Goal: Information Seeking & Learning: Learn about a topic

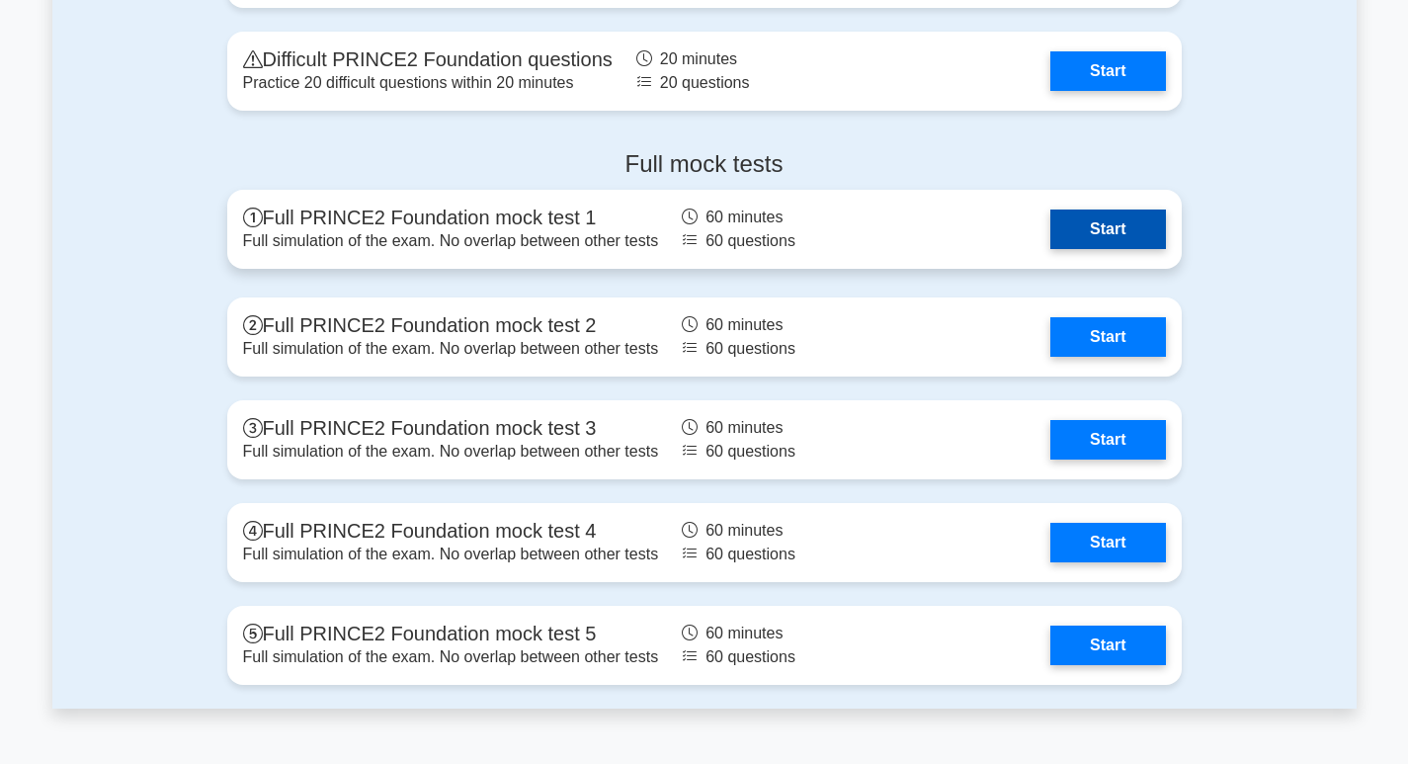
scroll to position [2668, 0]
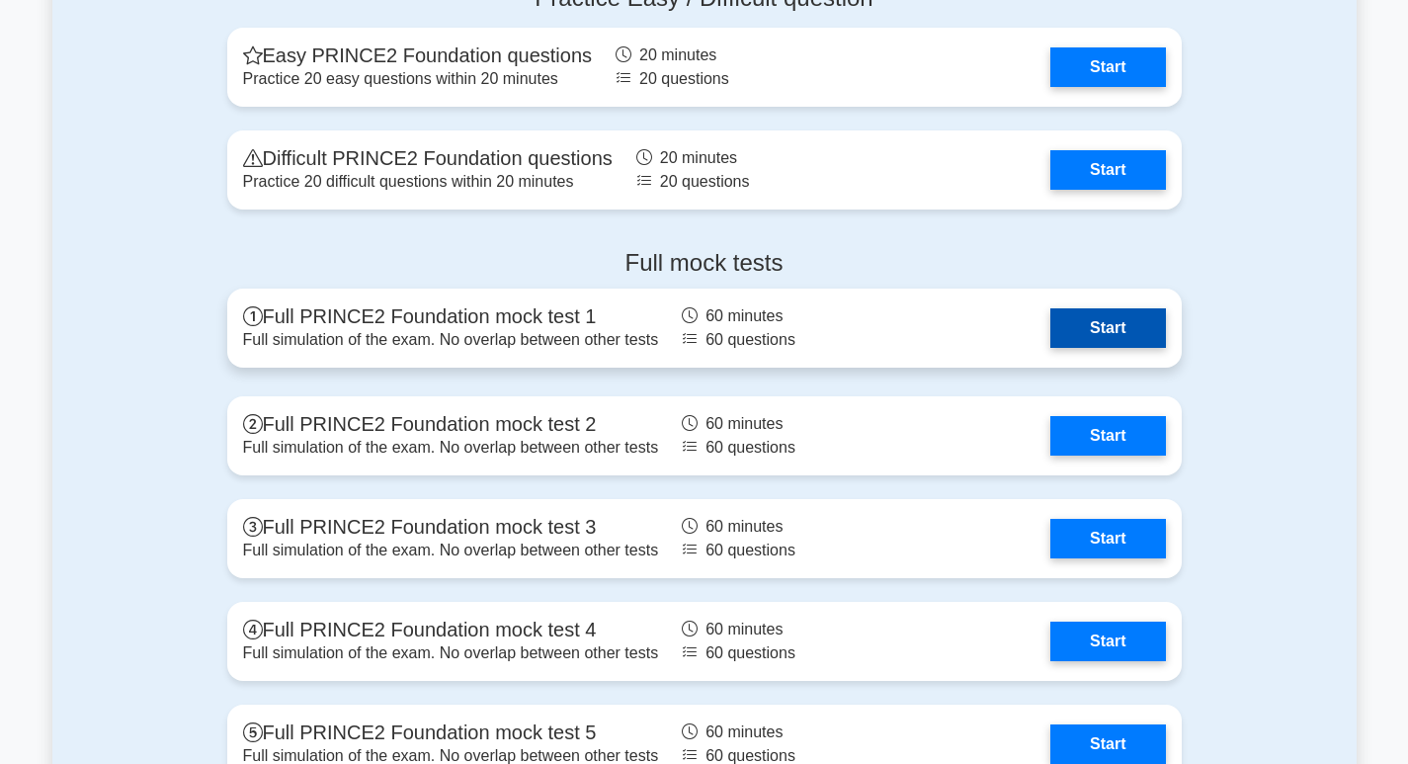
click at [1051, 332] on link "Start" at bounding box center [1108, 328] width 115 height 40
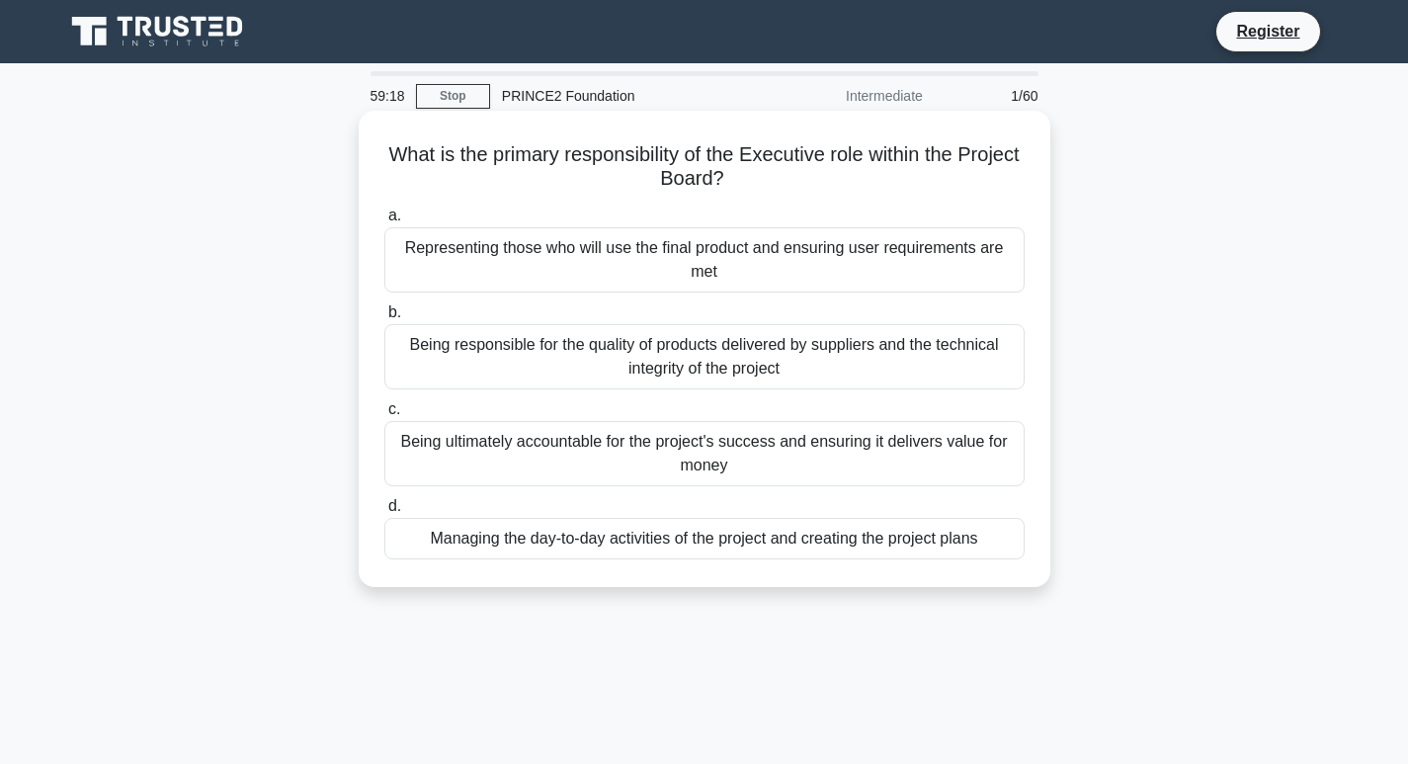
click at [684, 260] on div "Representing those who will use the final product and ensuring user requirement…" at bounding box center [704, 259] width 640 height 65
click at [384, 222] on input "a. Representing those who will use the final product and ensuring user requirem…" at bounding box center [384, 216] width 0 height 13
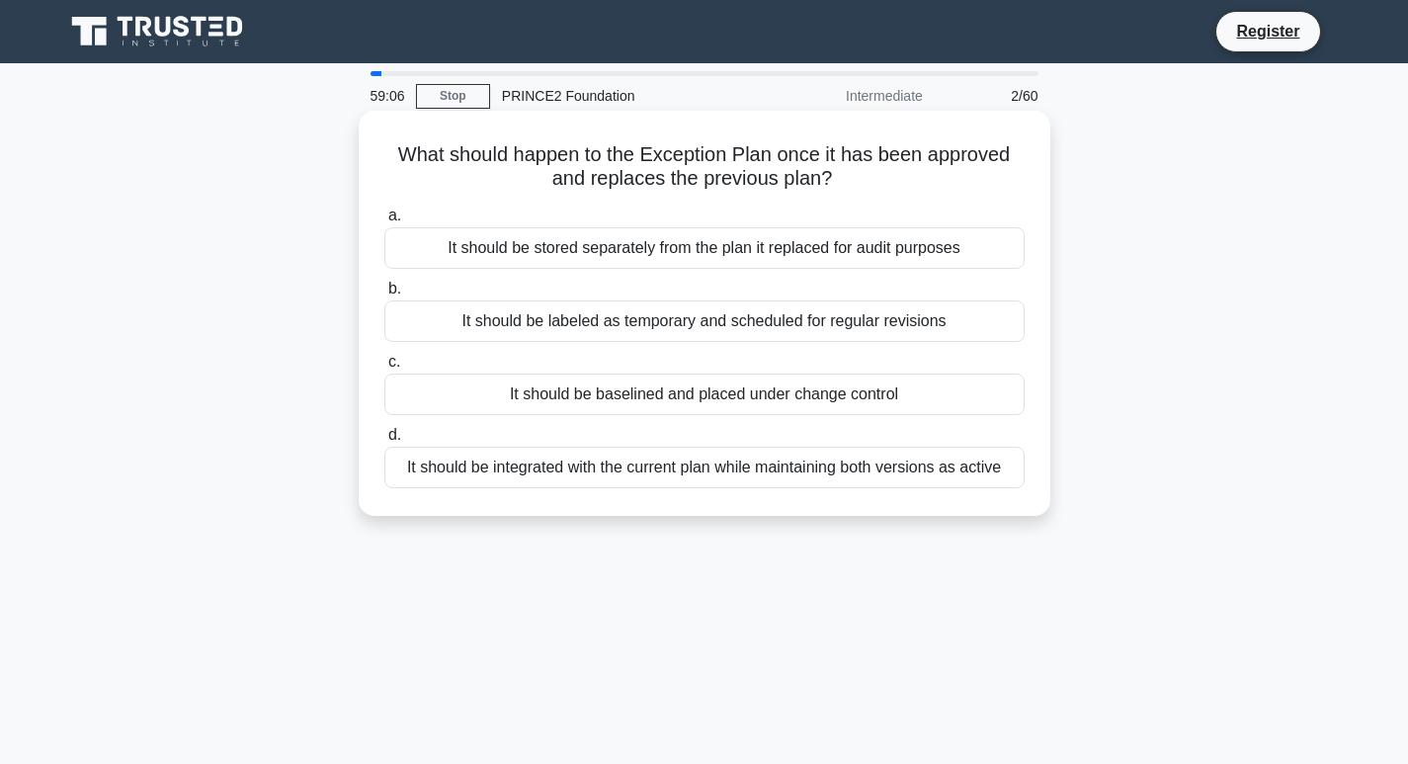
click at [601, 425] on label "d. It should be integrated with the current plan while maintaining both version…" at bounding box center [704, 455] width 640 height 65
click at [384, 429] on input "d. It should be integrated with the current plan while maintaining both version…" at bounding box center [384, 435] width 0 height 13
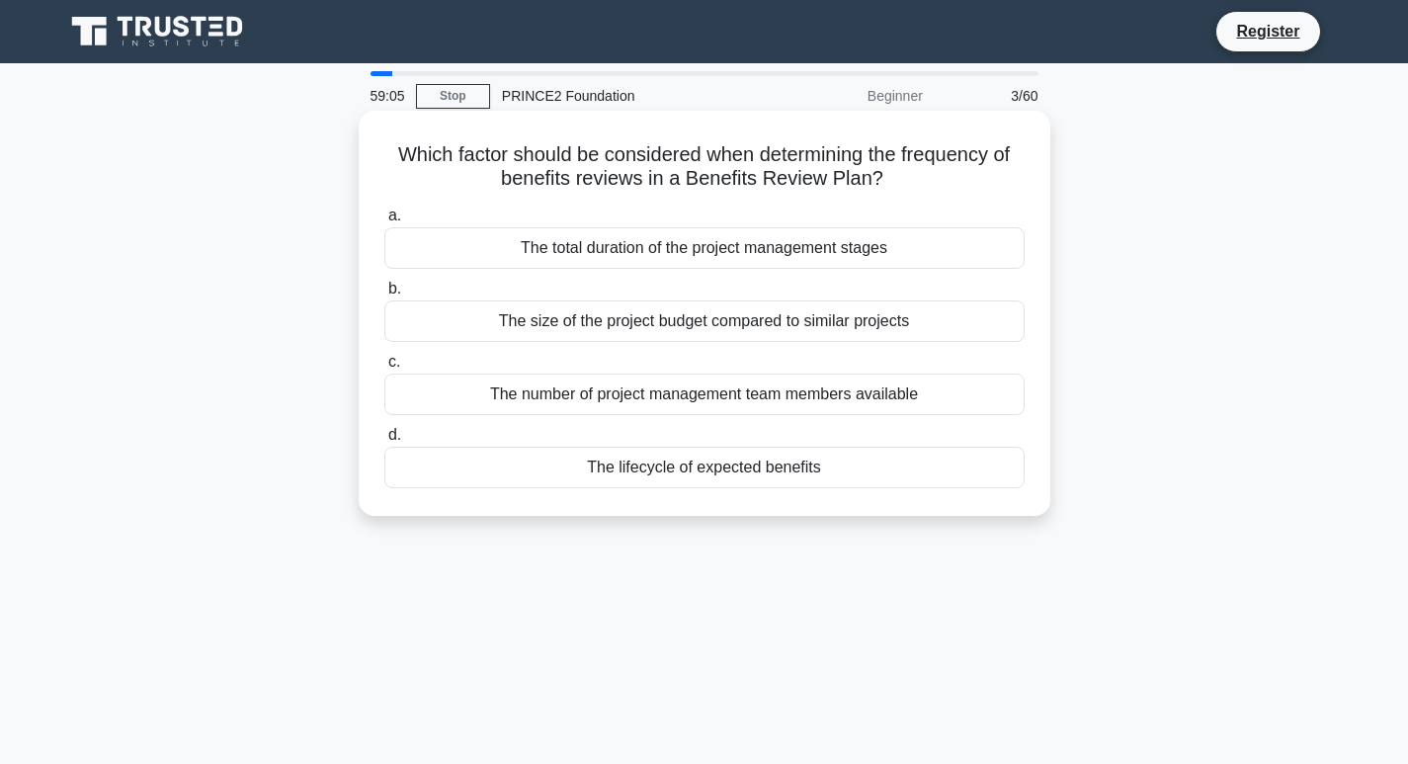
click at [551, 293] on label "b. The size of the project budget compared to similar projects" at bounding box center [704, 309] width 640 height 65
click at [384, 293] on input "b. The size of the project budget compared to similar projects" at bounding box center [384, 289] width 0 height 13
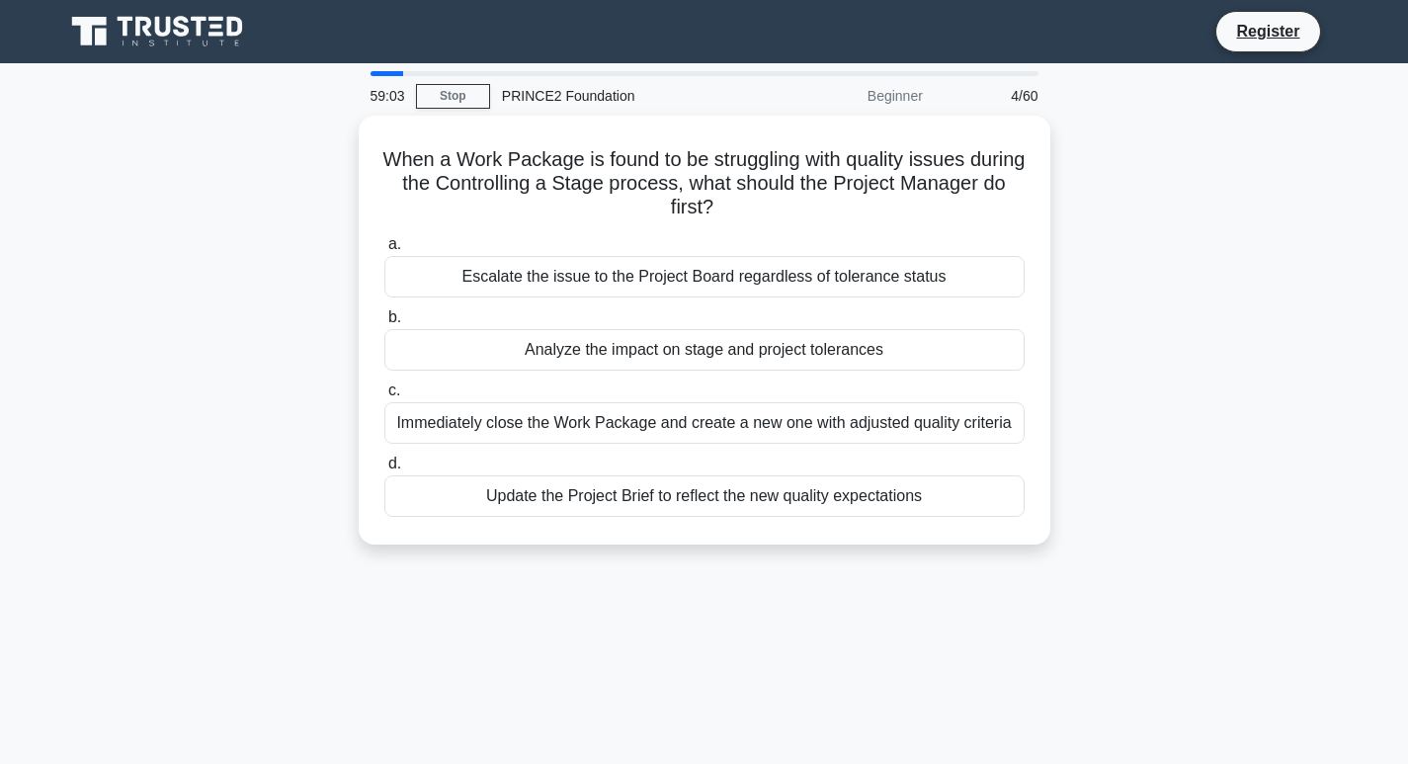
click at [674, 560] on div "When a Work Package is found to be struggling with quality issues during the Co…" at bounding box center [704, 342] width 1305 height 453
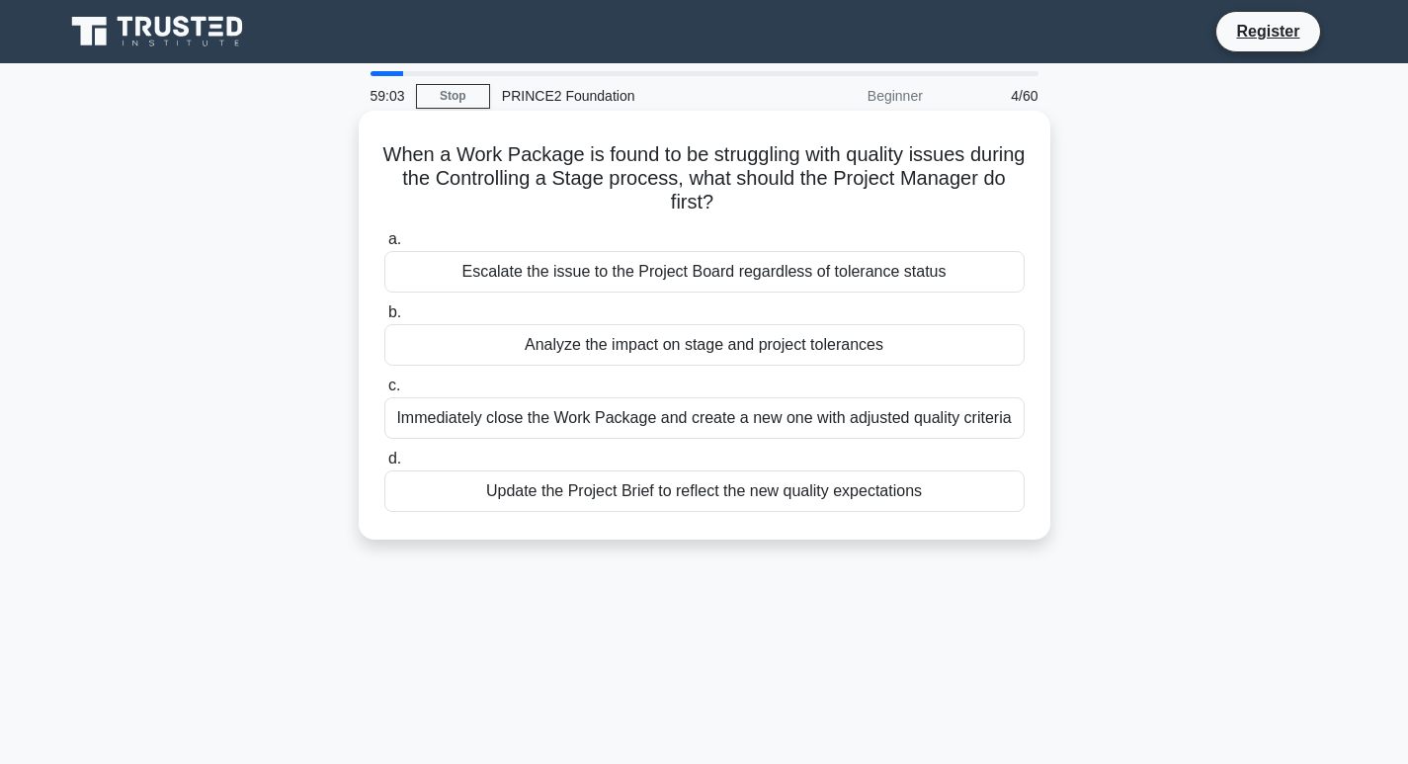
click at [569, 381] on label "c. Immediately close the Work Package and create a new one with adjusted qualit…" at bounding box center [704, 406] width 640 height 65
click at [384, 381] on input "c. Immediately close the Work Package and create a new one with adjusted qualit…" at bounding box center [384, 386] width 0 height 13
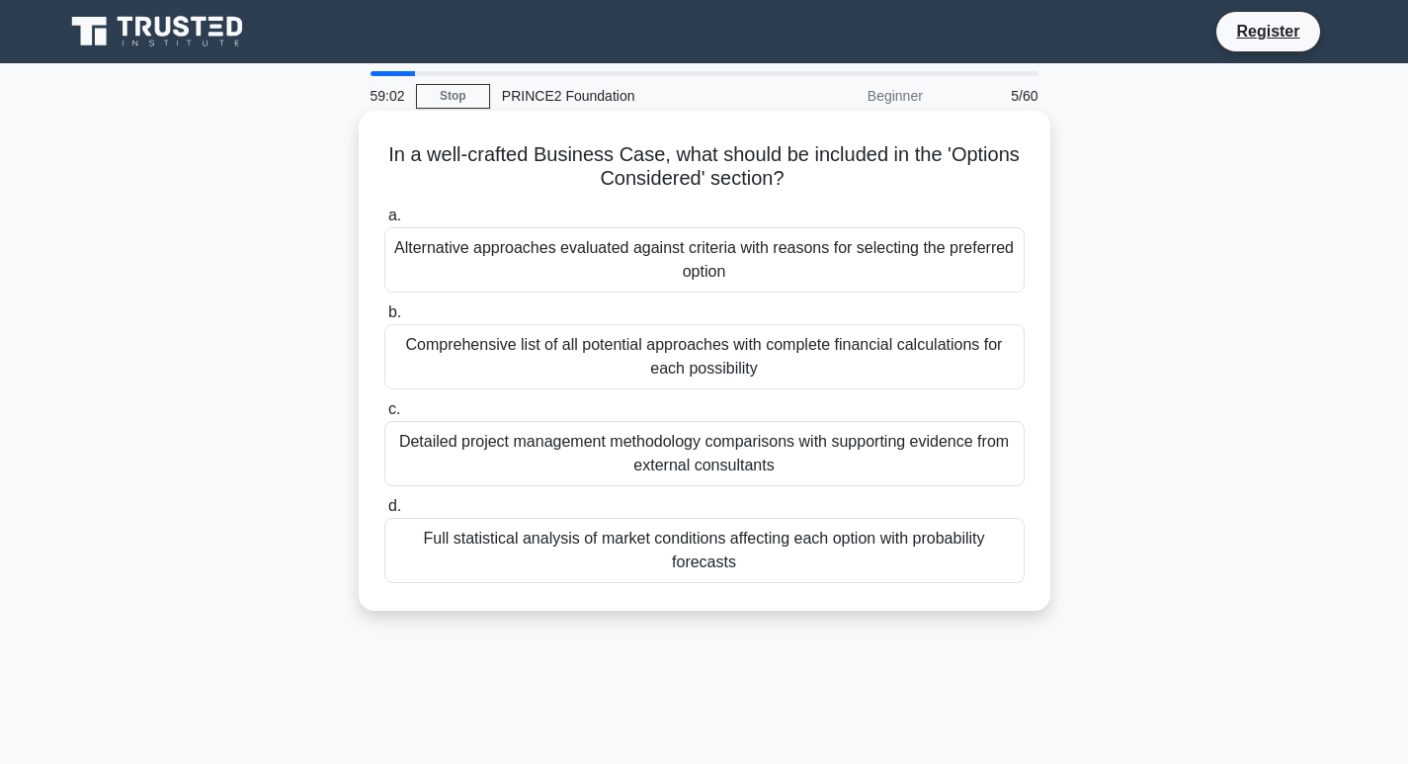
click at [570, 420] on label "c. Detailed project management methodology comparisons with supporting evidence…" at bounding box center [704, 441] width 640 height 89
click at [384, 416] on input "c. Detailed project management methodology comparisons with supporting evidence…" at bounding box center [384, 409] width 0 height 13
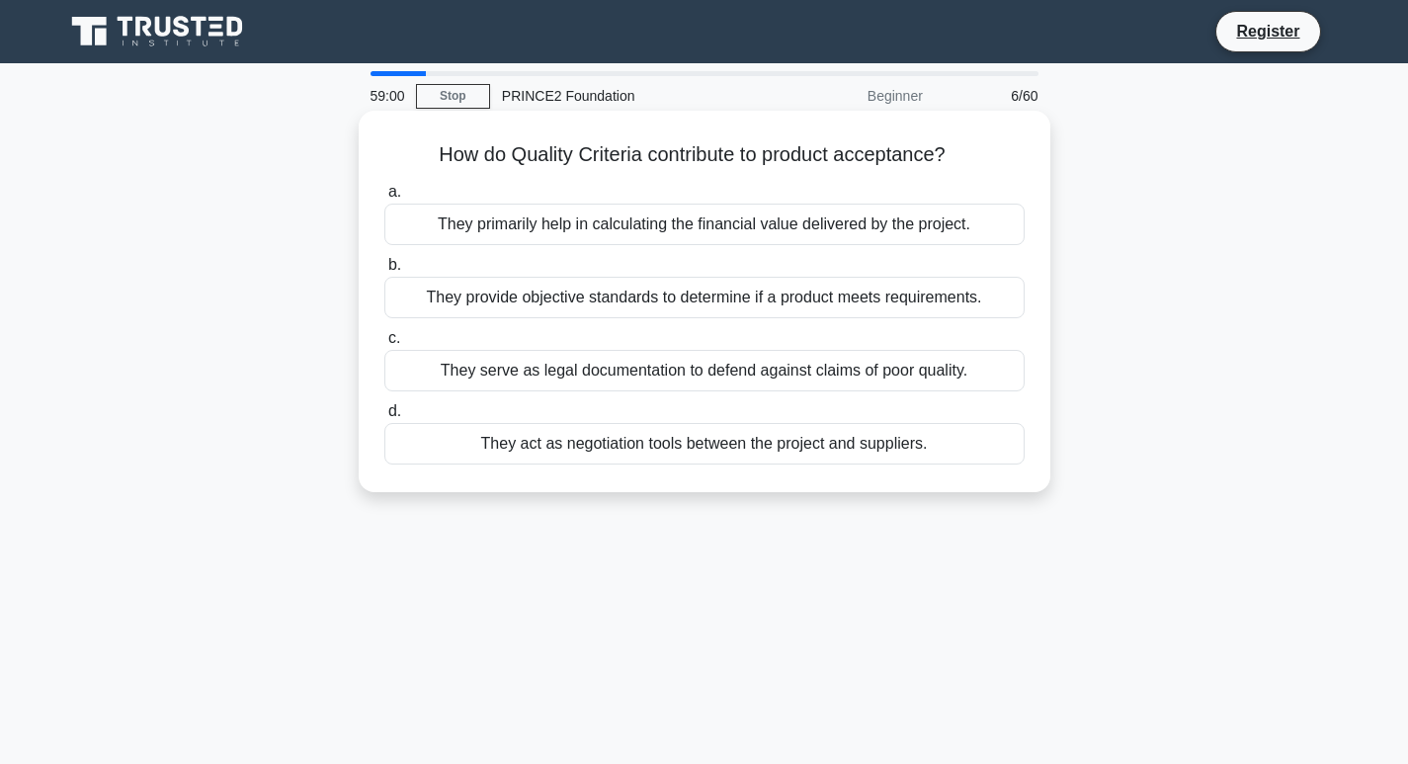
click at [520, 226] on div "They primarily help in calculating the financial value delivered by the project." at bounding box center [704, 225] width 640 height 42
click at [384, 199] on input "a. They primarily help in calculating the financial value delivered by the proj…" at bounding box center [384, 192] width 0 height 13
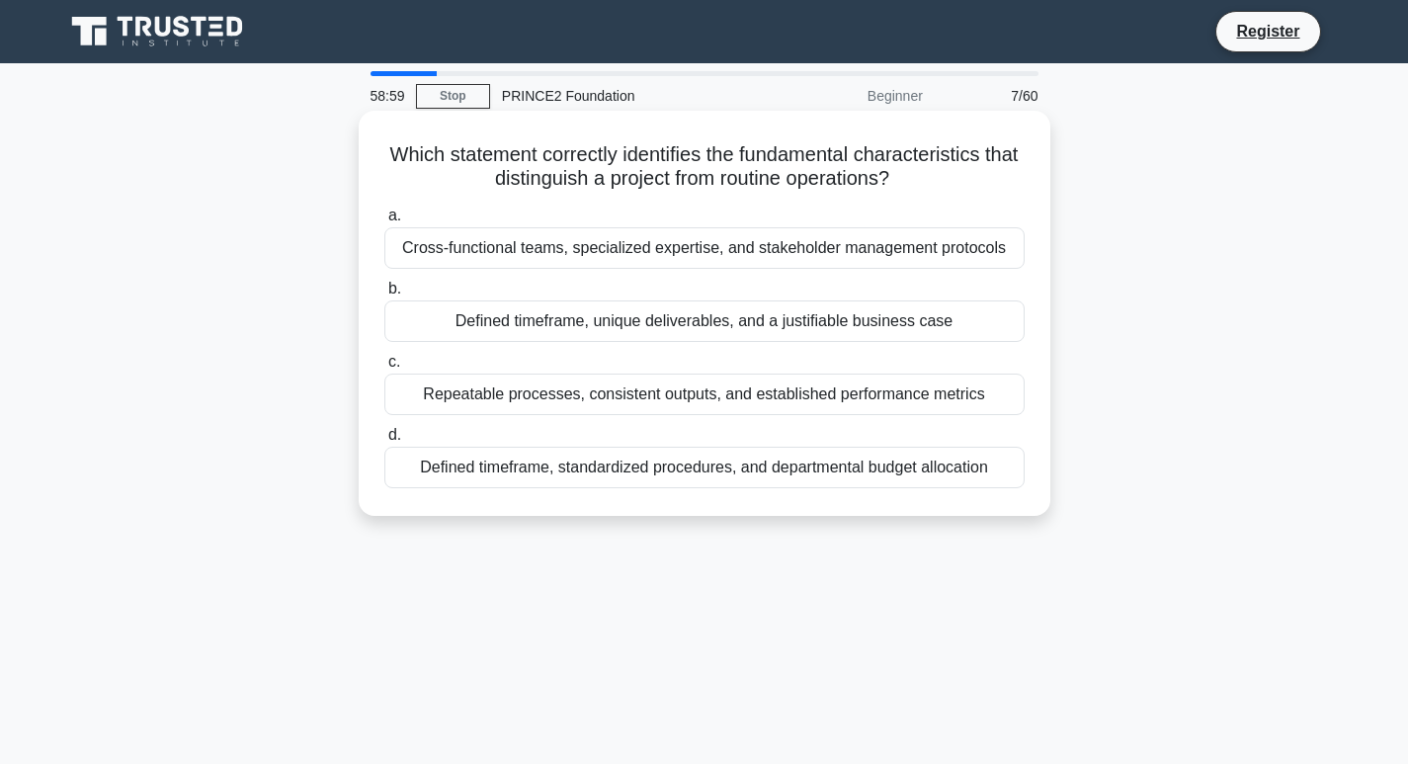
click at [590, 389] on div "Repeatable processes, consistent outputs, and established performance metrics" at bounding box center [704, 395] width 640 height 42
click at [384, 369] on input "c. Repeatable processes, consistent outputs, and established performance metrics" at bounding box center [384, 362] width 0 height 13
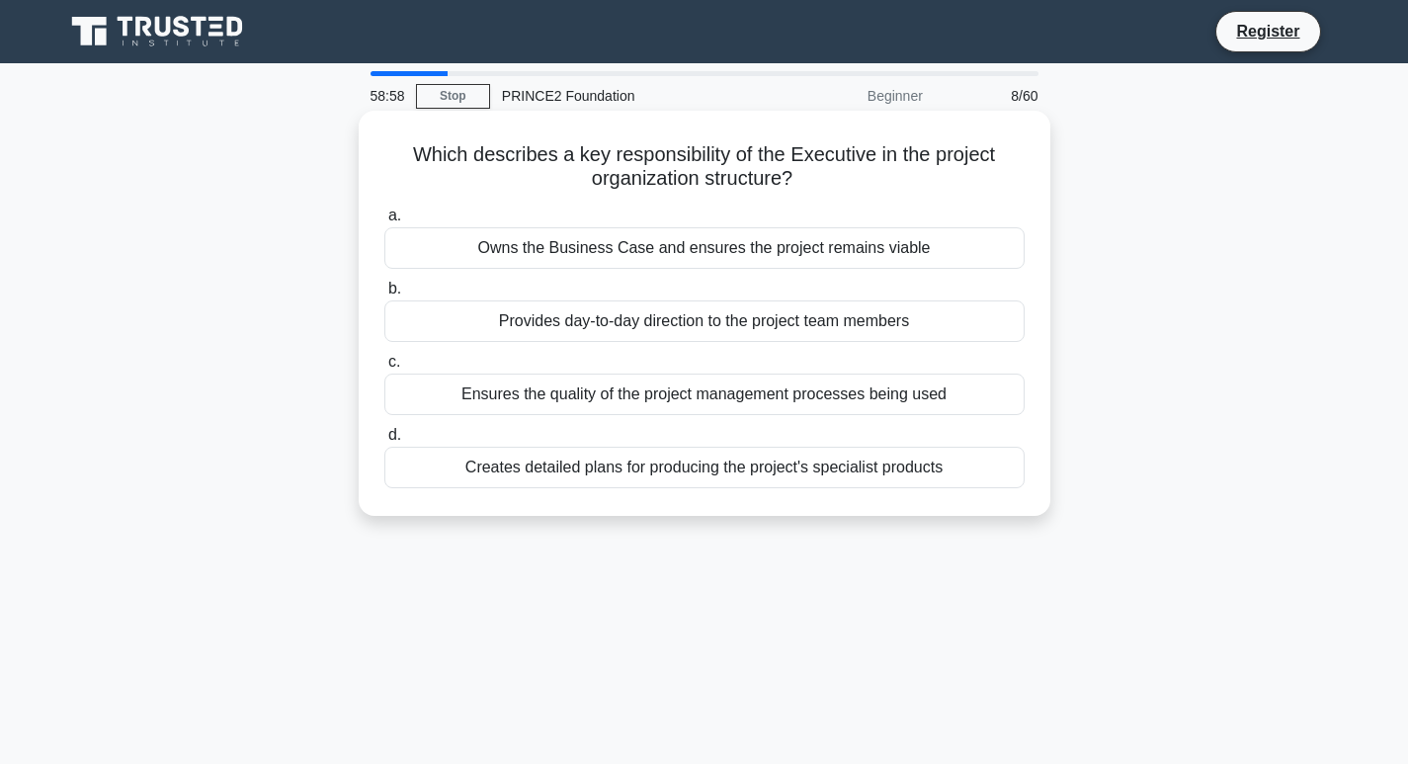
click at [552, 246] on div "Owns the Business Case and ensures the project remains viable" at bounding box center [704, 248] width 640 height 42
click at [384, 222] on input "a. Owns the Business Case and ensures the project remains viable" at bounding box center [384, 216] width 0 height 13
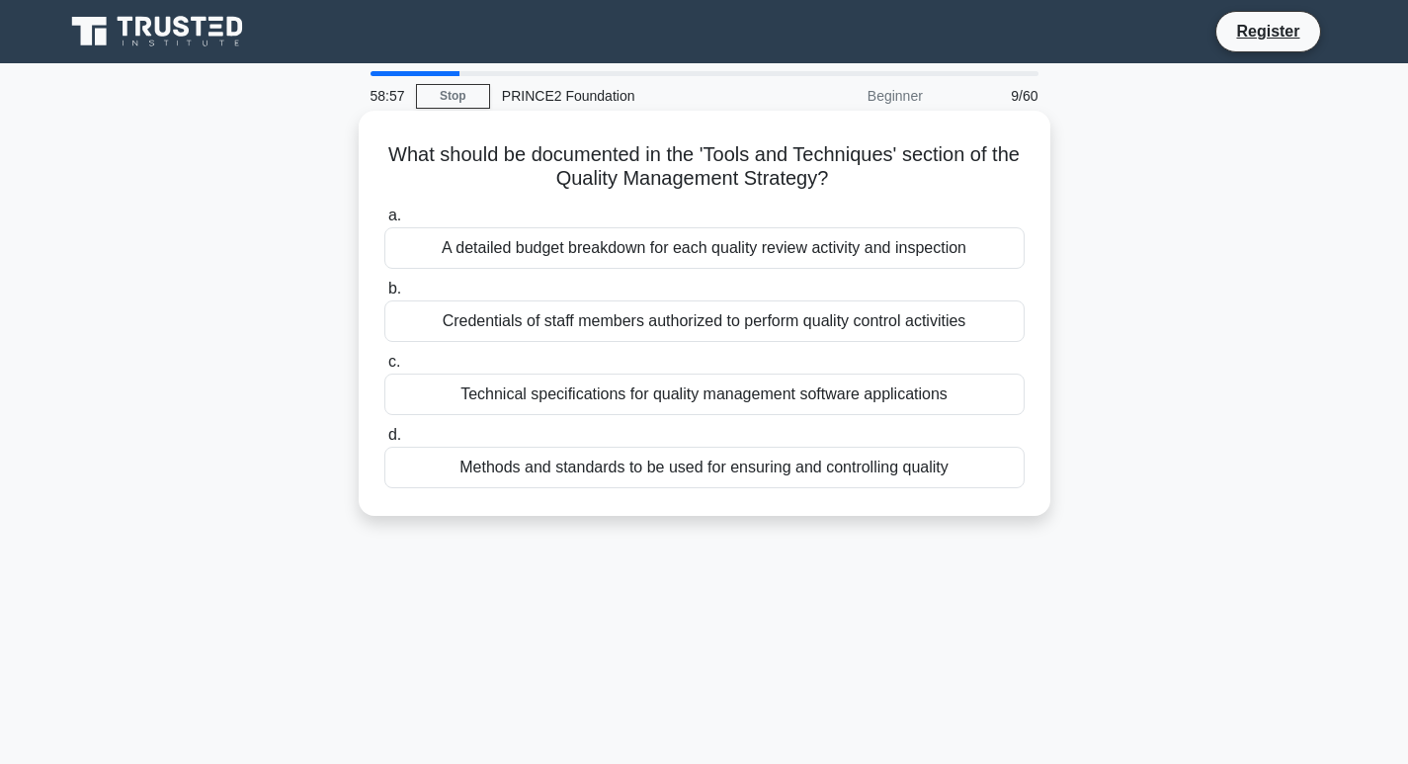
click at [549, 419] on div "a. A detailed budget breakdown for each quality review activity and inspection …" at bounding box center [705, 346] width 664 height 293
click at [533, 240] on div "A detailed budget breakdown for each quality review activity and inspection" at bounding box center [704, 248] width 640 height 42
click at [384, 222] on input "a. A detailed budget breakdown for each quality review activity and inspection" at bounding box center [384, 216] width 0 height 13
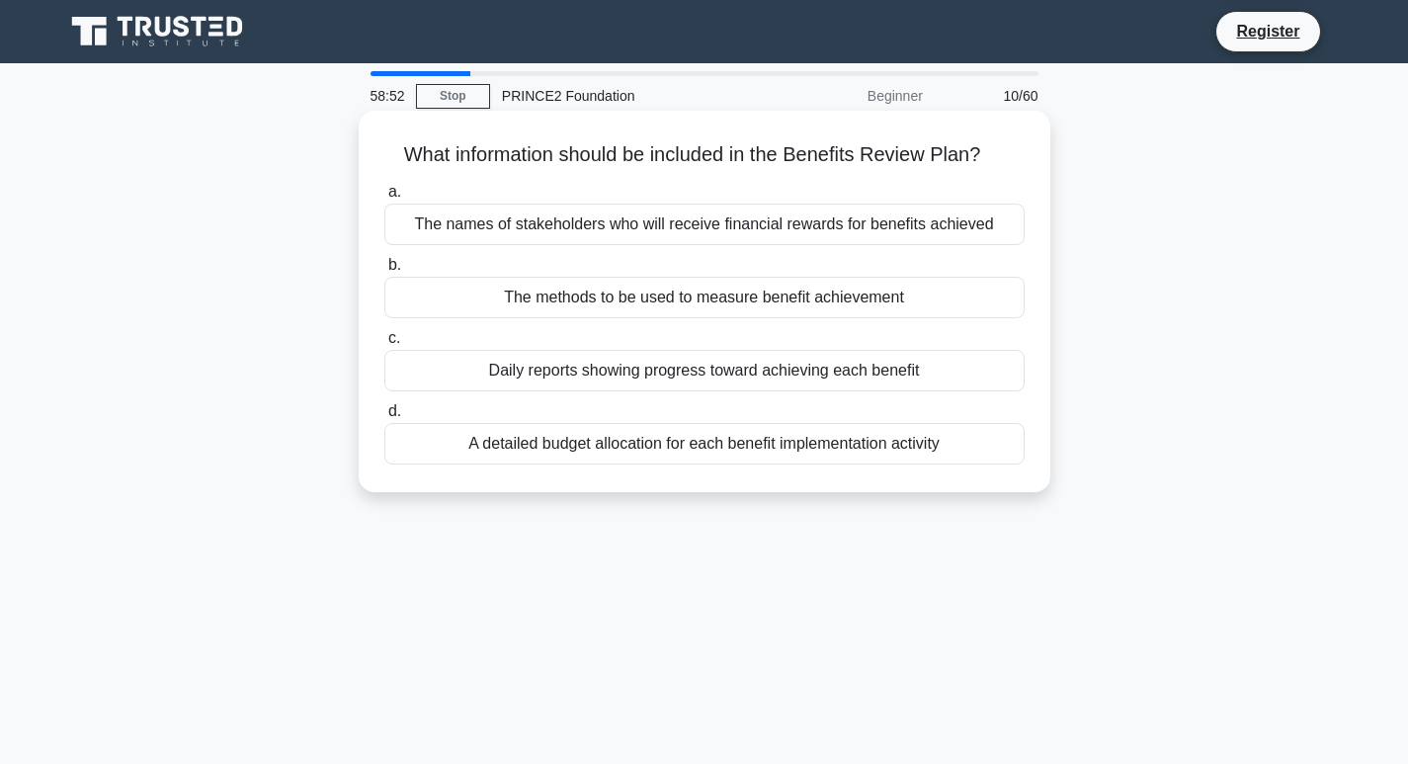
click at [758, 303] on div "The methods to be used to measure benefit achievement" at bounding box center [704, 298] width 640 height 42
click at [384, 272] on input "b. The methods to be used to measure benefit achievement" at bounding box center [384, 265] width 0 height 13
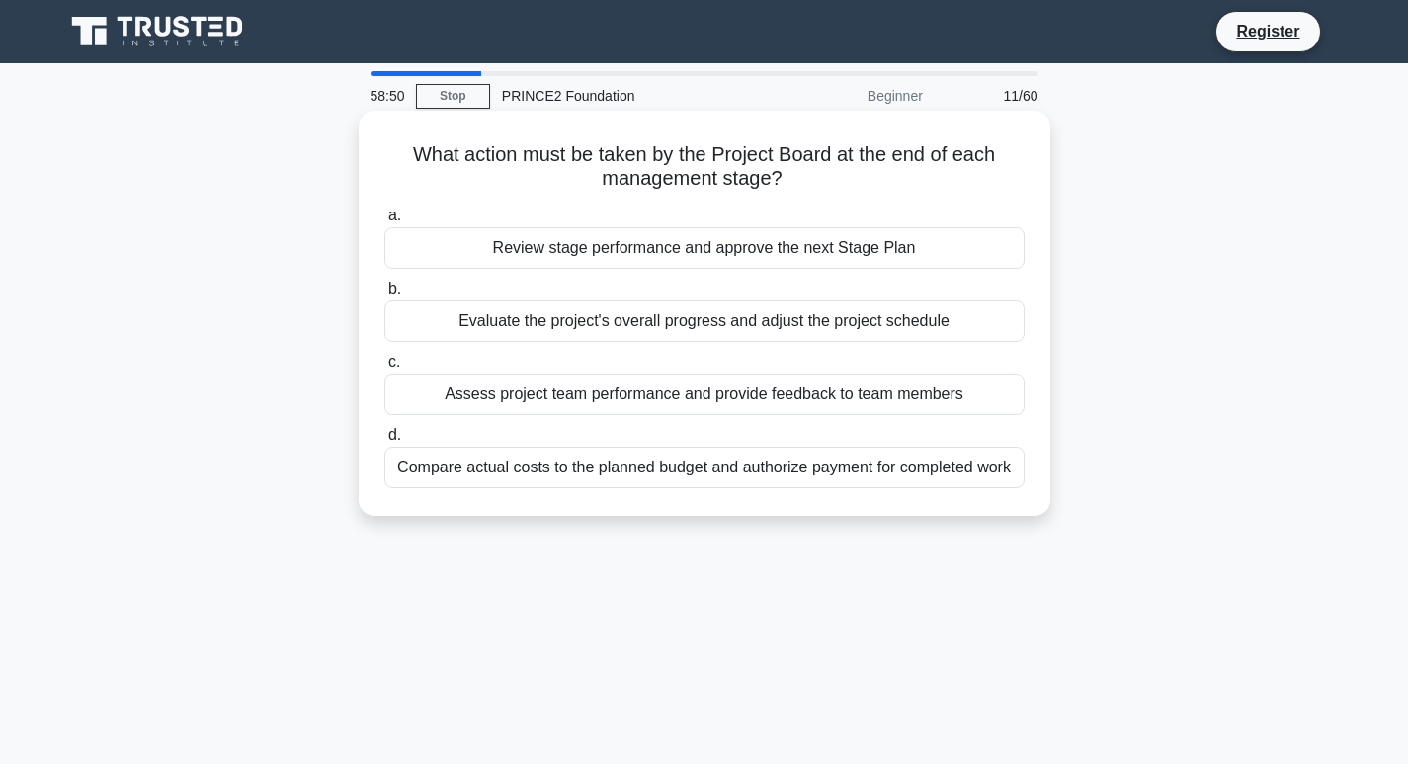
click at [618, 241] on div "Review stage performance and approve the next Stage Plan" at bounding box center [704, 248] width 640 height 42
click at [384, 222] on input "a. Review stage performance and approve the next Stage Plan" at bounding box center [384, 216] width 0 height 13
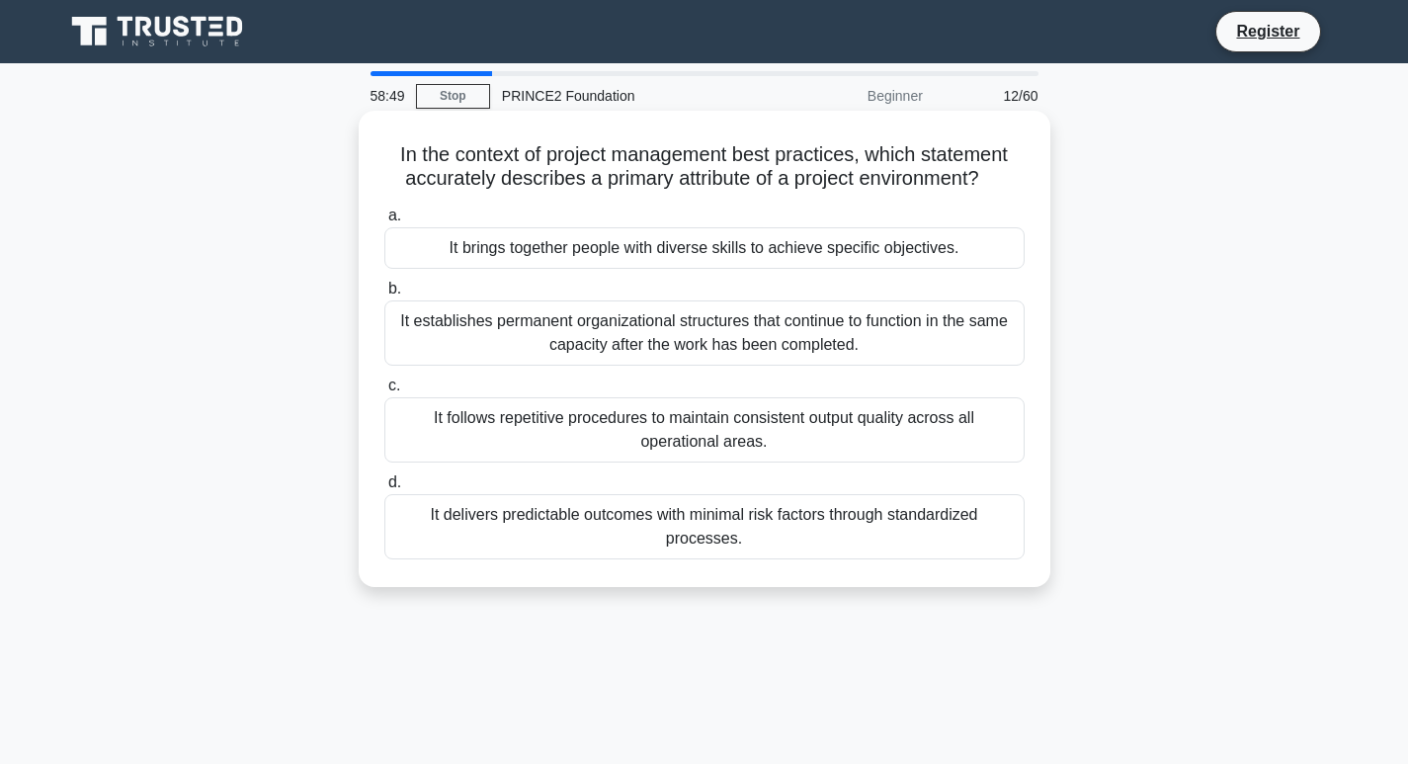
click at [518, 471] on label "d. It delivers predictable outcomes with minimal risk factors through standardi…" at bounding box center [704, 514] width 640 height 89
click at [384, 476] on input "d. It delivers predictable outcomes with minimal risk factors through standardi…" at bounding box center [384, 482] width 0 height 13
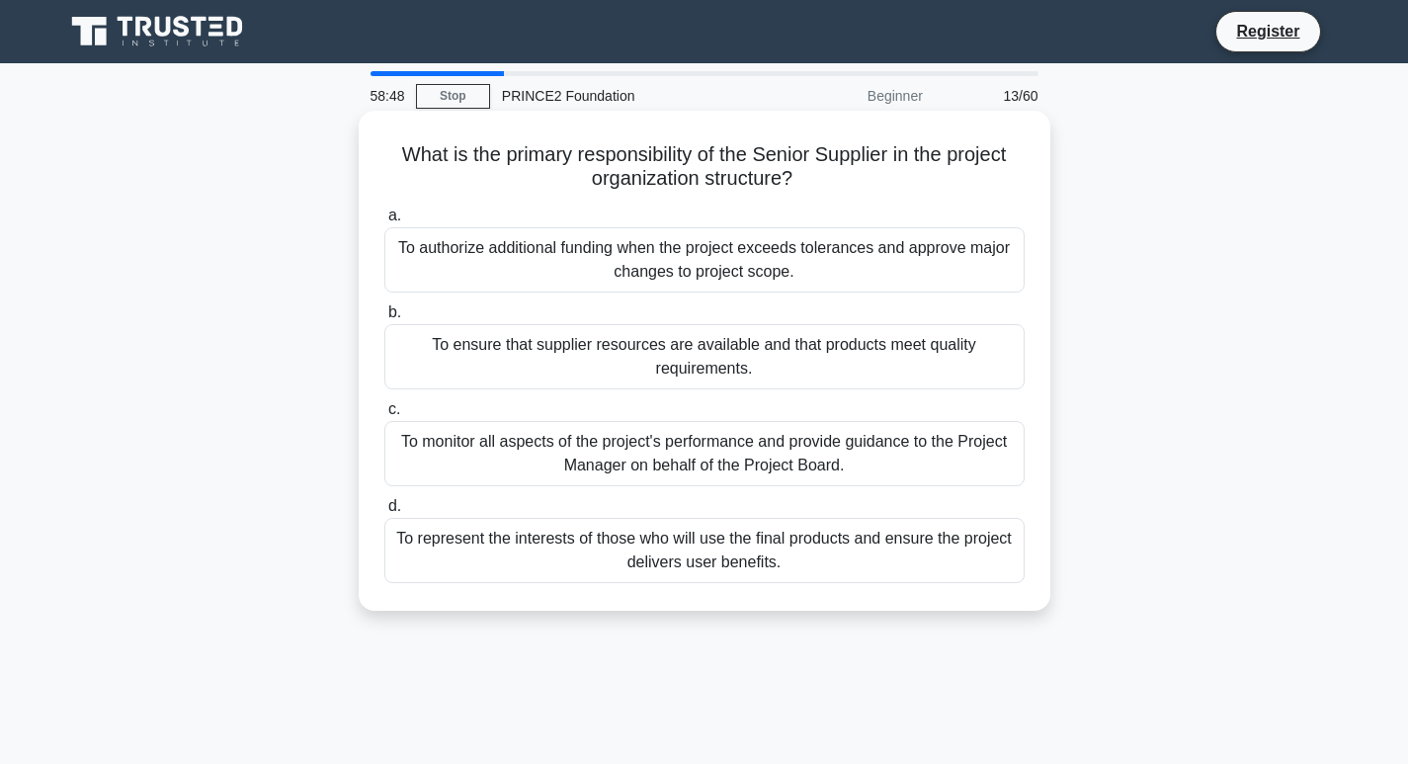
click at [548, 380] on div "To ensure that supplier resources are available and that products meet quality …" at bounding box center [704, 356] width 640 height 65
click at [384, 319] on input "b. To ensure that supplier resources are available and that products meet quali…" at bounding box center [384, 312] width 0 height 13
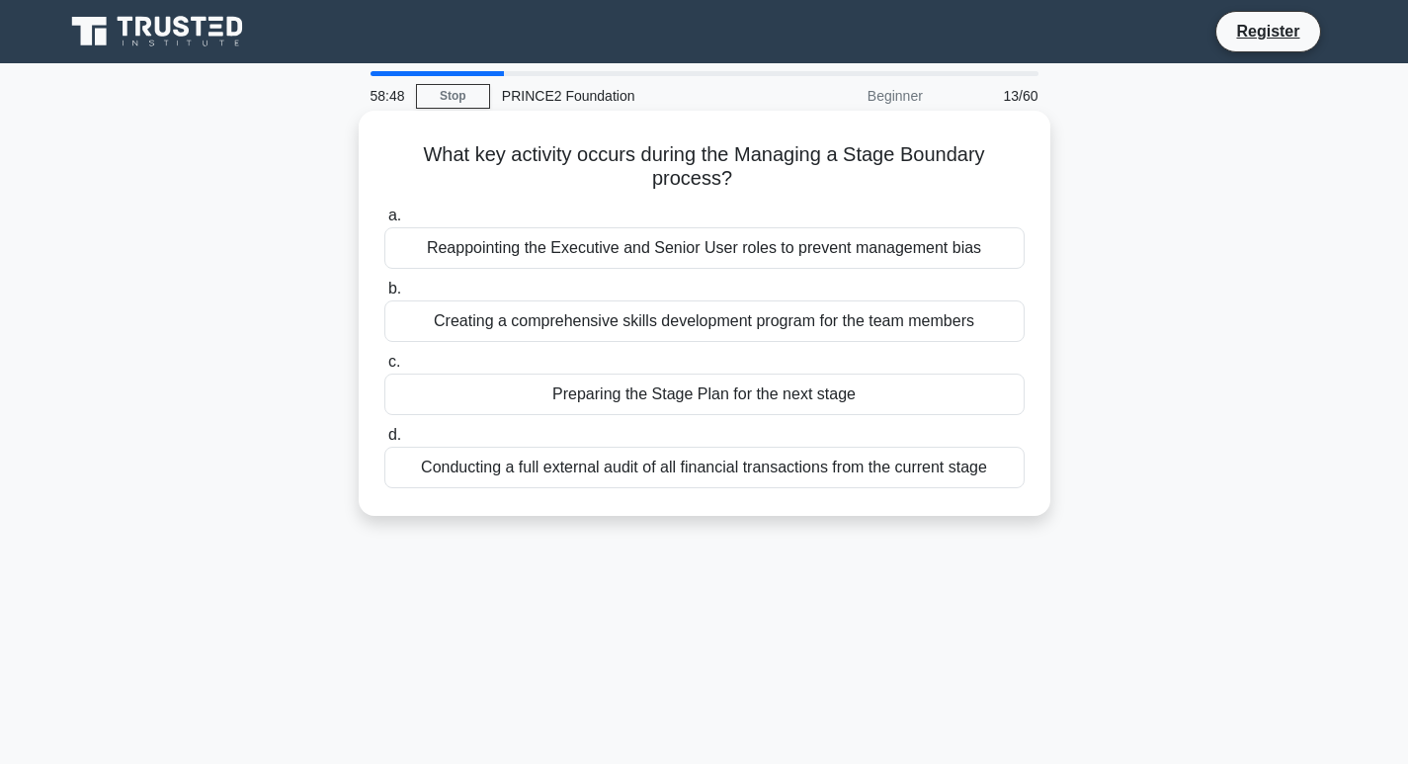
click at [559, 302] on div "Creating a comprehensive skills development program for the team members" at bounding box center [704, 321] width 640 height 42
click at [384, 296] on input "b. Creating a comprehensive skills development program for the team members" at bounding box center [384, 289] width 0 height 13
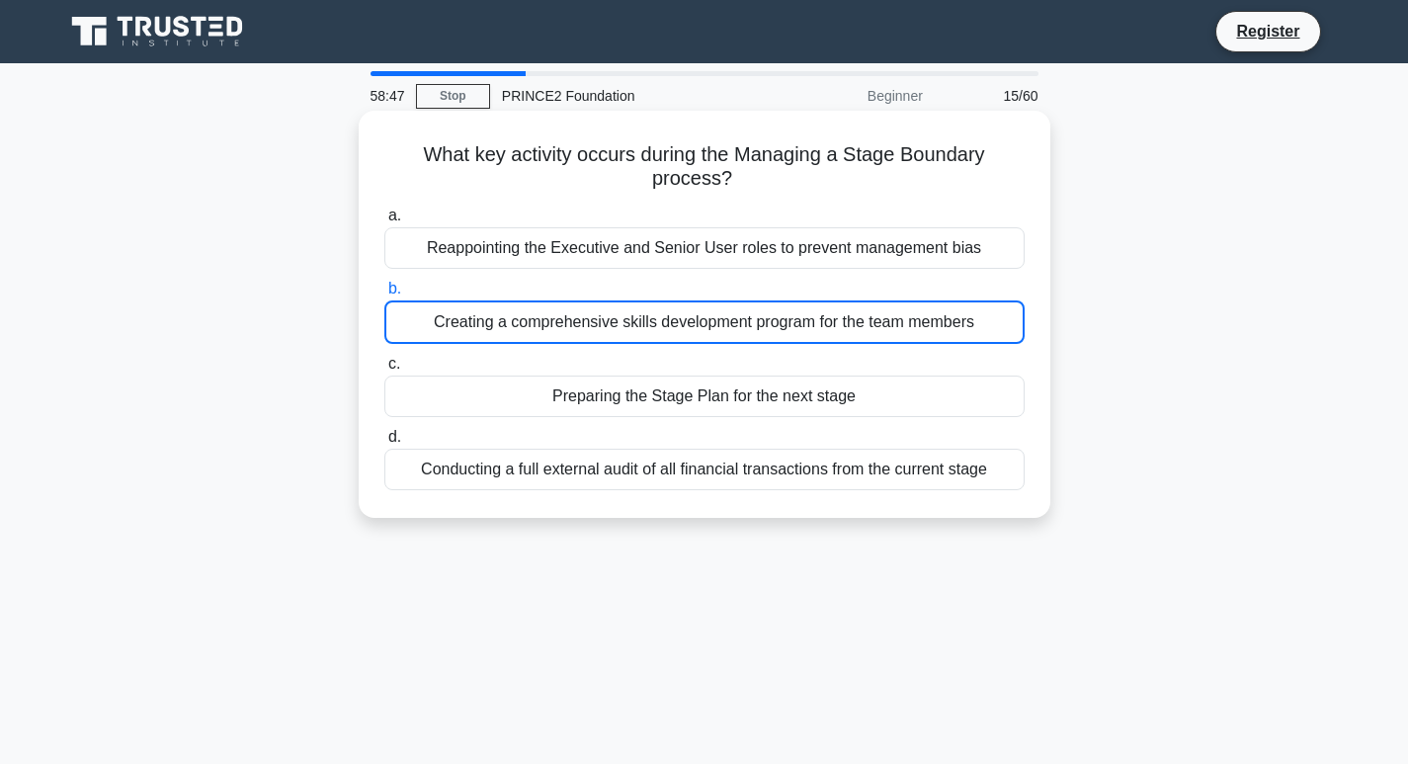
click at [555, 265] on div "Reappointing the Executive and Senior User roles to prevent management bias" at bounding box center [704, 248] width 640 height 42
click at [384, 222] on input "a. Reappointing the Executive and Senior User roles to prevent management bias" at bounding box center [384, 216] width 0 height 13
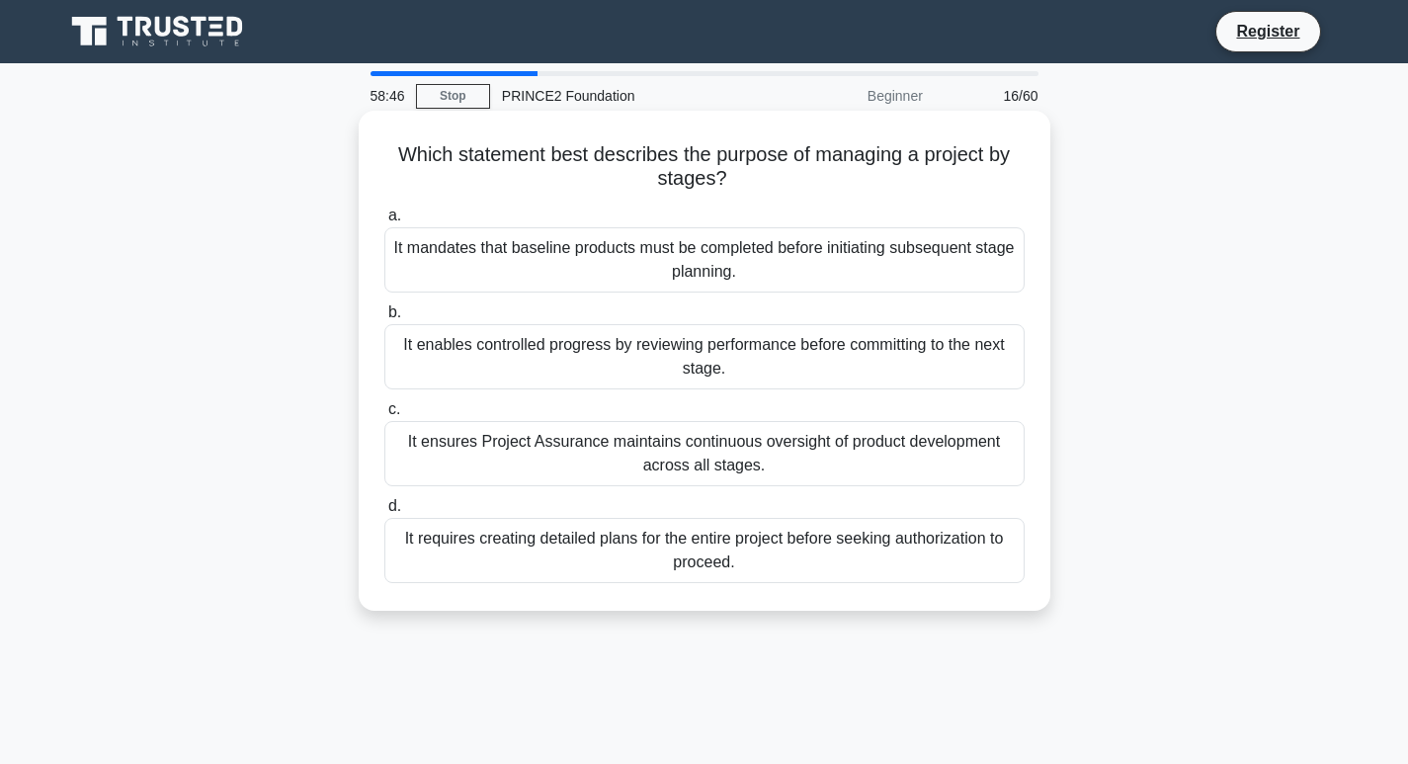
click at [540, 455] on div "It ensures Project Assurance maintains continuous oversight of product developm…" at bounding box center [704, 453] width 640 height 65
click at [384, 416] on input "c. It ensures Project Assurance maintains continuous oversight of product devel…" at bounding box center [384, 409] width 0 height 13
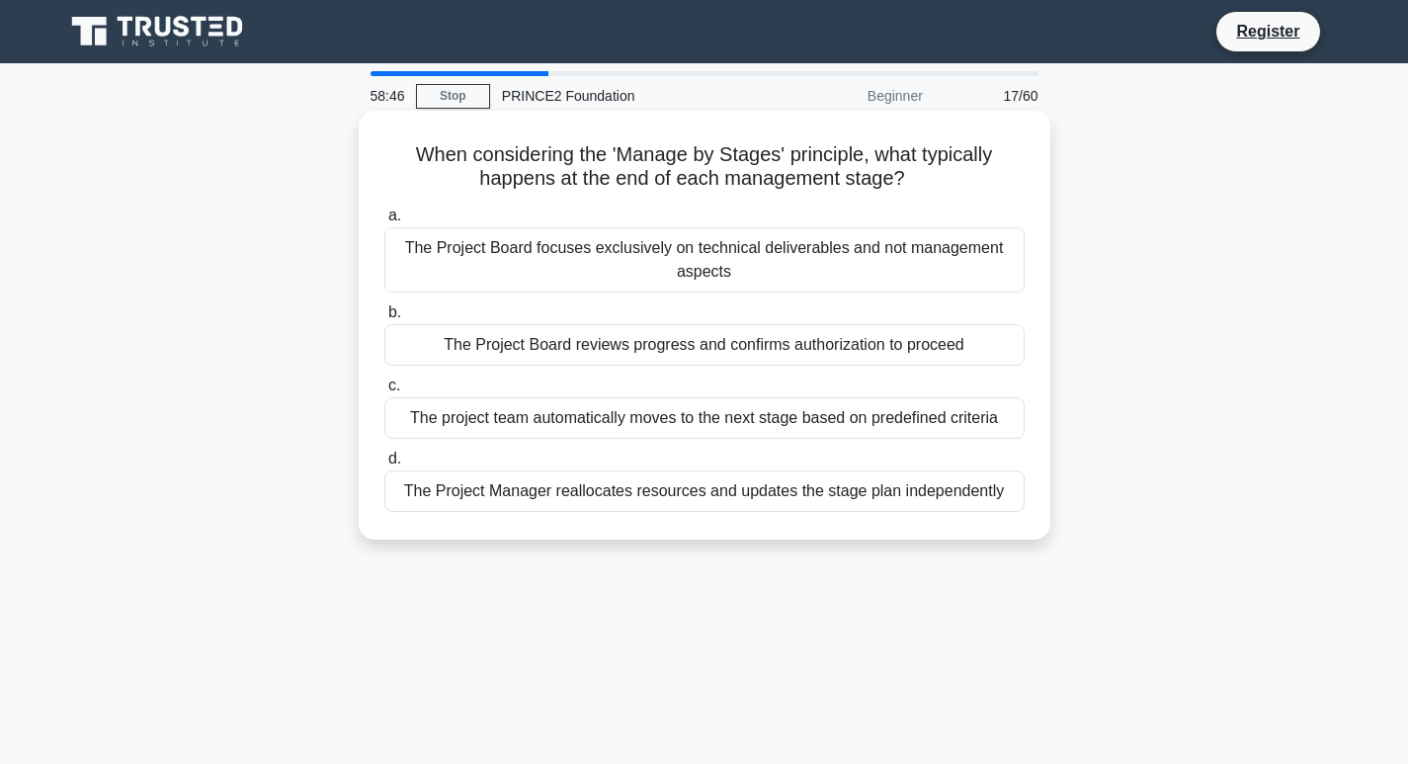
click at [544, 310] on label "b. The Project Board reviews progress and confirms authorization to proceed" at bounding box center [704, 332] width 640 height 65
click at [384, 310] on input "b. The Project Board reviews progress and confirms authorization to proceed" at bounding box center [384, 312] width 0 height 13
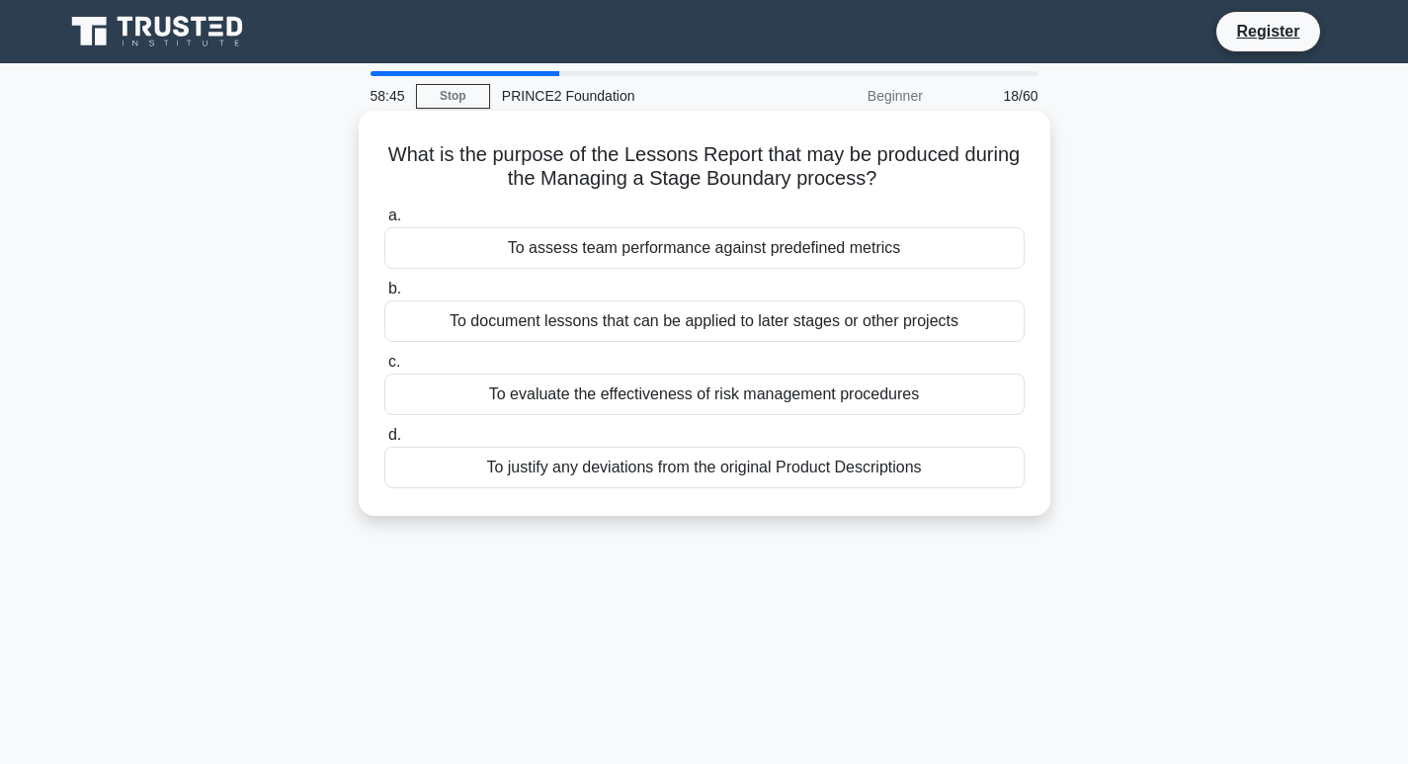
click at [555, 372] on label "c. To evaluate the effectiveness of risk management procedures" at bounding box center [704, 382] width 640 height 65
click at [384, 369] on input "c. To evaluate the effectiveness of risk management procedures" at bounding box center [384, 362] width 0 height 13
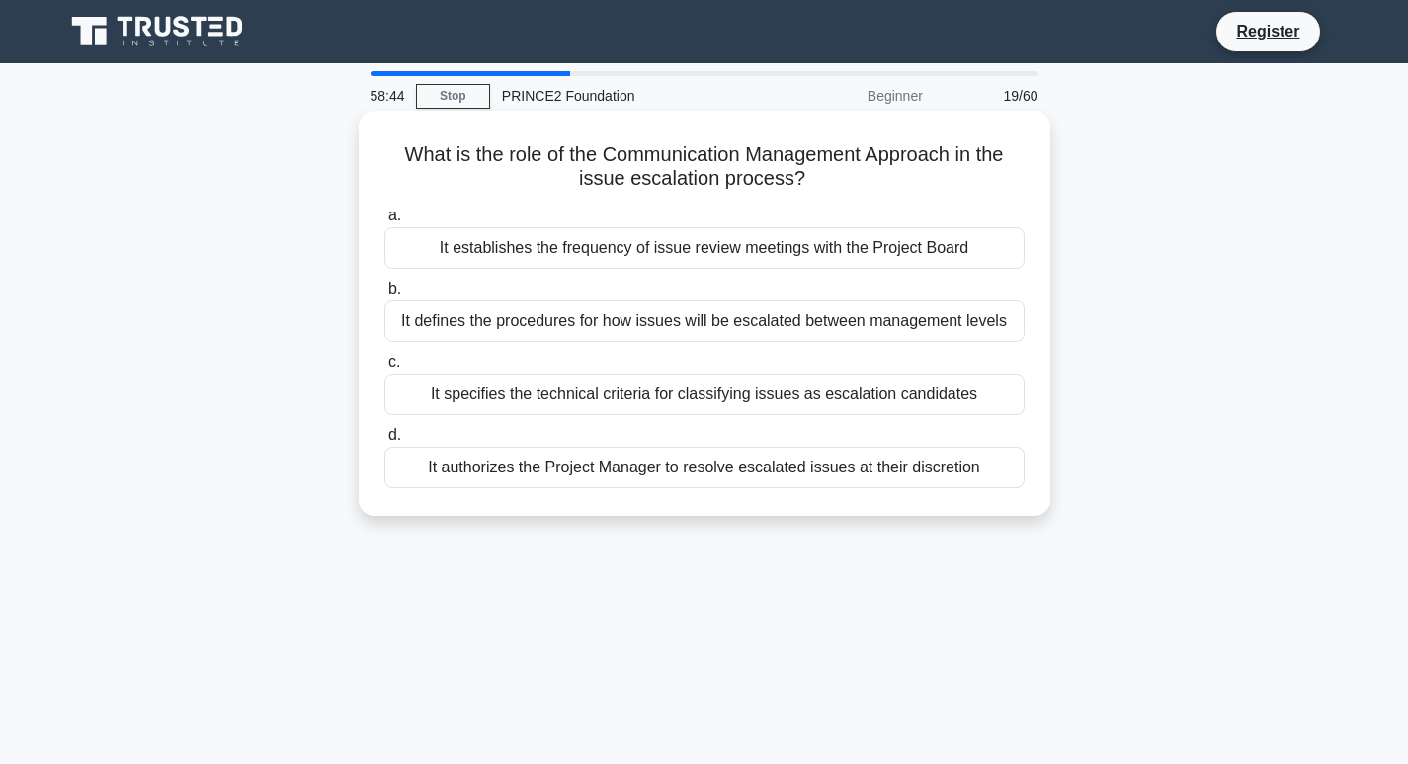
click at [562, 295] on label "b. It defines the procedures for how issues will be escalated between managemen…" at bounding box center [704, 309] width 640 height 65
click at [384, 295] on input "b. It defines the procedures for how issues will be escalated between managemen…" at bounding box center [384, 289] width 0 height 13
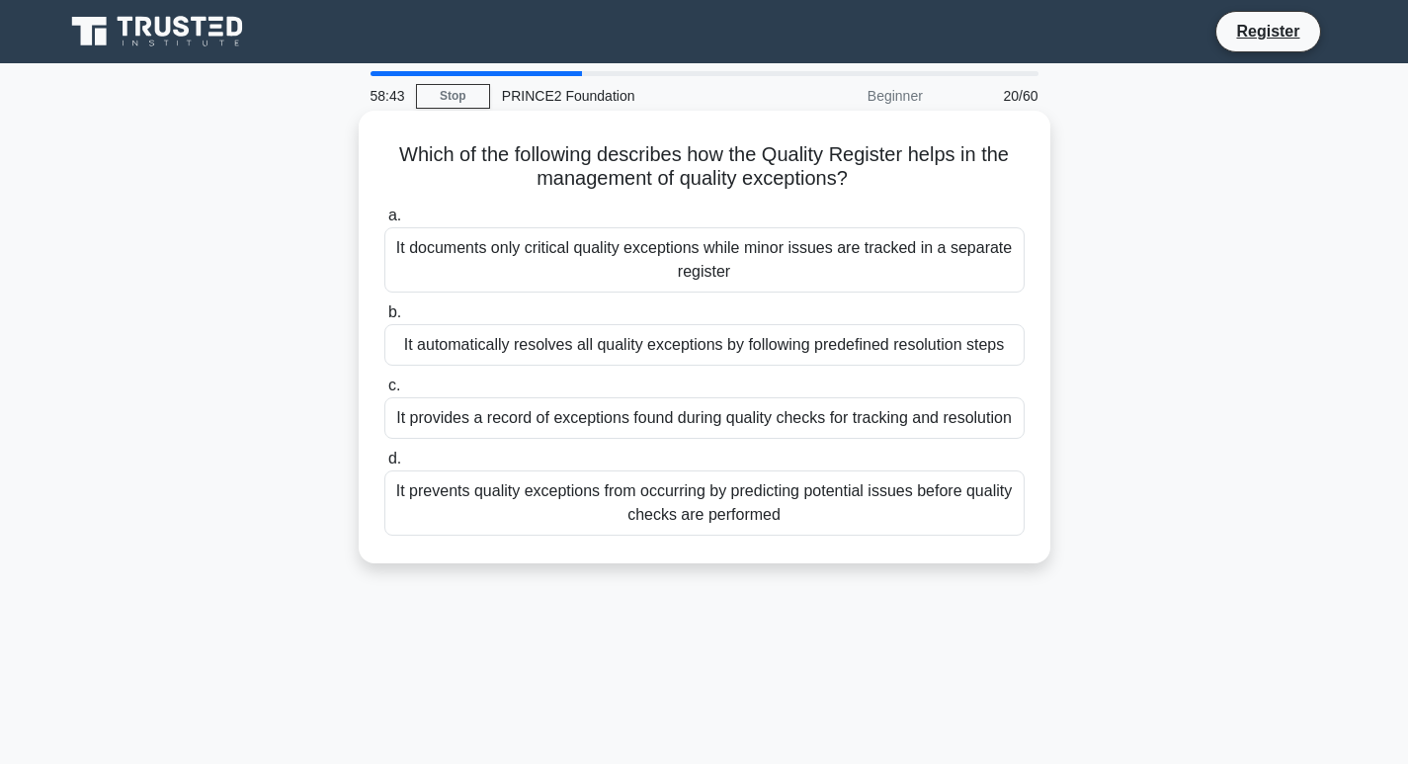
click at [498, 244] on div "It documents only critical quality exceptions while minor issues are tracked in…" at bounding box center [704, 259] width 640 height 65
click at [384, 222] on input "a. It documents only critical quality exceptions while minor issues are tracked…" at bounding box center [384, 216] width 0 height 13
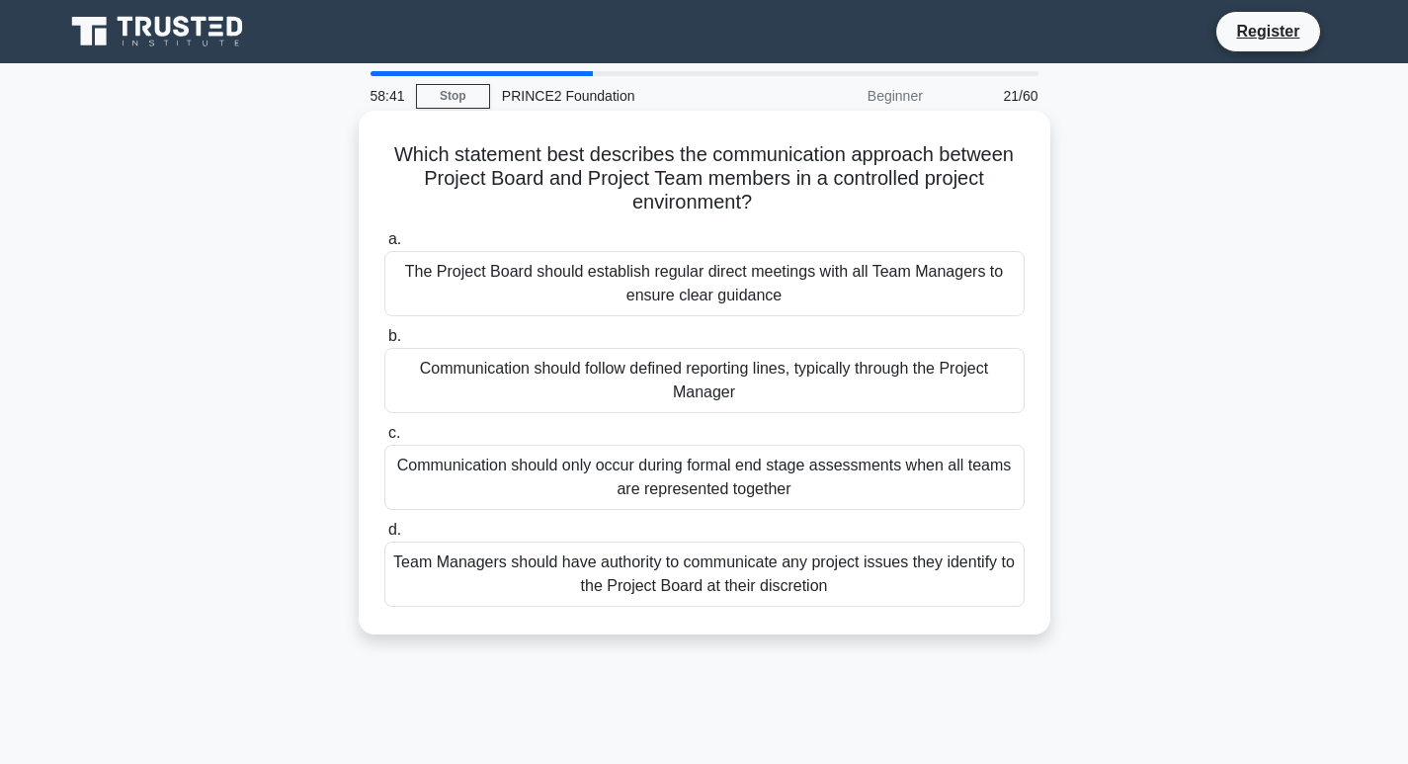
click at [752, 513] on div "a. The Project Board should establish regular direct meetings with all Team Man…" at bounding box center [705, 416] width 664 height 387
click at [553, 391] on div "Communication should follow defined reporting lines, typically through the Proj…" at bounding box center [704, 380] width 640 height 65
click at [384, 343] on input "b. Communication should follow defined reporting lines, typically through the P…" at bounding box center [384, 336] width 0 height 13
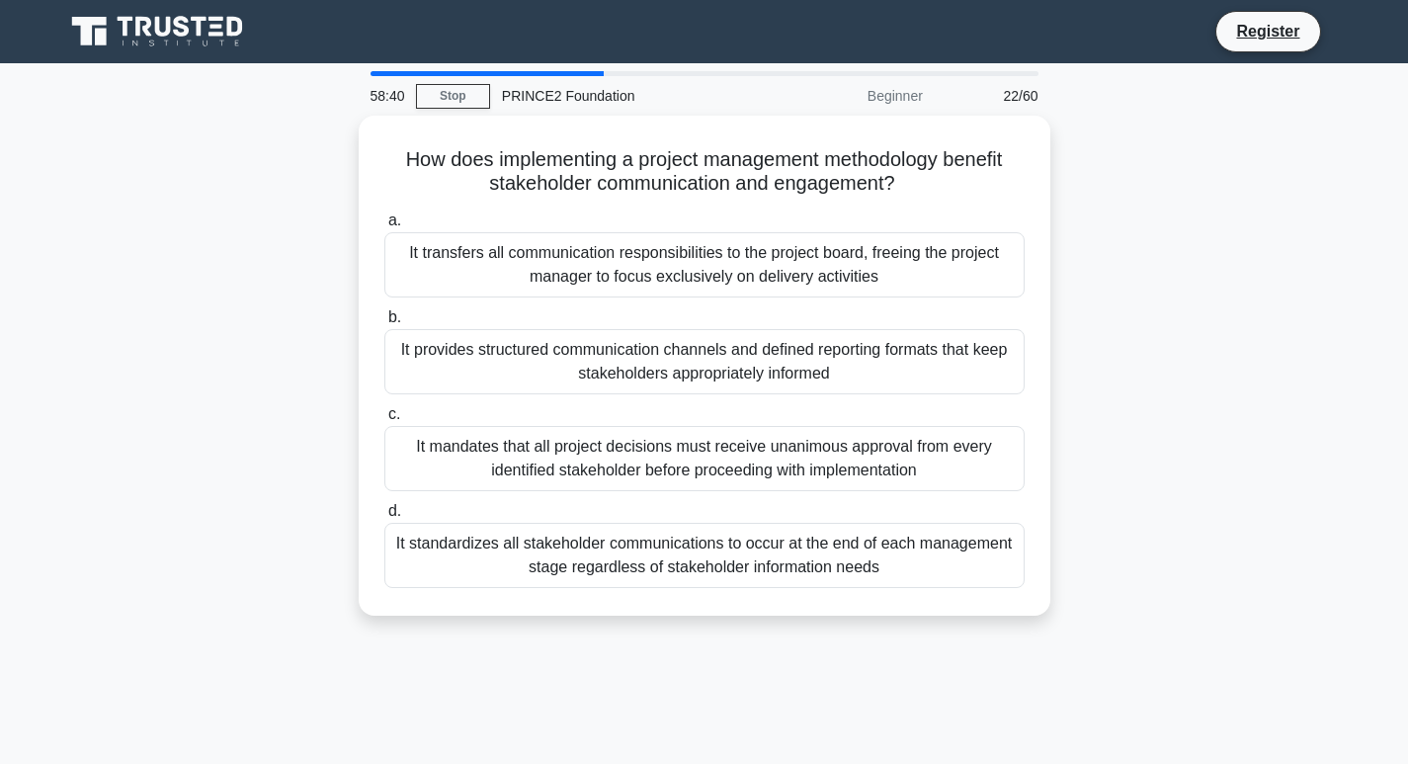
click at [380, 642] on div "58:40 Stop PRINCE2 Foundation Beginner 22/60 How does implementing a project ma…" at bounding box center [704, 565] width 1305 height 988
click at [389, 739] on div "58:39 Stop PRINCE2 Foundation Beginner 22/60 How does implementing a project ma…" at bounding box center [704, 565] width 1305 height 988
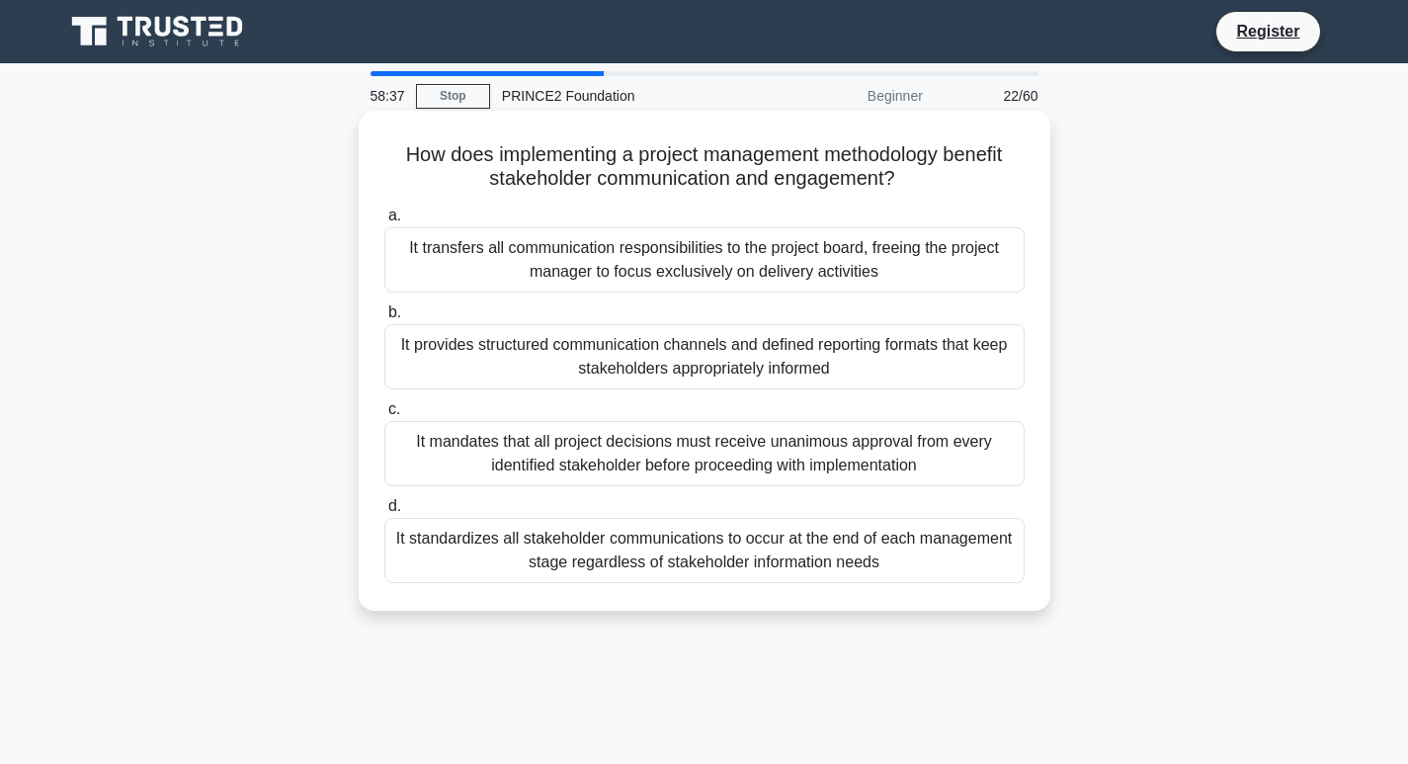
click at [413, 583] on div "It standardizes all stakeholder communications to occur at the end of each mana…" at bounding box center [704, 550] width 640 height 65
click at [384, 513] on input "d. It standardizes all stakeholder communications to occur at the end of each m…" at bounding box center [384, 506] width 0 height 13
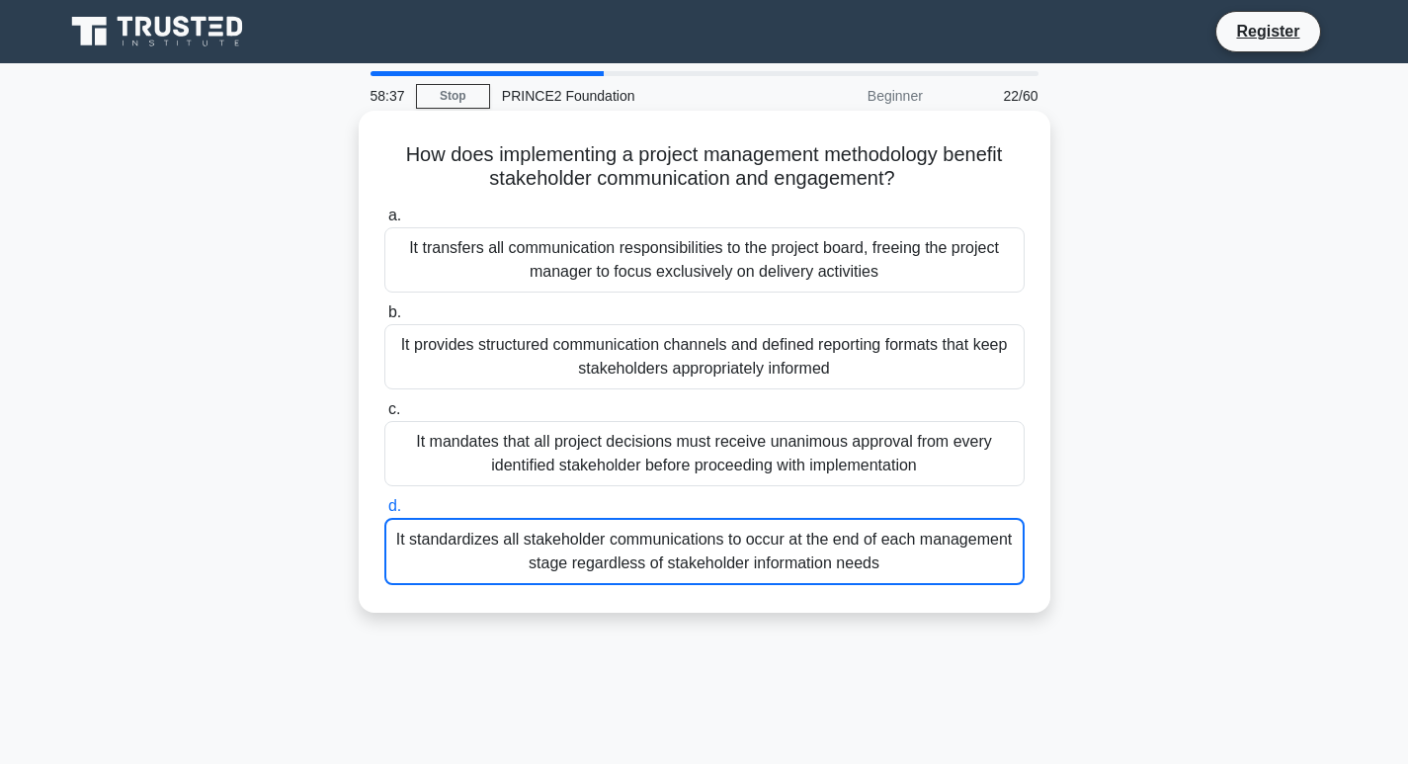
click at [413, 635] on div "58:37 Stop PRINCE2 Foundation Beginner 22/60 How does implementing a project ma…" at bounding box center [704, 565] width 1305 height 988
click at [475, 464] on div "It mandates that all project decisions must receive unanimous approval from eve…" at bounding box center [704, 453] width 640 height 65
click at [384, 416] on input "c. It mandates that all project decisions must receive unanimous approval from …" at bounding box center [384, 409] width 0 height 13
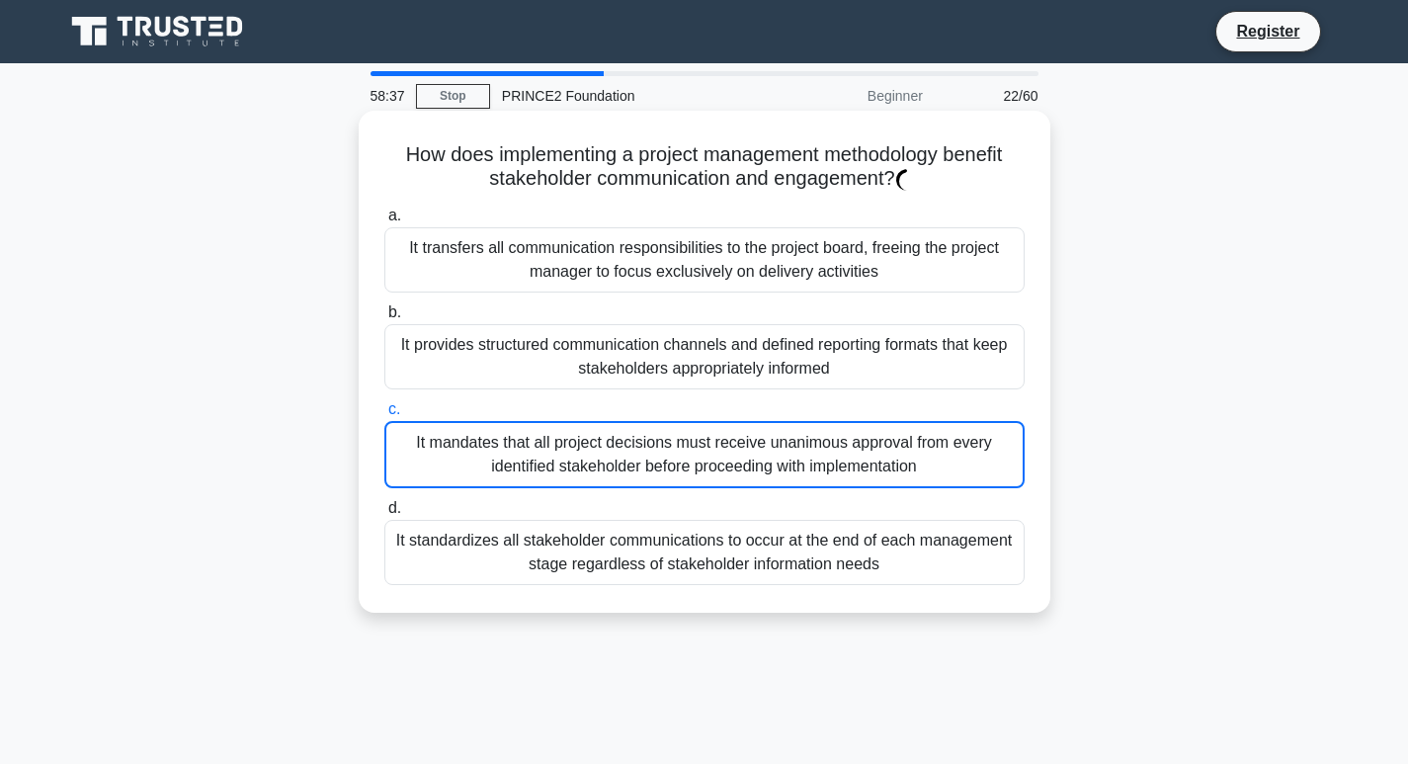
click at [648, 347] on div "It provides structured communication channels and defined reporting formats tha…" at bounding box center [704, 356] width 640 height 65
click at [384, 319] on input "b. It provides structured communication channels and defined reporting formats …" at bounding box center [384, 312] width 0 height 13
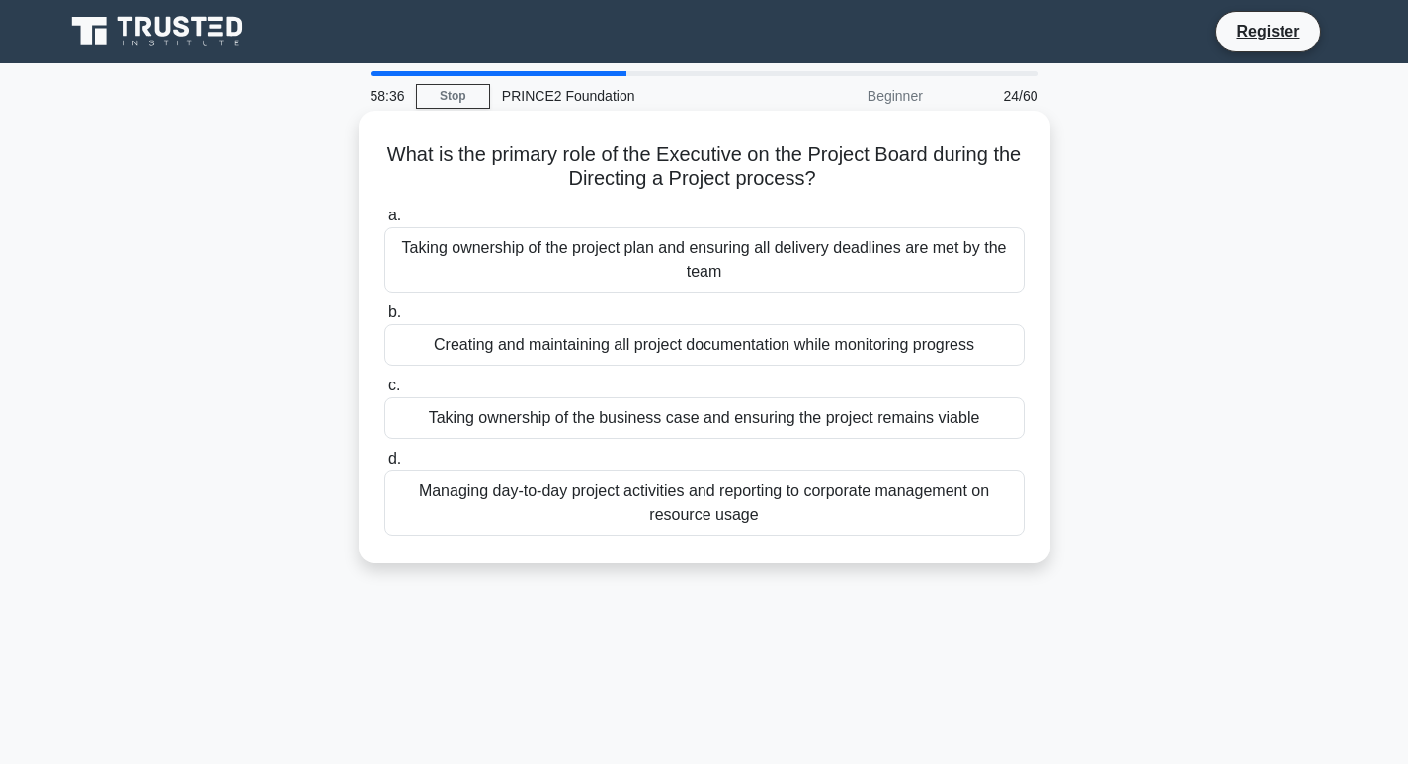
click at [651, 366] on div "Creating and maintaining all project documentation while monitoring progress" at bounding box center [704, 345] width 640 height 42
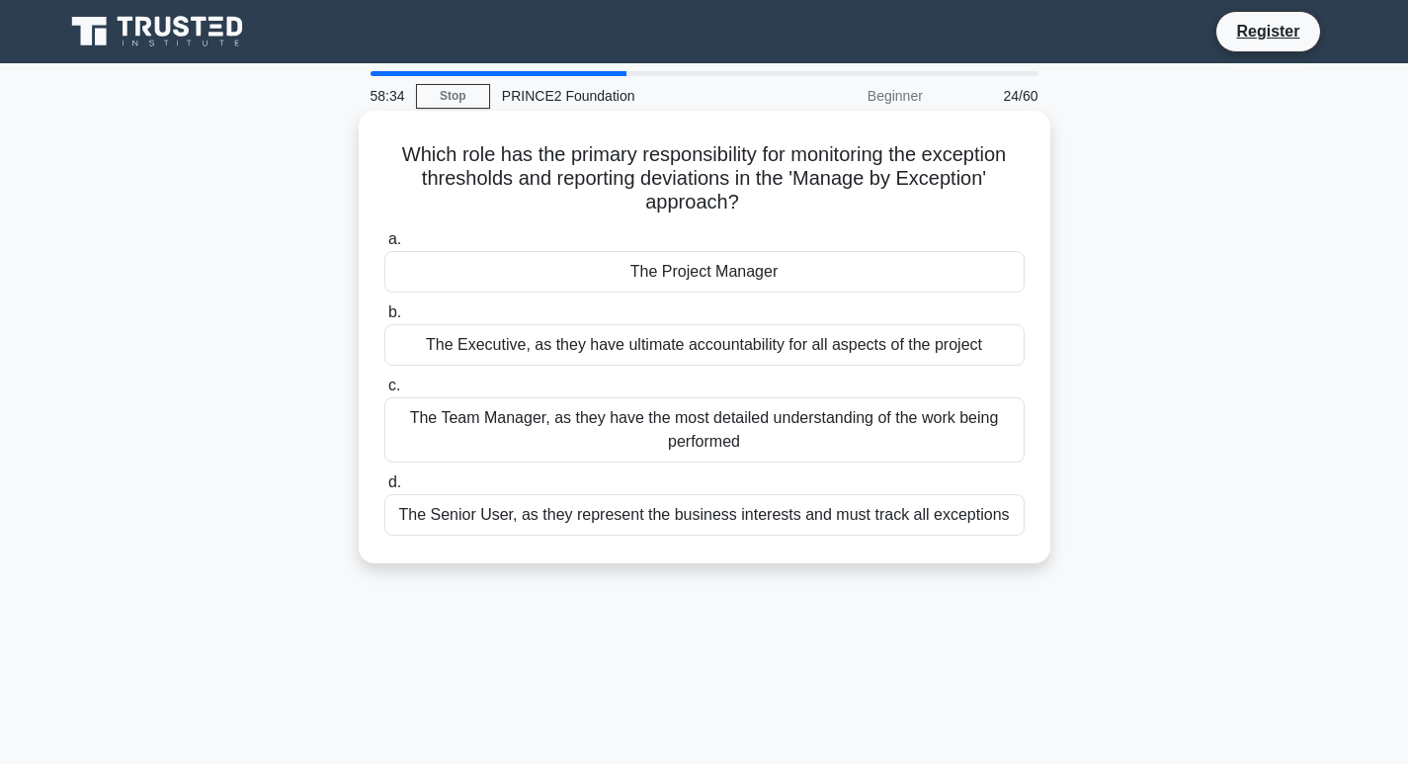
click at [632, 417] on div "The Team Manager, as they have the most detailed understanding of the work bein…" at bounding box center [704, 429] width 640 height 65
click at [384, 392] on input "c. The Team Manager, as they have the most detailed understanding of the work b…" at bounding box center [384, 386] width 0 height 13
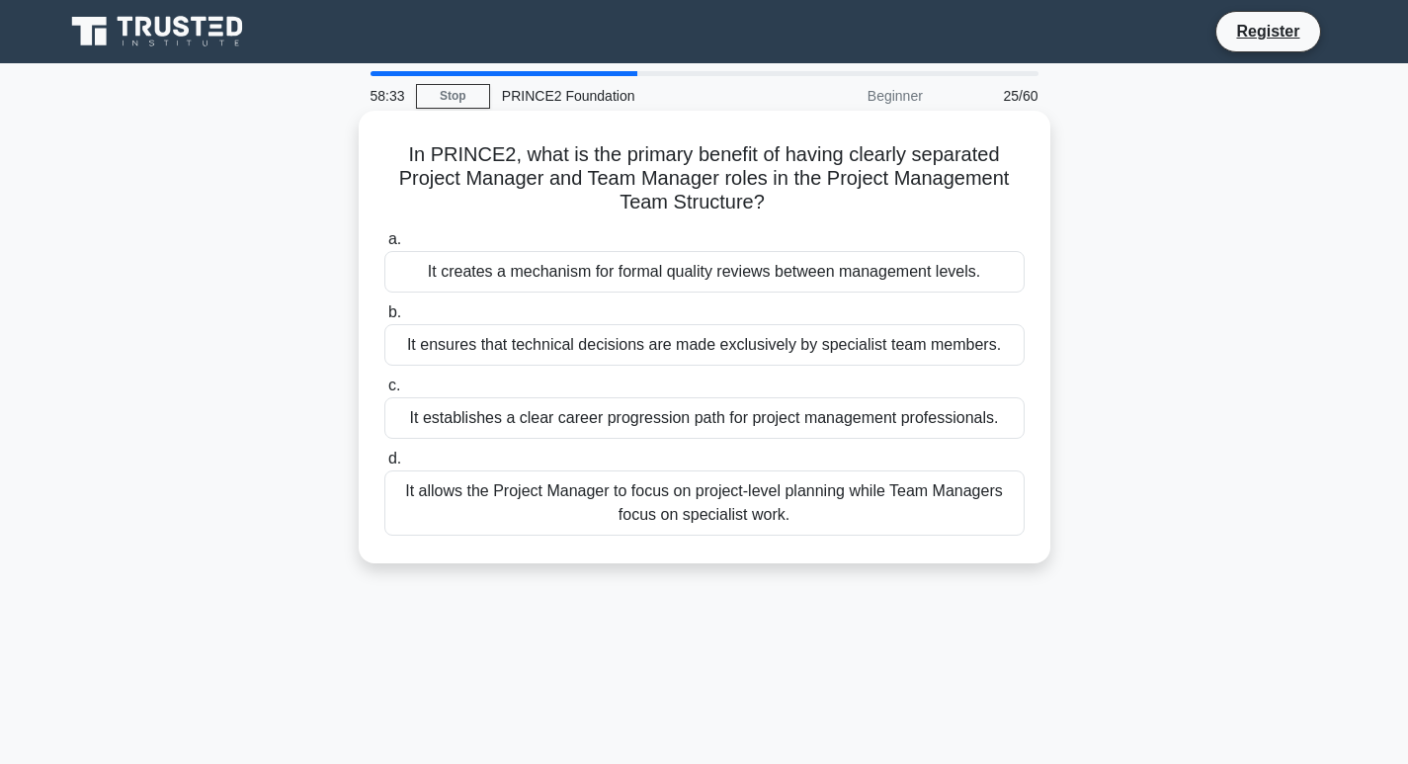
click at [607, 313] on label "b. It ensures that technical decisions are made exclusively by specialist team …" at bounding box center [704, 332] width 640 height 65
click at [384, 313] on input "b. It ensures that technical decisions are made exclusively by specialist team …" at bounding box center [384, 312] width 0 height 13
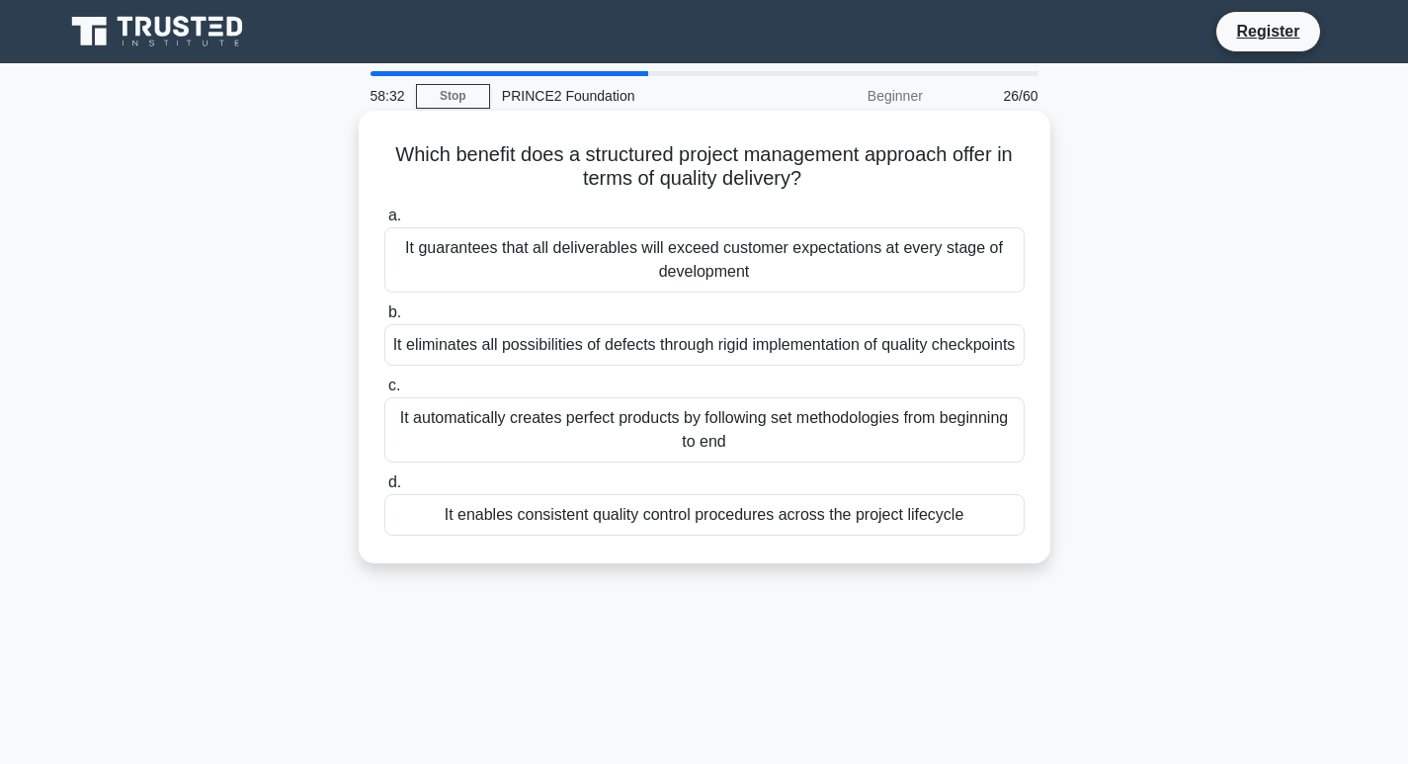
click at [599, 279] on div "It guarantees that all deliverables will exceed customer expectations at every …" at bounding box center [704, 259] width 640 height 65
click at [384, 222] on input "a. It guarantees that all deliverables will exceed customer expectations at eve…" at bounding box center [384, 216] width 0 height 13
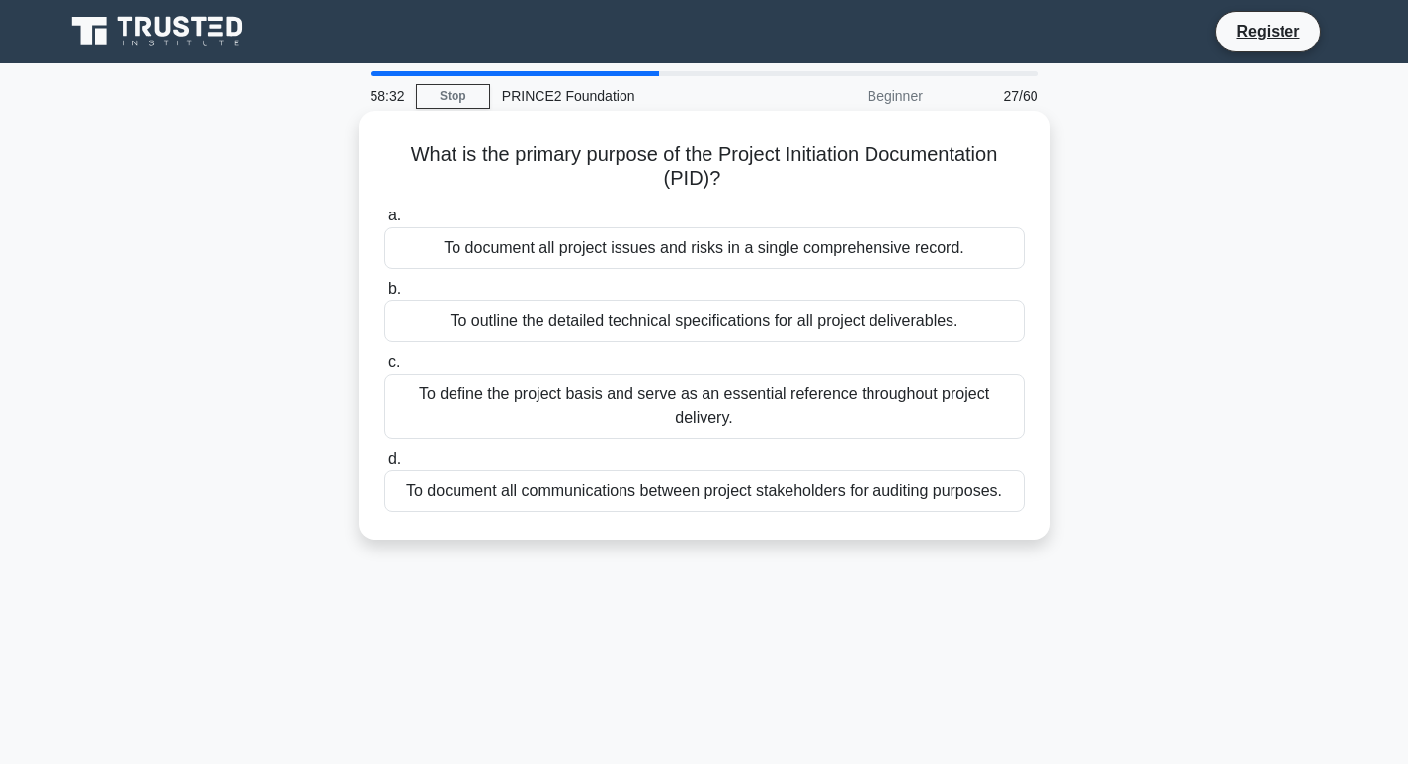
click at [599, 459] on label "d. To document all communications between project stakeholders for auditing pur…" at bounding box center [704, 479] width 640 height 65
click at [384, 459] on input "d. To document all communications between project stakeholders for auditing pur…" at bounding box center [384, 459] width 0 height 13
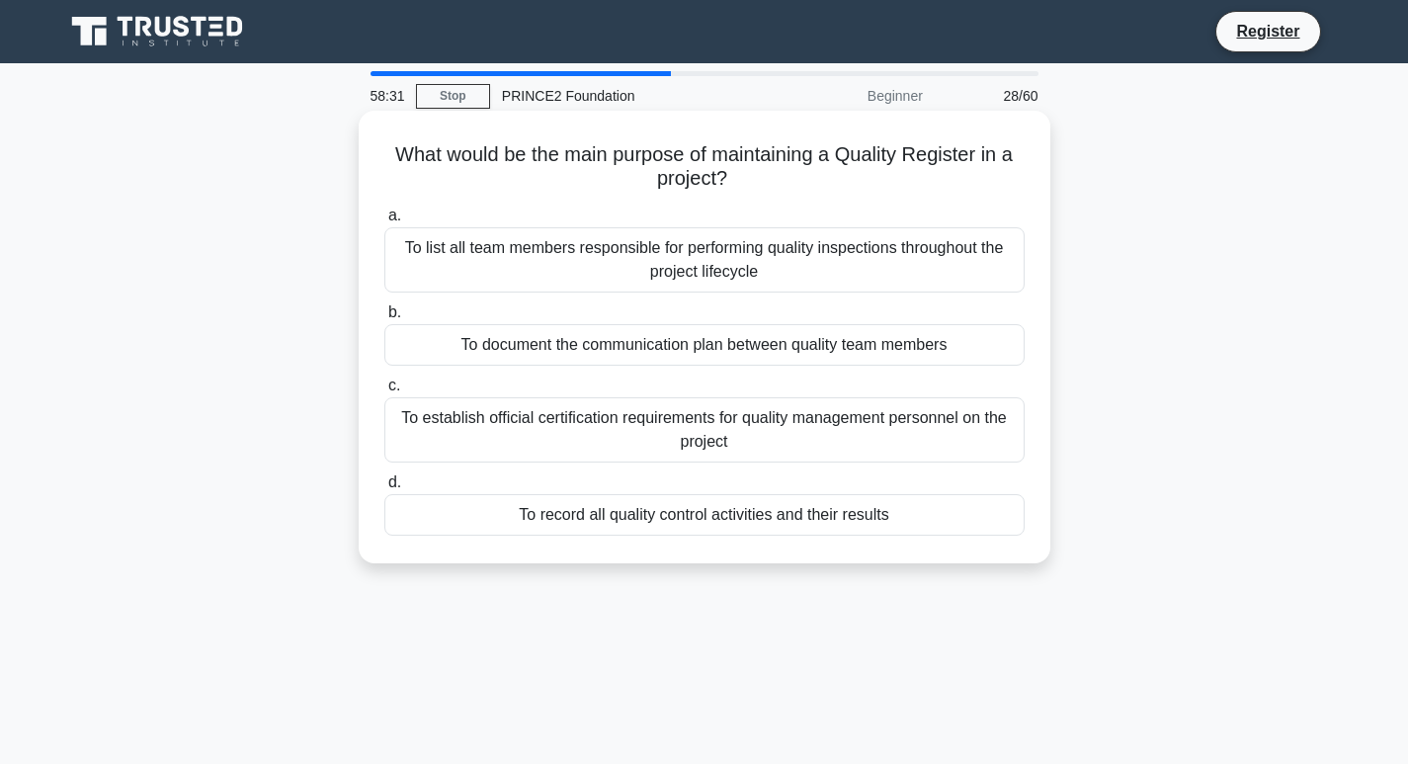
click at [597, 365] on div "To document the communication plan between quality team members" at bounding box center [704, 345] width 640 height 42
click at [384, 319] on input "b. To document the communication plan between quality team members" at bounding box center [384, 312] width 0 height 13
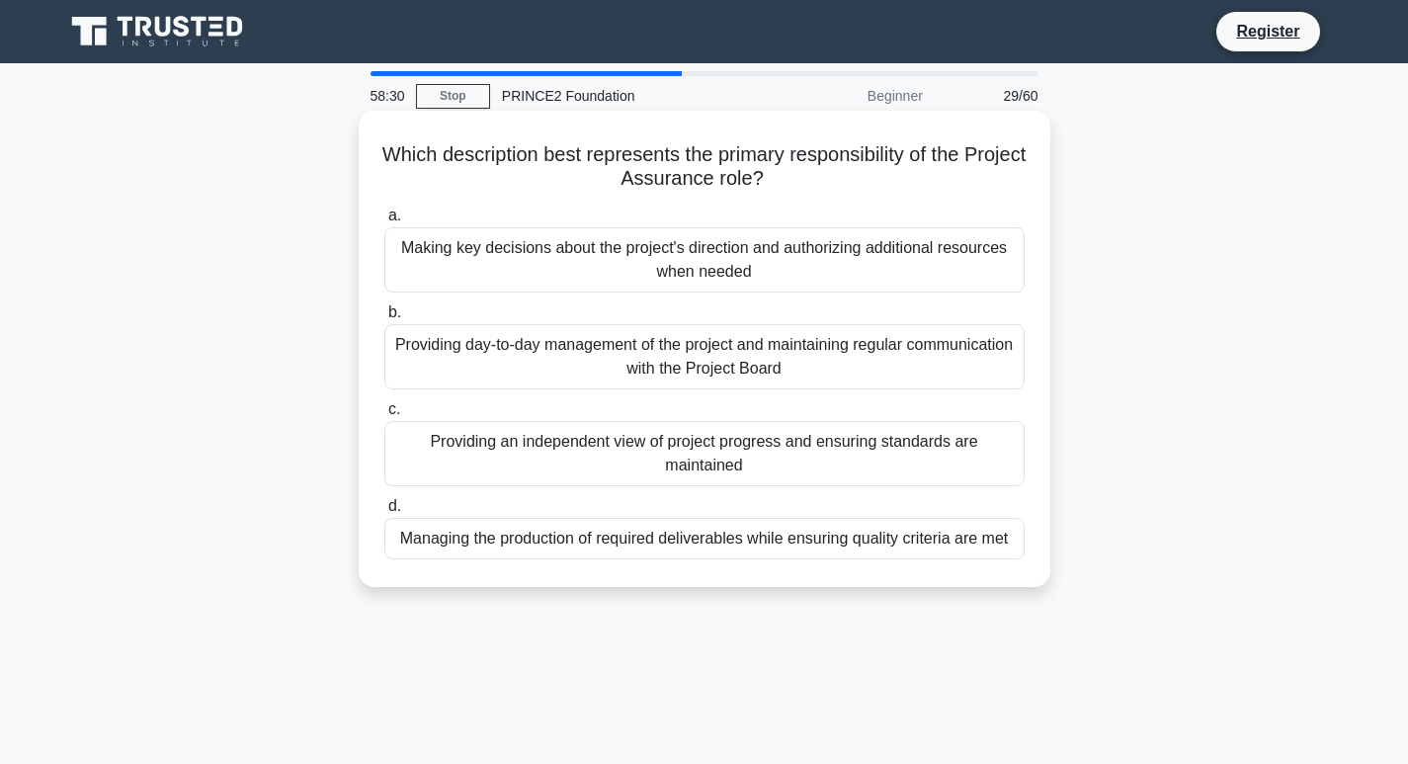
click at [577, 419] on label "c. Providing an independent view of project progress and ensuring standards are…" at bounding box center [704, 441] width 640 height 89
click at [384, 416] on input "c. Providing an independent view of project progress and ensuring standards are…" at bounding box center [384, 409] width 0 height 13
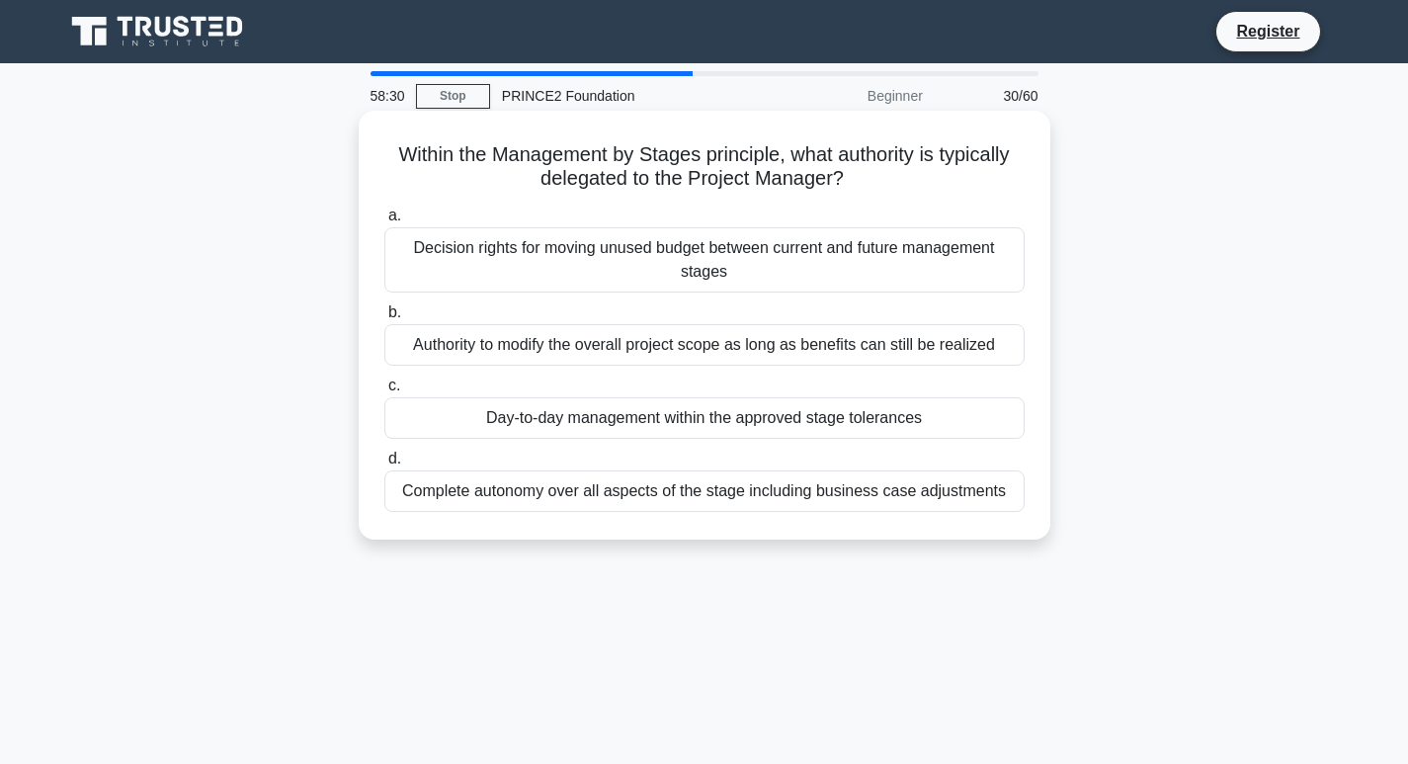
click at [593, 382] on label "c. Day-to-day management within the approved stage tolerances" at bounding box center [704, 406] width 640 height 65
click at [384, 382] on input "c. Day-to-day management within the approved stage tolerances" at bounding box center [384, 386] width 0 height 13
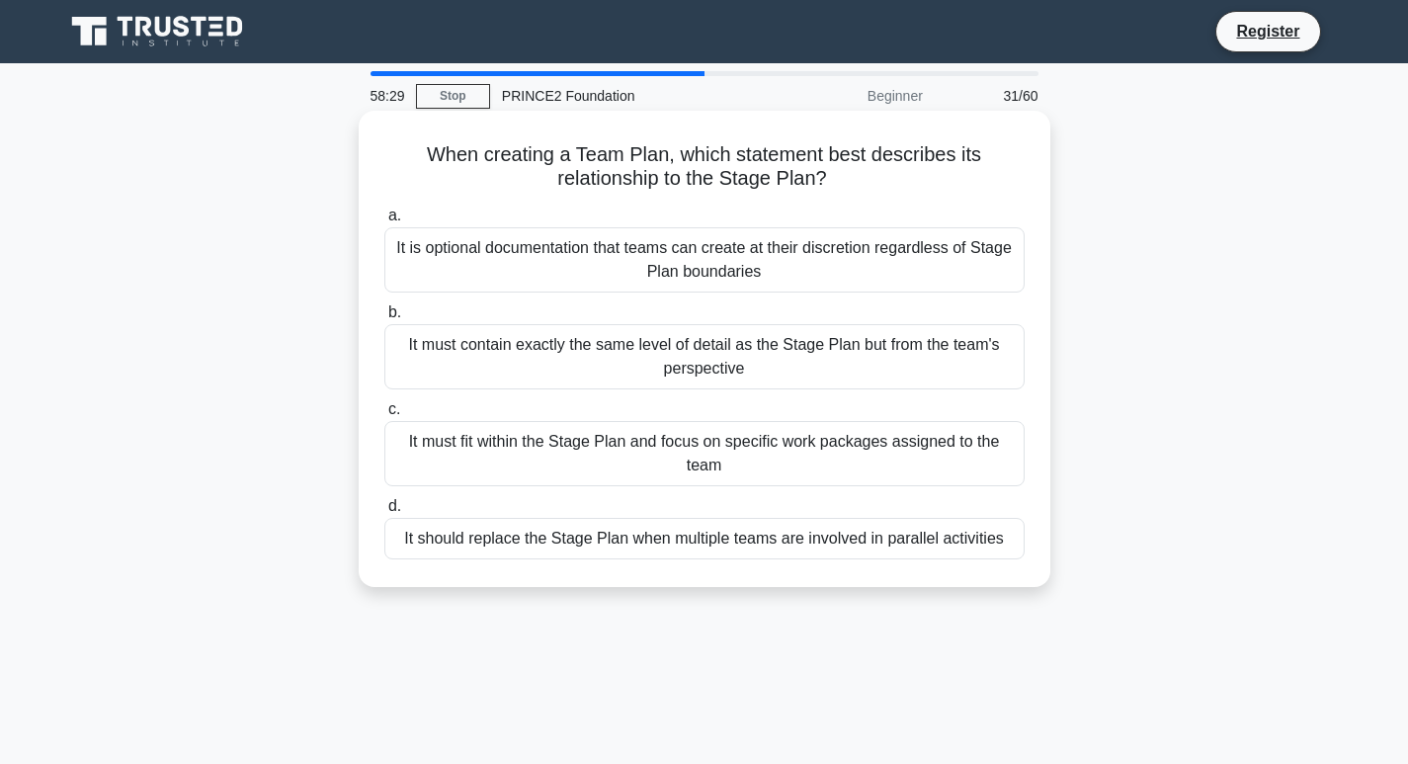
click at [615, 358] on div "It must contain exactly the same level of detail as the Stage Plan but from the…" at bounding box center [704, 356] width 640 height 65
click at [384, 319] on input "b. It must contain exactly the same level of detail as the Stage Plan but from …" at bounding box center [384, 312] width 0 height 13
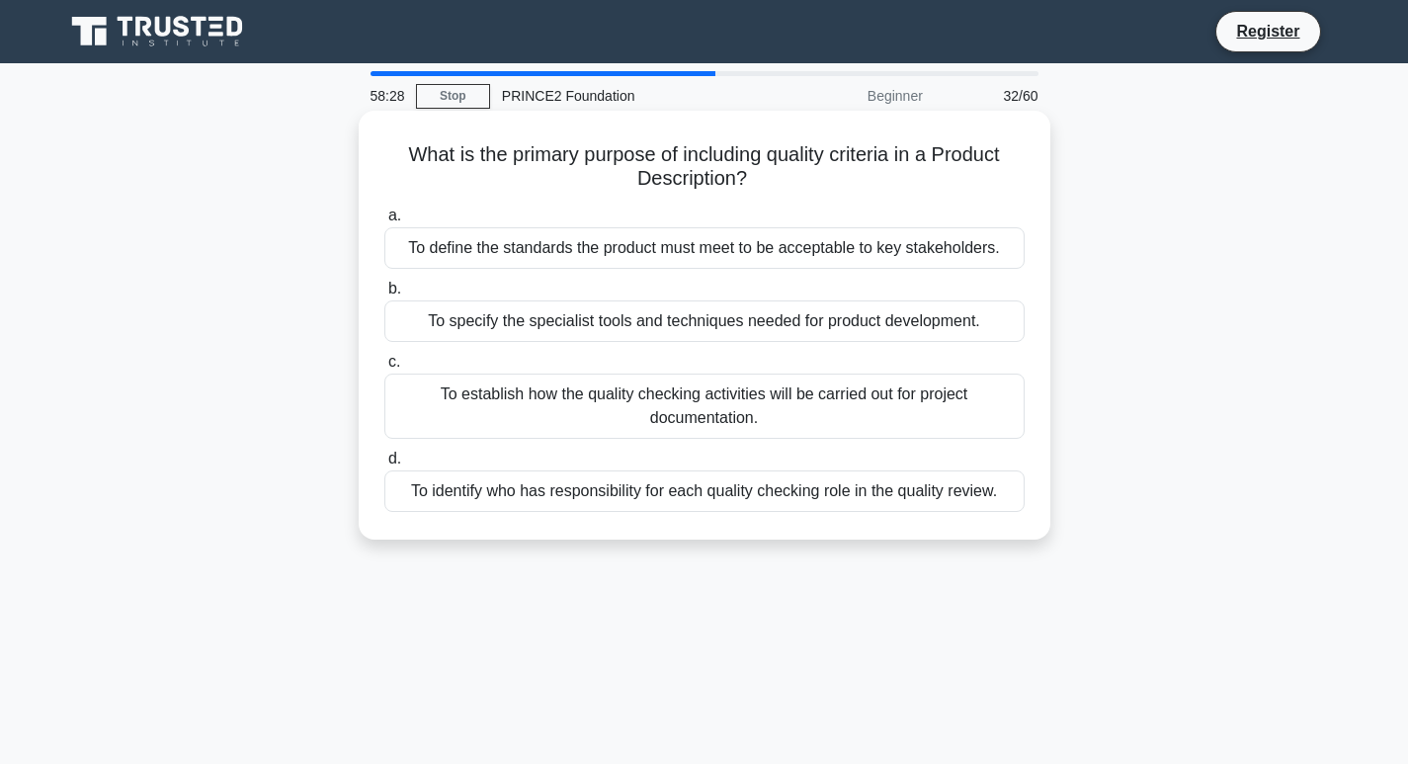
click at [601, 383] on div "To establish how the quality checking activities will be carried out for projec…" at bounding box center [704, 406] width 640 height 65
click at [384, 369] on input "c. To establish how the quality checking activities will be carried out for pro…" at bounding box center [384, 362] width 0 height 13
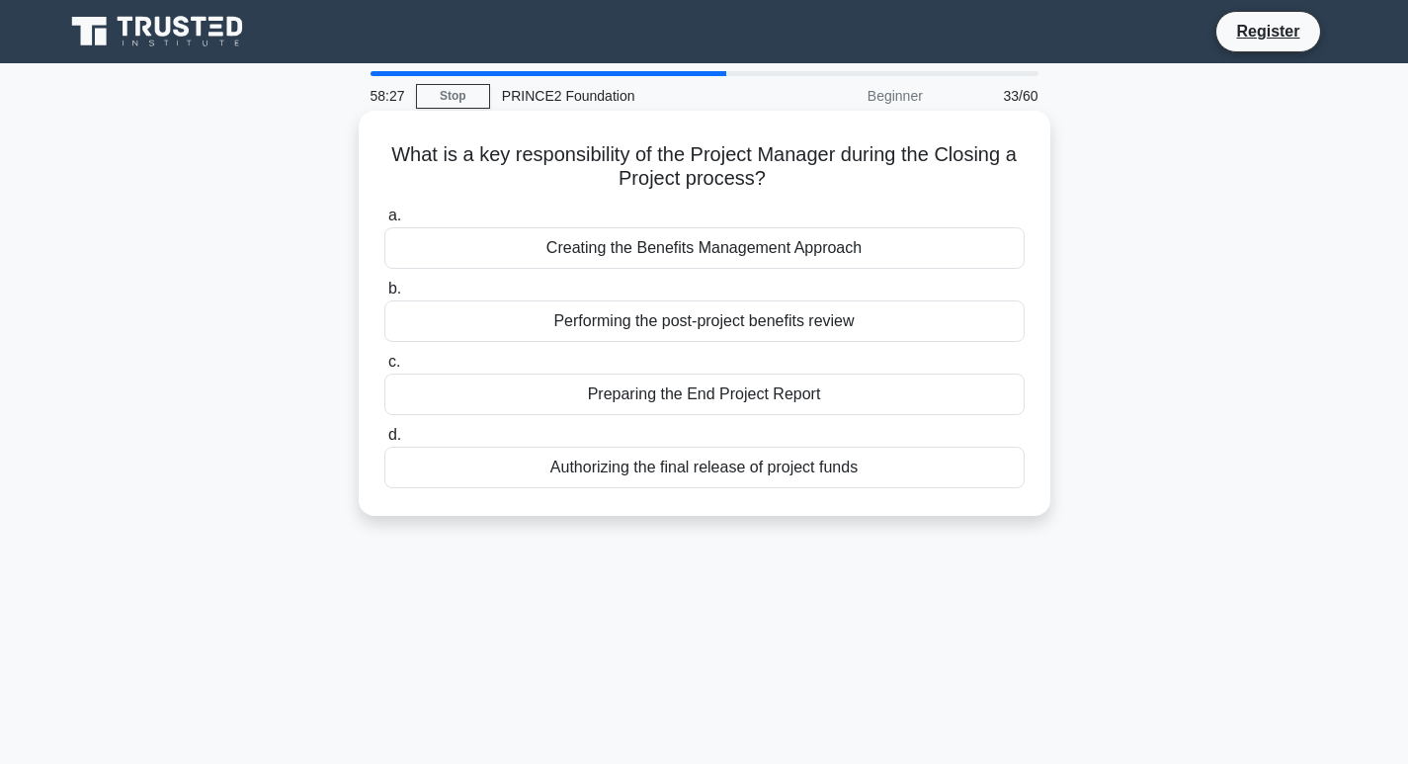
click at [550, 229] on div "Creating the Benefits Management Approach" at bounding box center [704, 248] width 640 height 42
click at [384, 222] on input "a. Creating the Benefits Management Approach" at bounding box center [384, 216] width 0 height 13
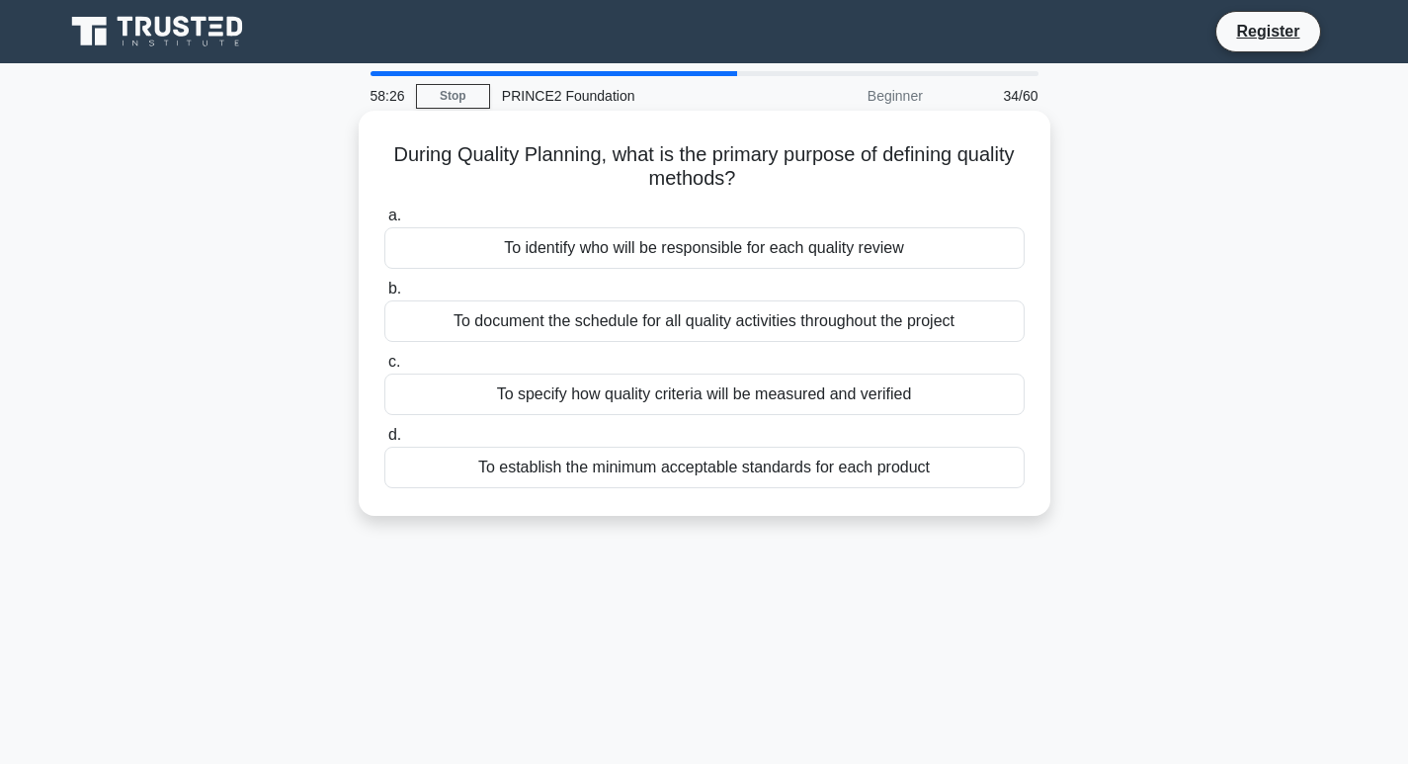
click at [580, 308] on div "To document the schedule for all quality activities throughout the project" at bounding box center [704, 321] width 640 height 42
click at [384, 296] on input "b. To document the schedule for all quality activities throughout the project" at bounding box center [384, 289] width 0 height 13
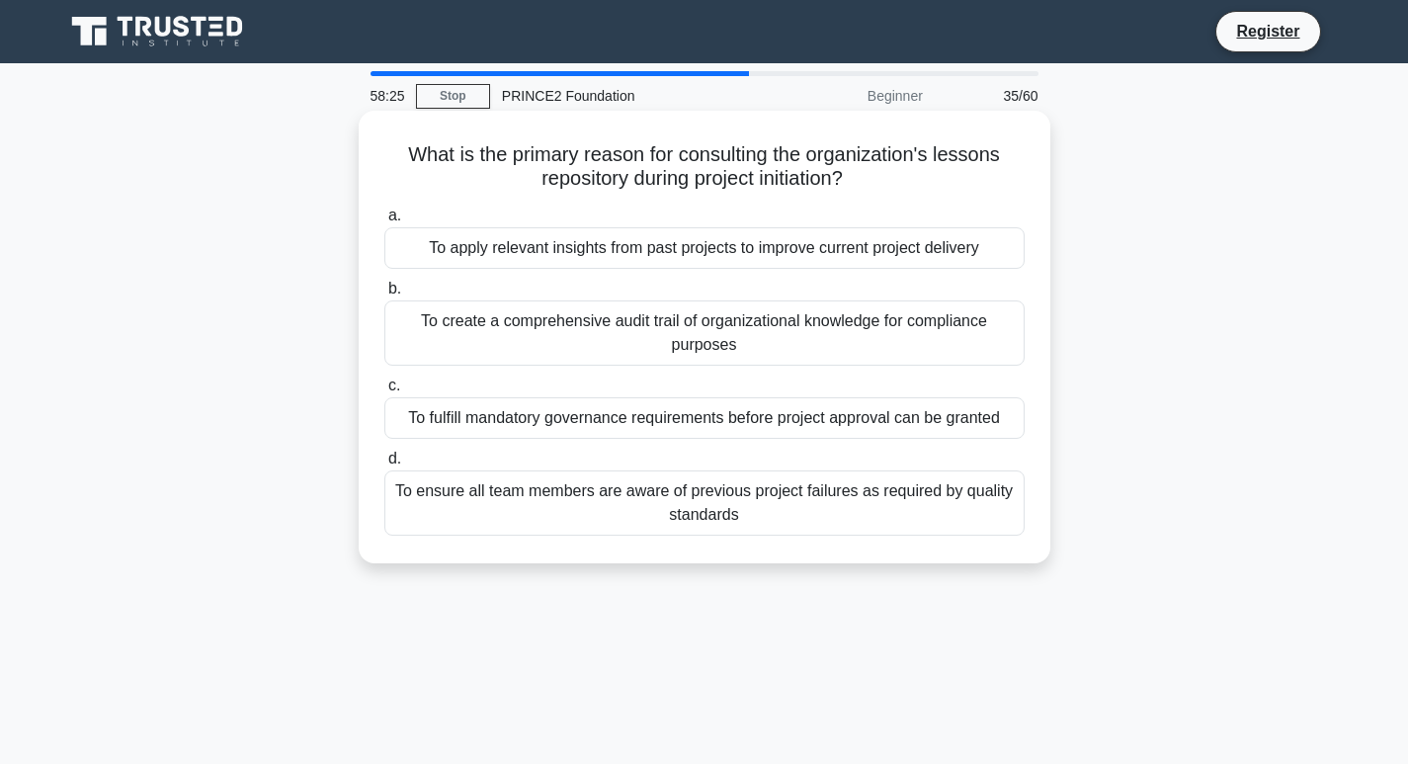
drag, startPoint x: 584, startPoint y: 403, endPoint x: 579, endPoint y: 424, distance: 21.3
click at [583, 403] on div "To fulfill mandatory governance requirements before project approval can be gra…" at bounding box center [704, 418] width 640 height 42
click at [607, 294] on label "b. To create a comprehensive audit trail of organizational knowledge for compli…" at bounding box center [704, 321] width 640 height 89
click at [384, 294] on input "b. To create a comprehensive audit trail of organizational knowledge for compli…" at bounding box center [384, 289] width 0 height 13
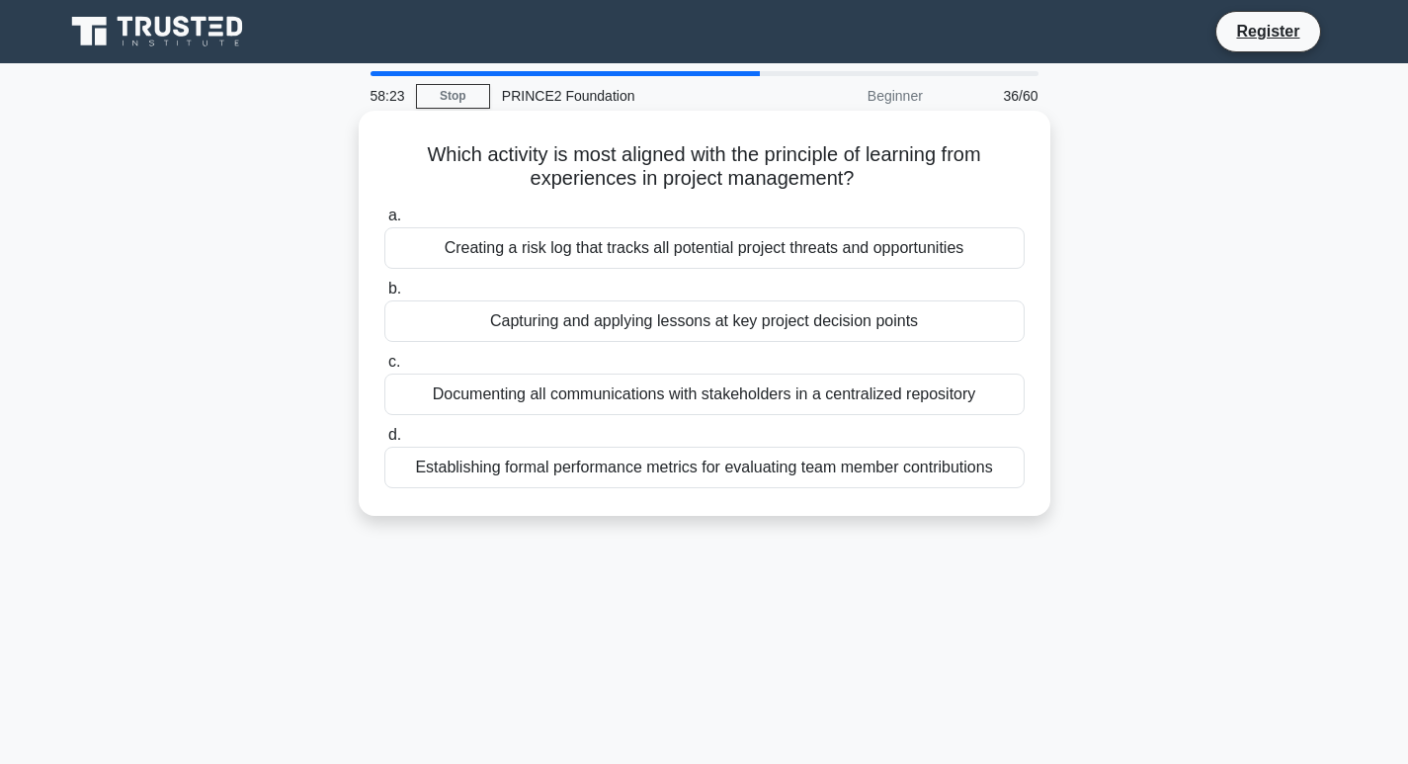
click at [625, 251] on div "Creating a risk log that tracks all potential project threats and opportunities" at bounding box center [704, 248] width 640 height 42
click at [384, 222] on input "a. Creating a risk log that tracks all potential project threats and opportunit…" at bounding box center [384, 216] width 0 height 13
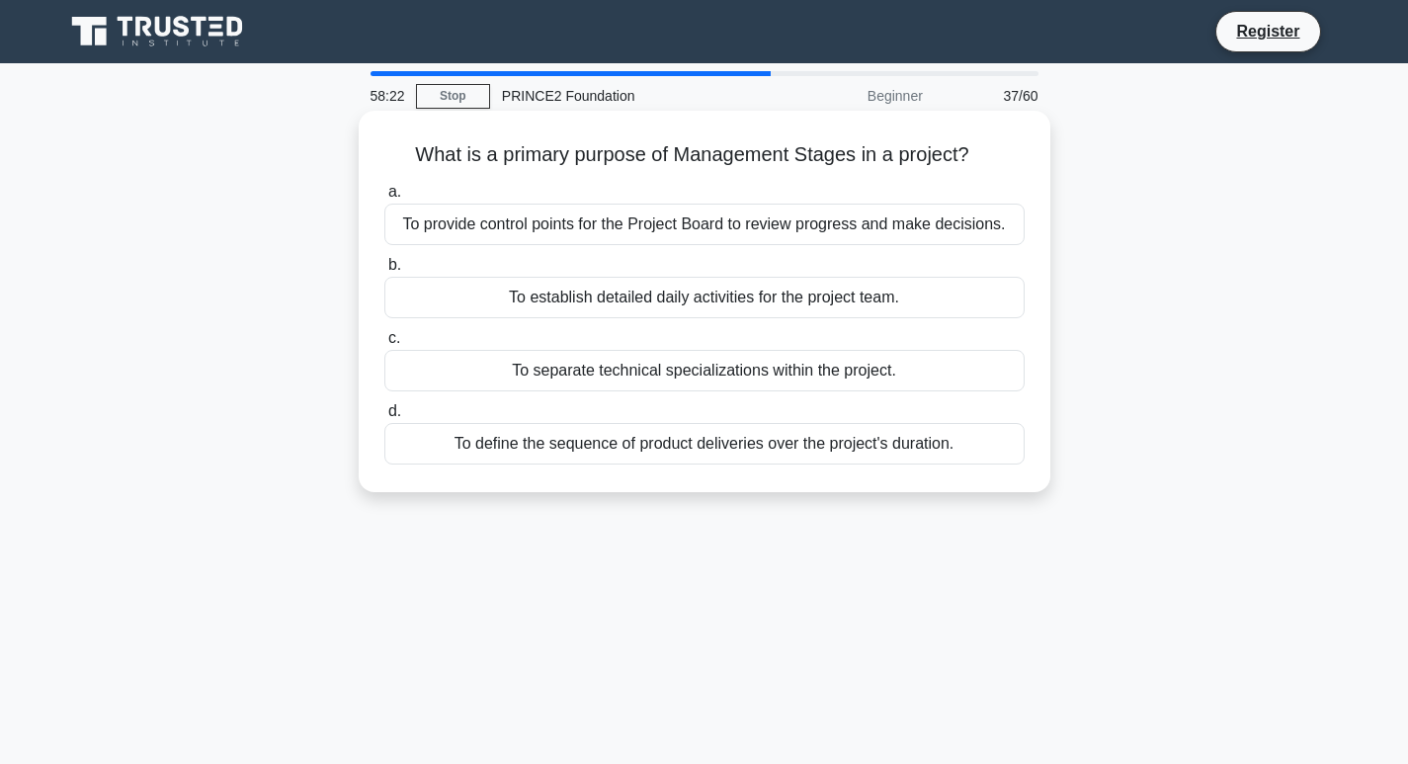
click at [591, 442] on div "To define the sequence of product deliveries over the project's duration." at bounding box center [704, 444] width 640 height 42
click at [384, 418] on input "d. To define the sequence of product deliveries over the project's duration." at bounding box center [384, 411] width 0 height 13
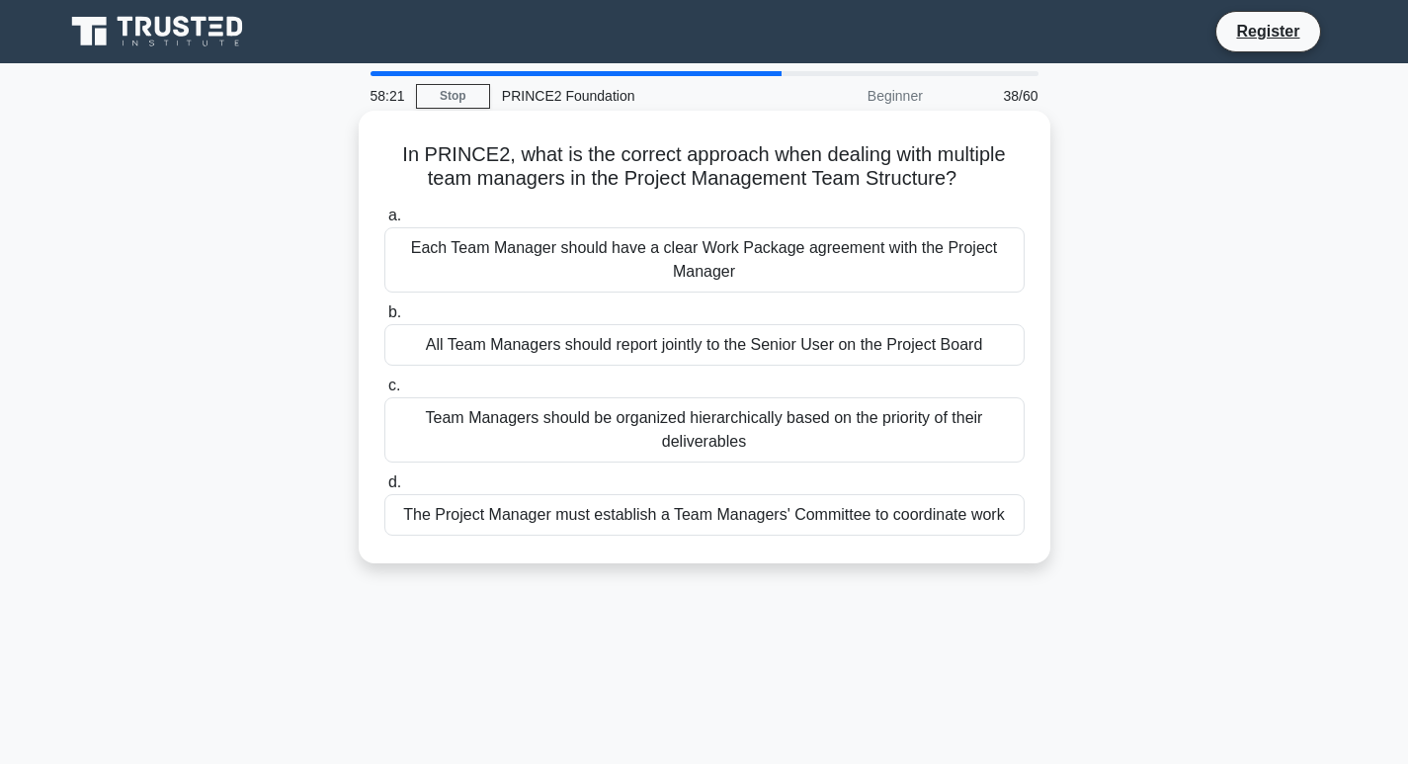
click at [614, 265] on div "Each Team Manager should have a clear Work Package agreement with the Project M…" at bounding box center [704, 259] width 640 height 65
click at [384, 222] on input "a. Each Team Manager should have a clear Work Package agreement with the Projec…" at bounding box center [384, 216] width 0 height 13
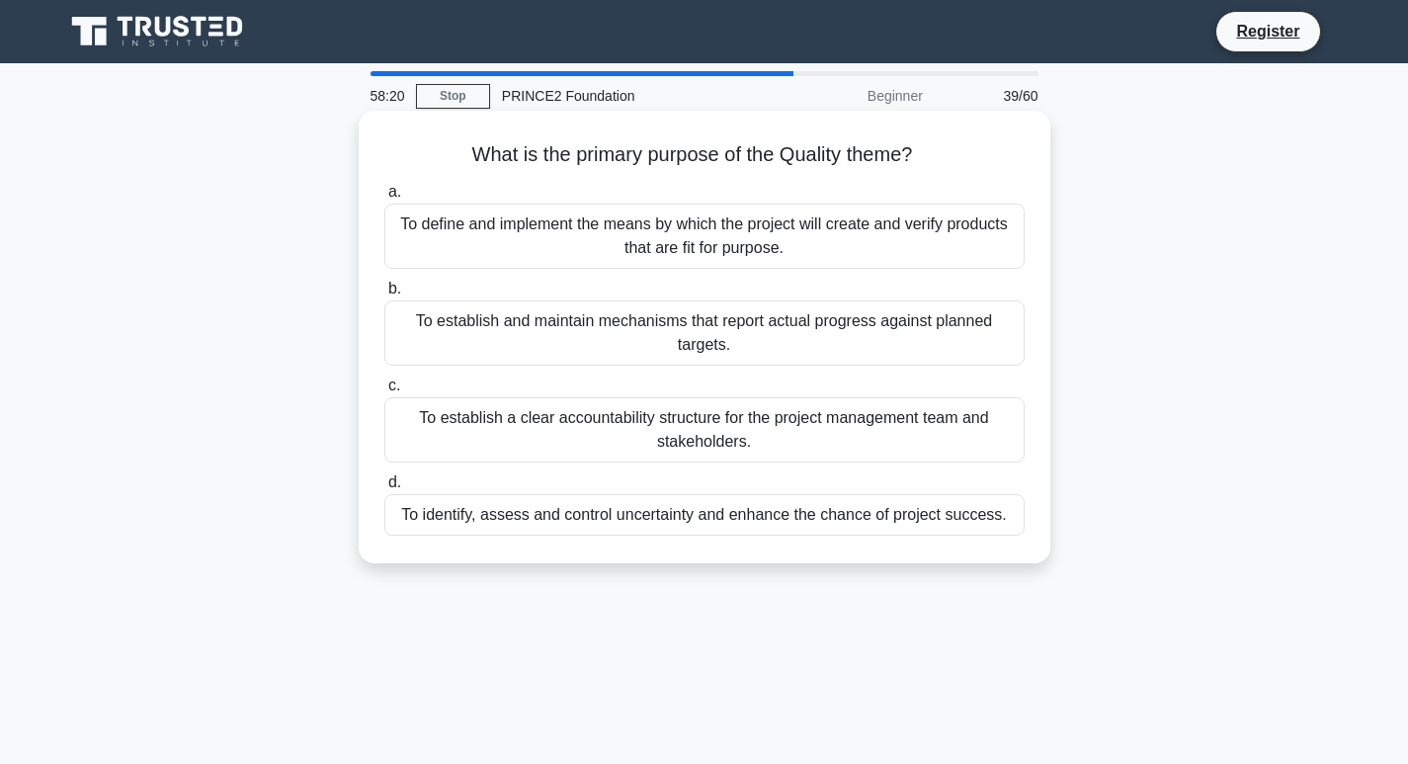
click at [622, 510] on div "To identify, assess and control uncertainty and enhance the chance of project s…" at bounding box center [704, 515] width 640 height 42
click at [384, 489] on input "d. To identify, assess and control uncertainty and enhance the chance of projec…" at bounding box center [384, 482] width 0 height 13
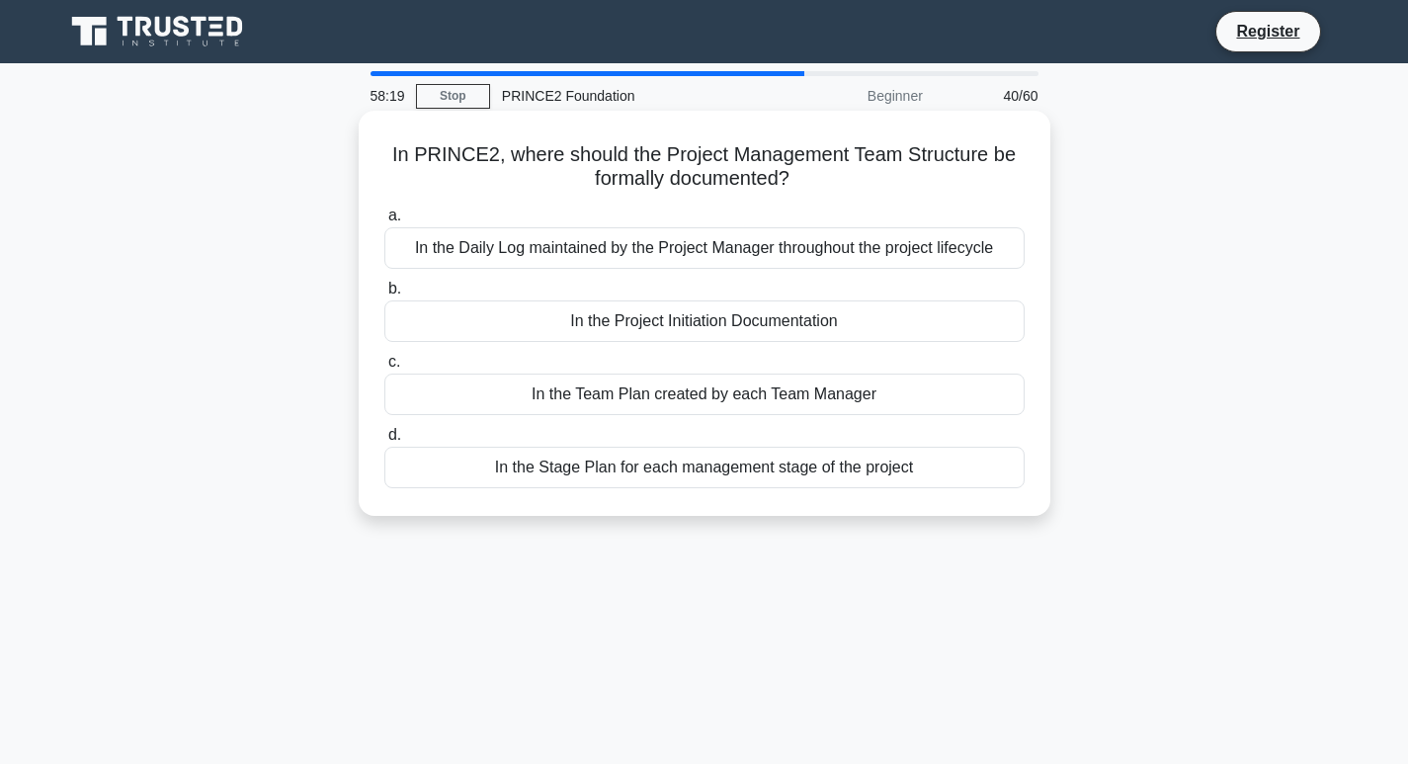
click at [476, 271] on div "a. In the Daily Log maintained by the Project Manager throughout the project li…" at bounding box center [705, 346] width 664 height 293
click at [539, 403] on div "In the Team Plan created by each Team Manager" at bounding box center [704, 395] width 640 height 42
click at [384, 369] on input "c. In the Team Plan created by each Team Manager" at bounding box center [384, 362] width 0 height 13
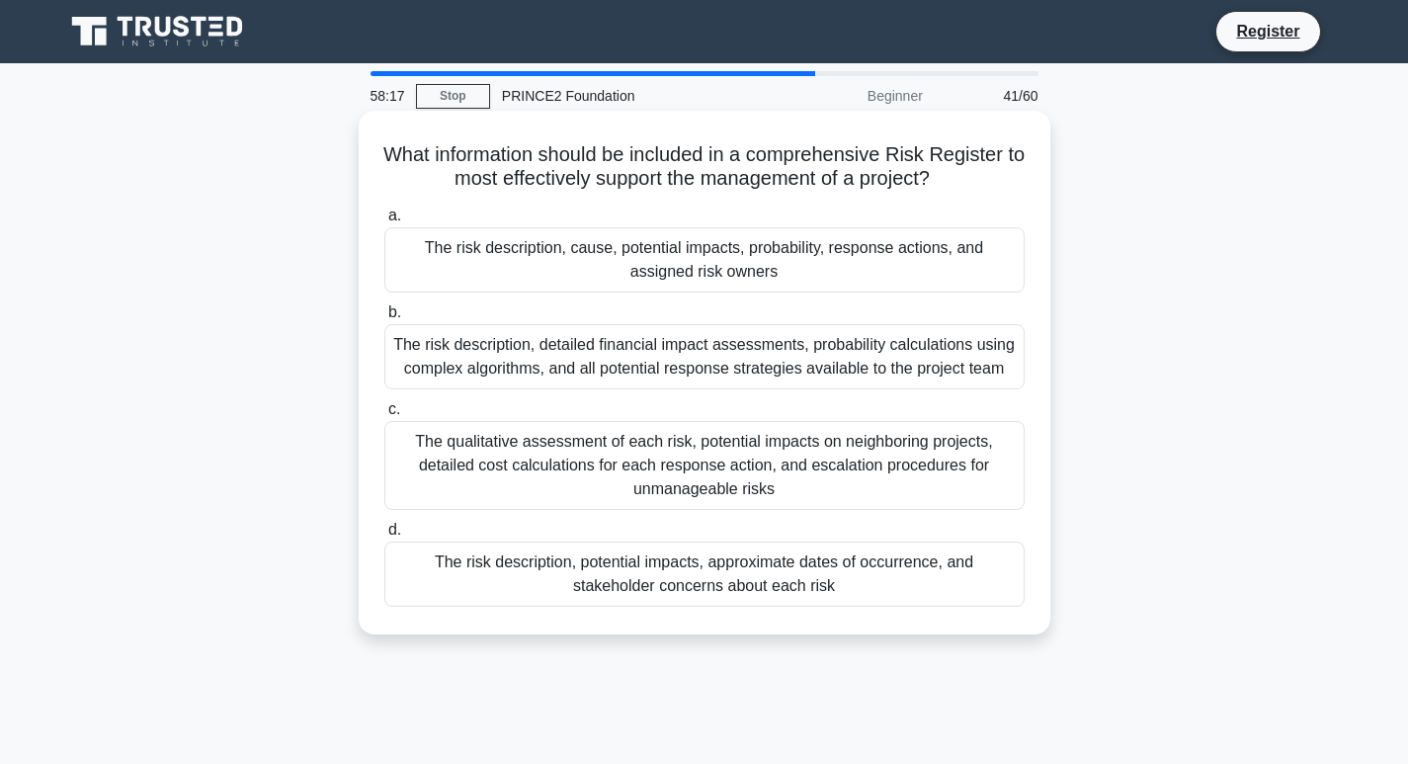
click at [607, 348] on div "The risk description, detailed financial impact assessments, probability calcul…" at bounding box center [704, 356] width 640 height 65
click at [384, 319] on input "b. The risk description, detailed financial impact assessments, probability cal…" at bounding box center [384, 312] width 0 height 13
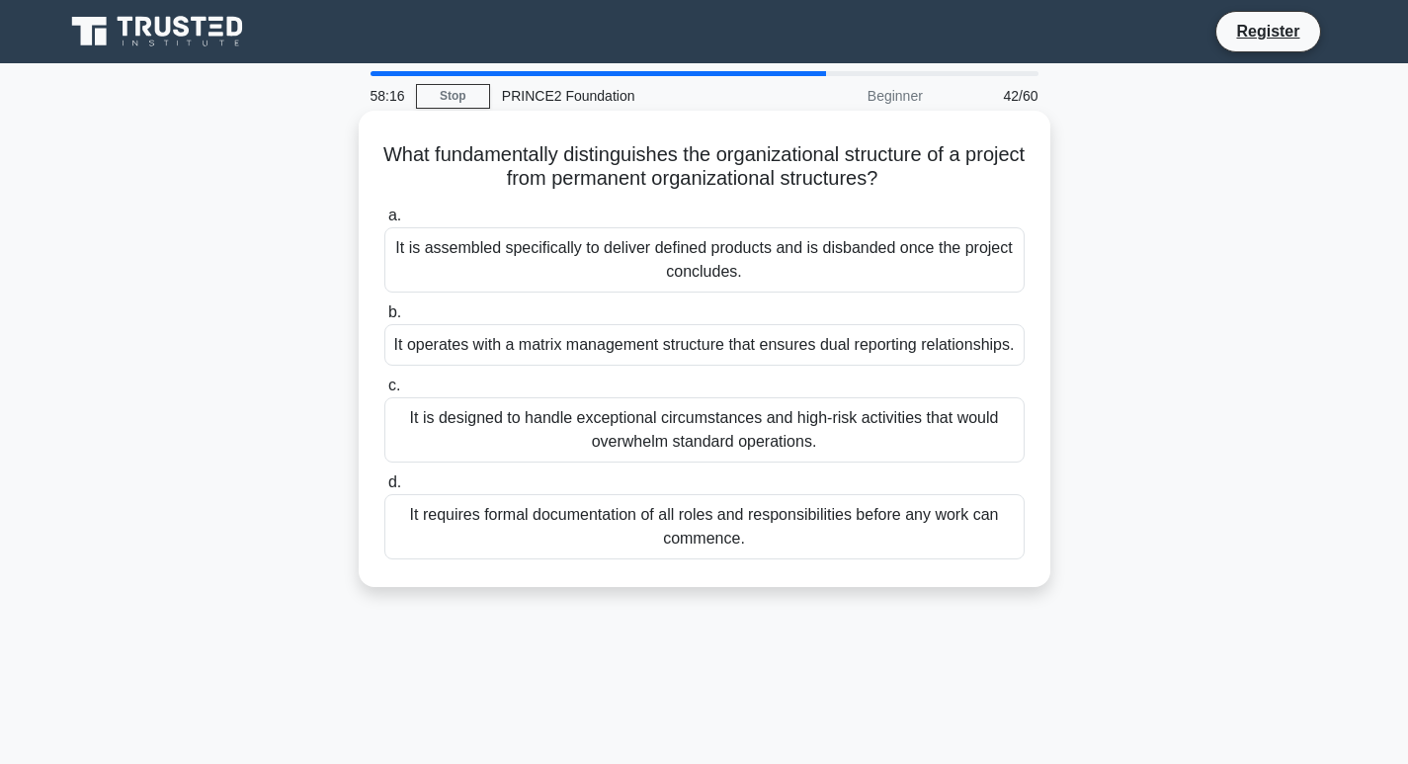
click at [627, 285] on div "It is assembled specifically to deliver defined products and is disbanded once …" at bounding box center [704, 259] width 640 height 65
click at [384, 222] on input "a. It is assembled specifically to deliver defined products and is disbanded on…" at bounding box center [384, 216] width 0 height 13
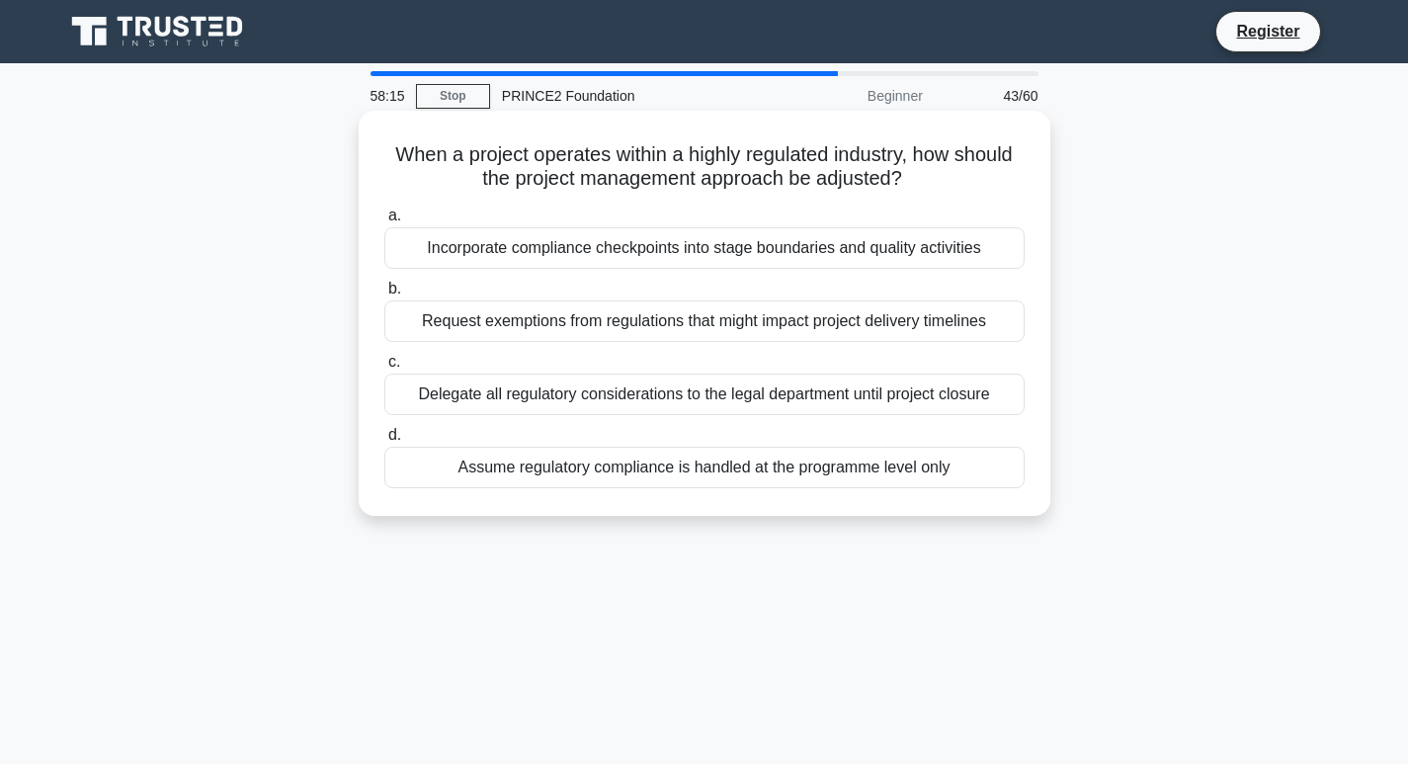
click at [611, 406] on div "Delegate all regulatory considerations to the legal department until project cl…" at bounding box center [704, 395] width 640 height 42
click at [384, 369] on input "c. Delegate all regulatory considerations to the legal department until project…" at bounding box center [384, 362] width 0 height 13
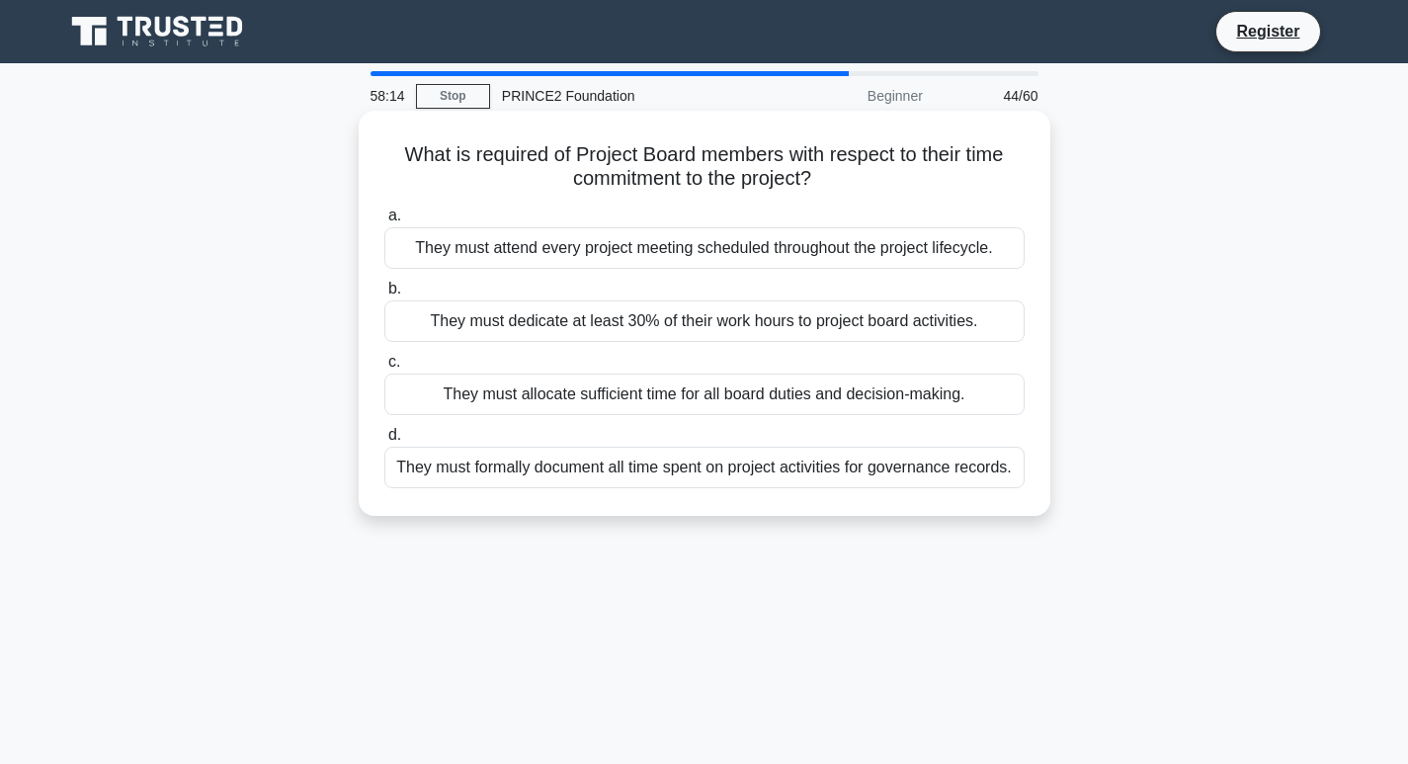
click at [611, 330] on div "They must dedicate at least 30% of their work hours to project board activities." at bounding box center [704, 321] width 640 height 42
click at [384, 296] on input "b. They must dedicate at least 30% of their work hours to project board activit…" at bounding box center [384, 289] width 0 height 13
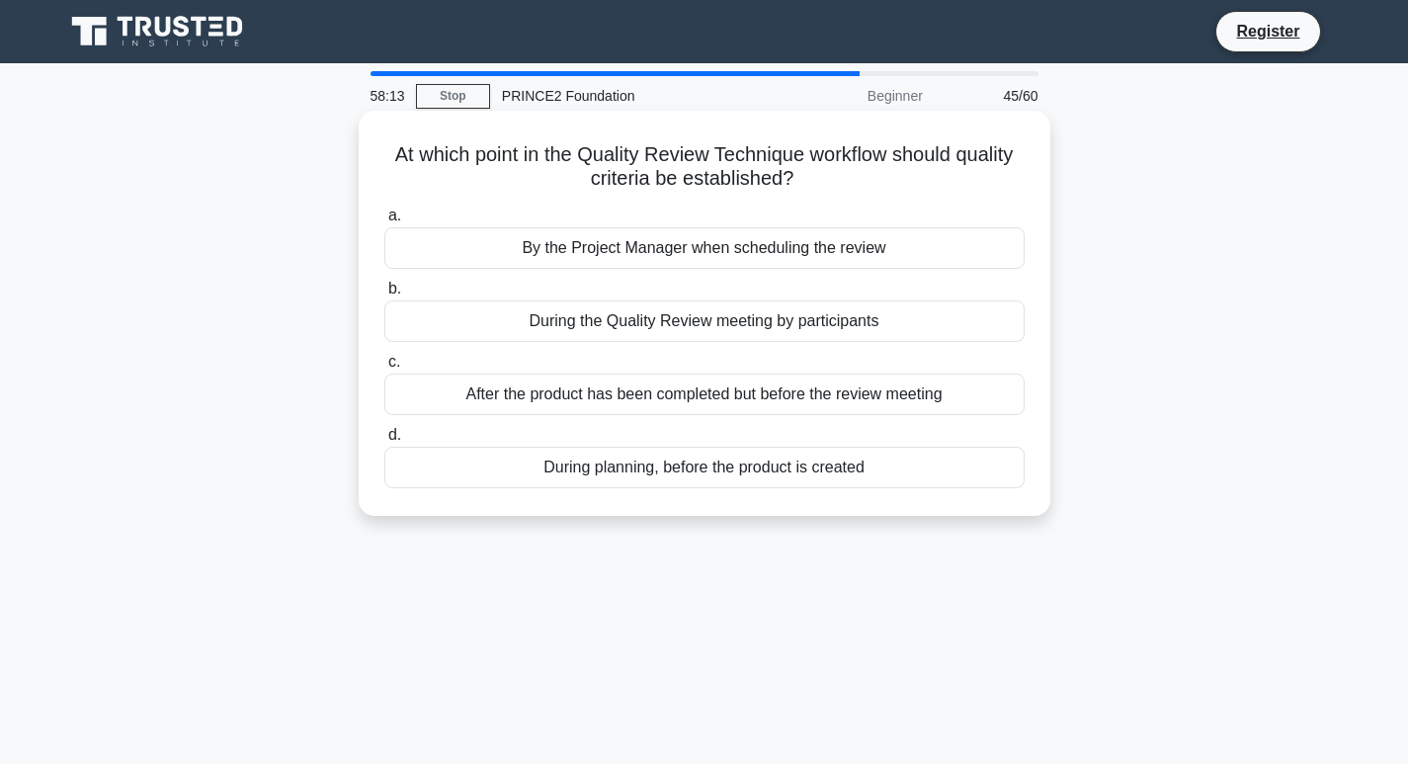
click at [595, 470] on div "During planning, before the product is created" at bounding box center [704, 468] width 640 height 42
click at [384, 442] on input "d. During planning, before the product is created" at bounding box center [384, 435] width 0 height 13
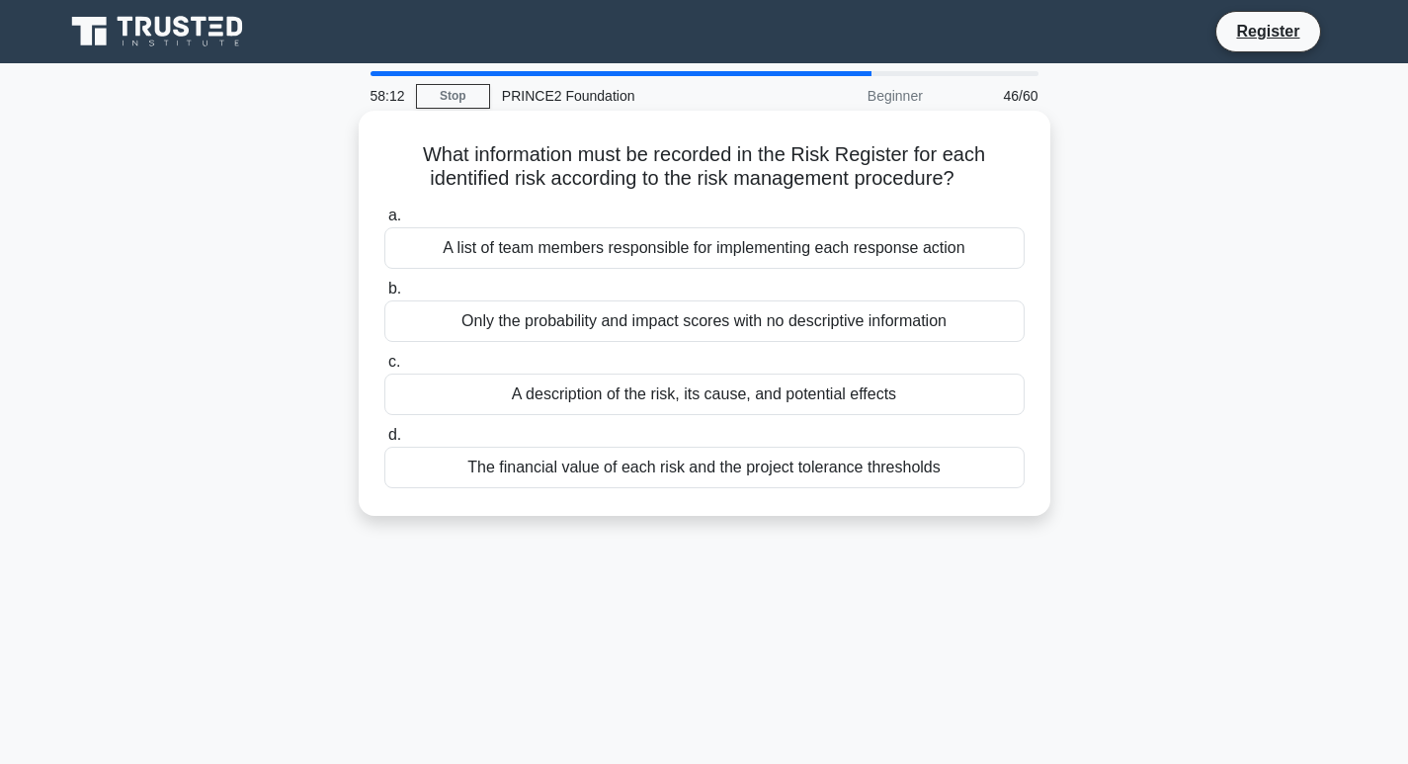
click at [519, 259] on div "A list of team members responsible for implementing each response action" at bounding box center [704, 248] width 640 height 42
click at [384, 222] on input "a. A list of team members responsible for implementing each response action" at bounding box center [384, 216] width 0 height 13
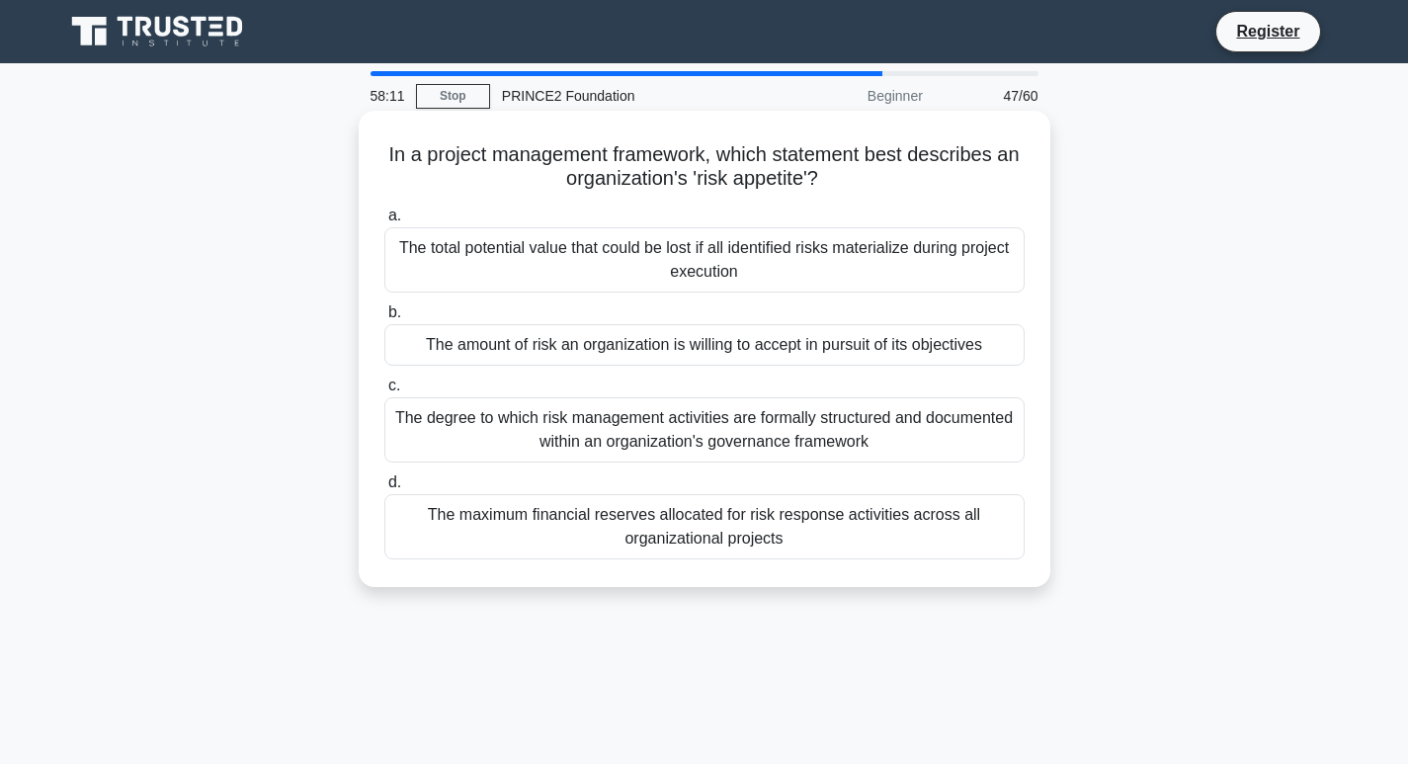
click at [546, 414] on div "The degree to which risk management activities are formally structured and docu…" at bounding box center [704, 429] width 640 height 65
click at [384, 392] on input "c. The degree to which risk management activities are formally structured and d…" at bounding box center [384, 386] width 0 height 13
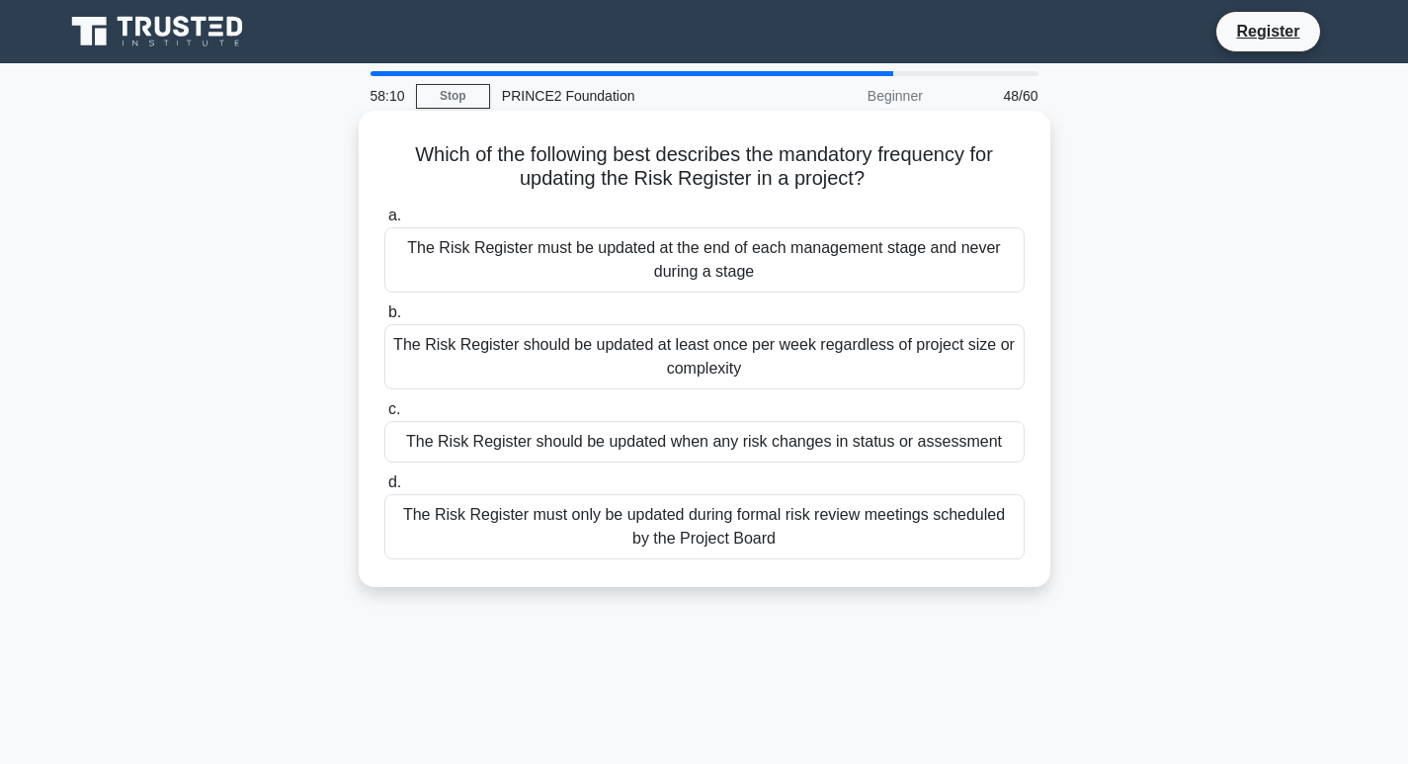
click at [573, 258] on div "The Risk Register must be updated at the end of each management stage and never…" at bounding box center [704, 259] width 640 height 65
click at [384, 222] on input "a. The Risk Register must be updated at the end of each management stage and ne…" at bounding box center [384, 216] width 0 height 13
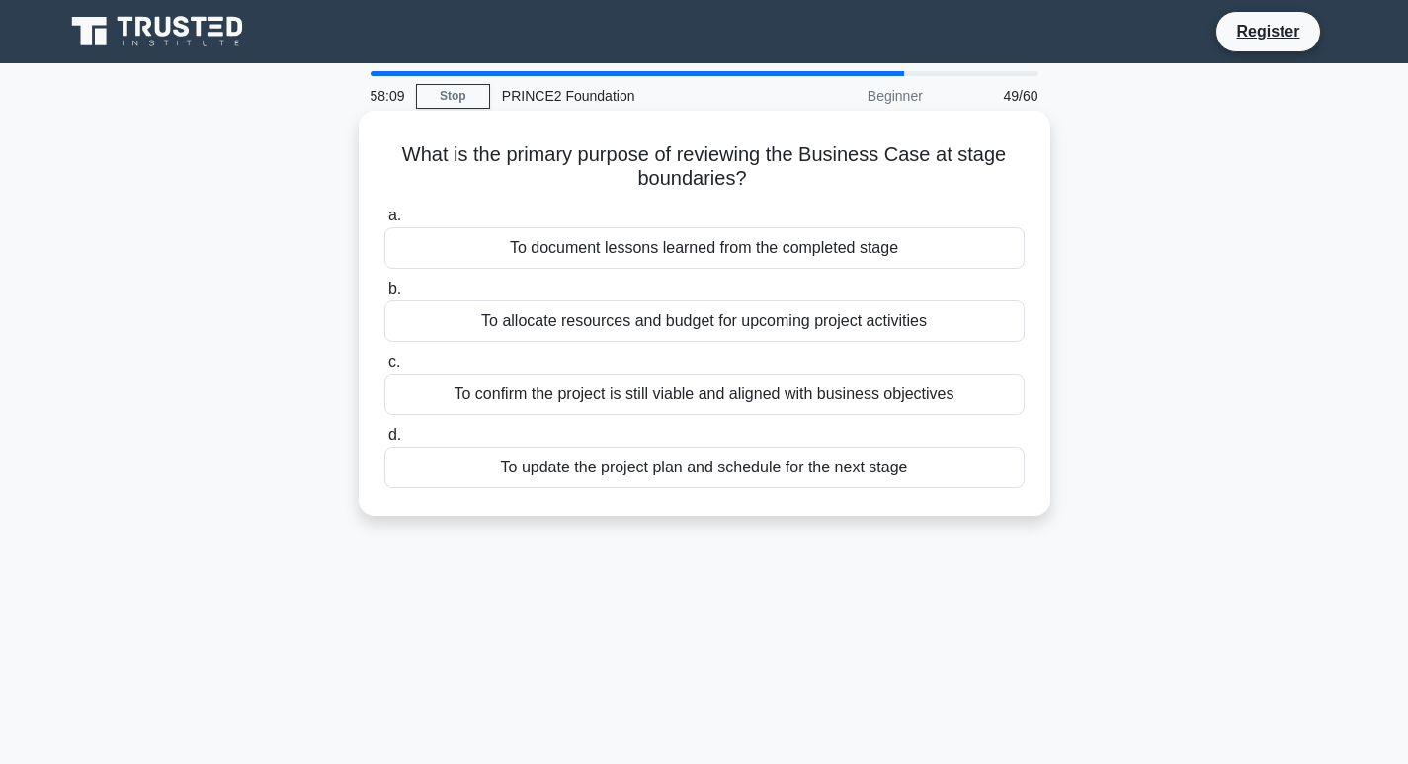
click at [556, 406] on div "To confirm the project is still viable and aligned with business objectives" at bounding box center [704, 395] width 640 height 42
click at [384, 369] on input "c. To confirm the project is still viable and aligned with business objectives" at bounding box center [384, 362] width 0 height 13
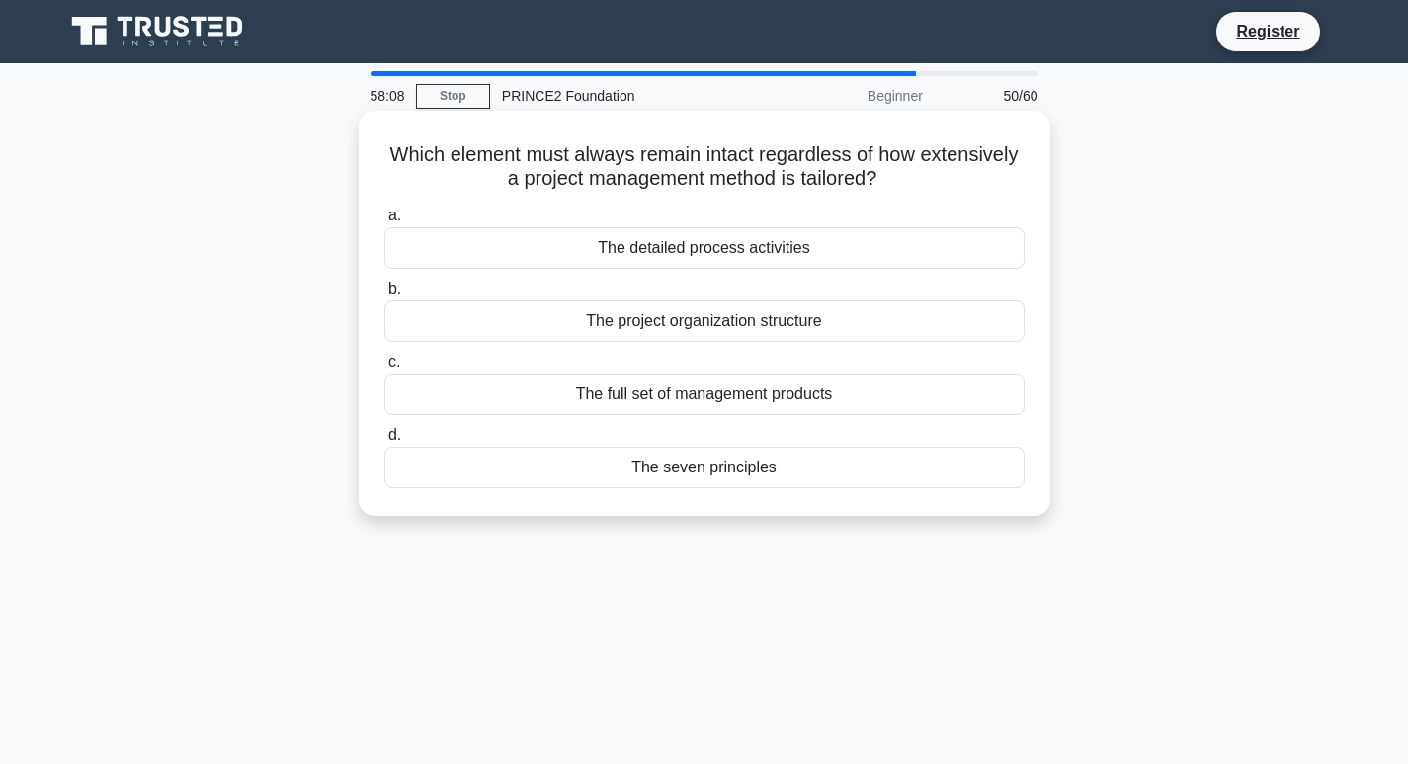
click at [590, 252] on div "The detailed process activities" at bounding box center [704, 248] width 640 height 42
click at [384, 222] on input "a. The detailed process activities" at bounding box center [384, 216] width 0 height 13
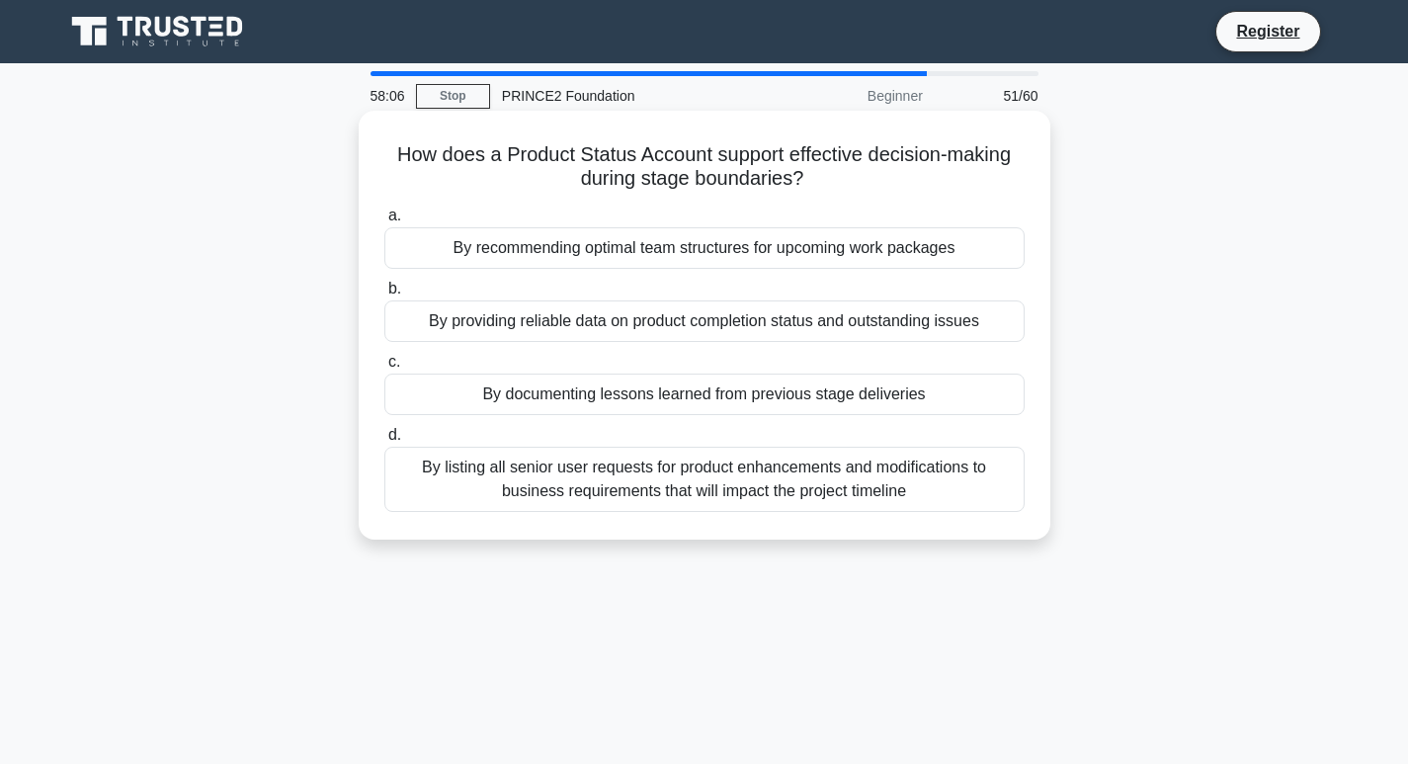
click at [627, 410] on div "By documenting lessons learned from previous stage deliveries" at bounding box center [704, 395] width 640 height 42
click at [384, 369] on input "c. By documenting lessons learned from previous stage deliveries" at bounding box center [384, 362] width 0 height 13
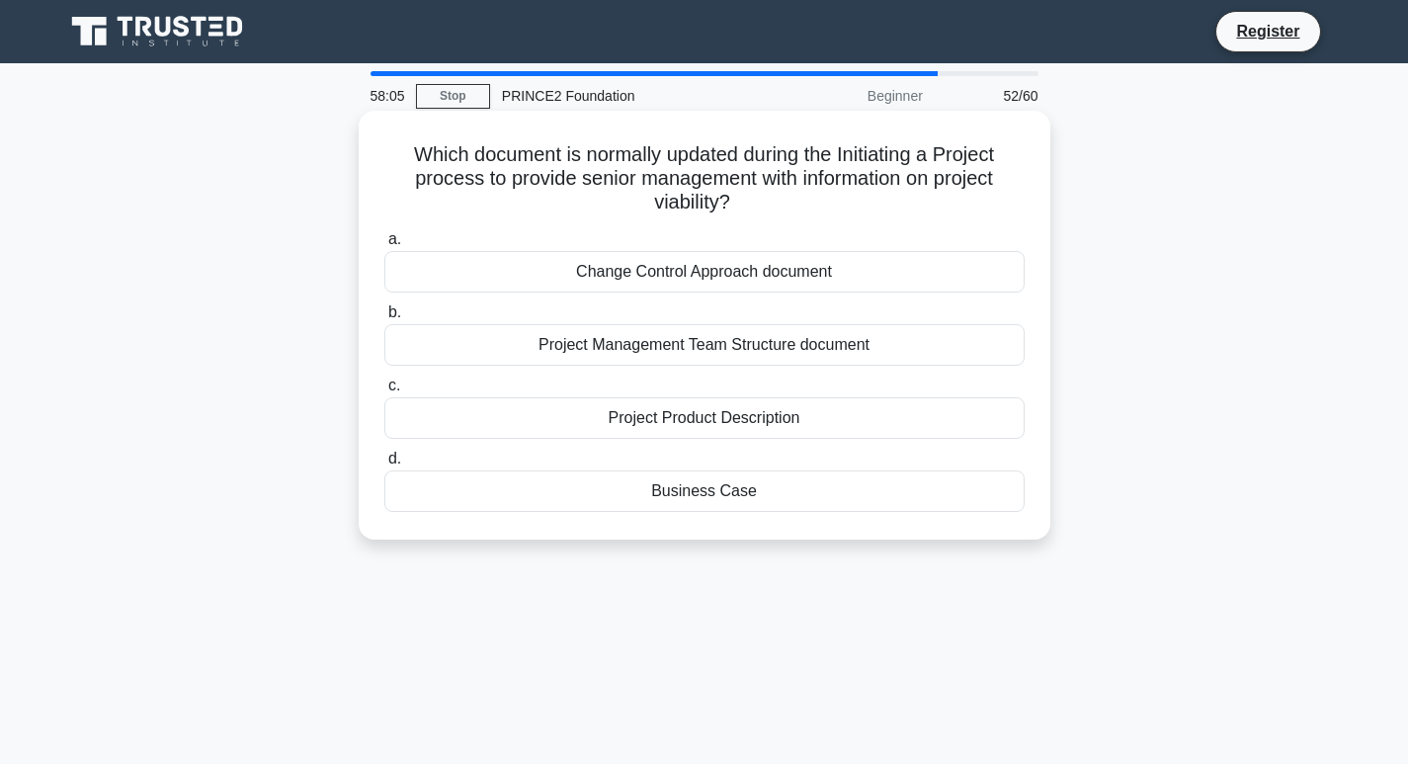
click at [704, 429] on div "Project Product Description" at bounding box center [704, 418] width 640 height 42
click at [384, 392] on input "c. Project Product Description" at bounding box center [384, 386] width 0 height 13
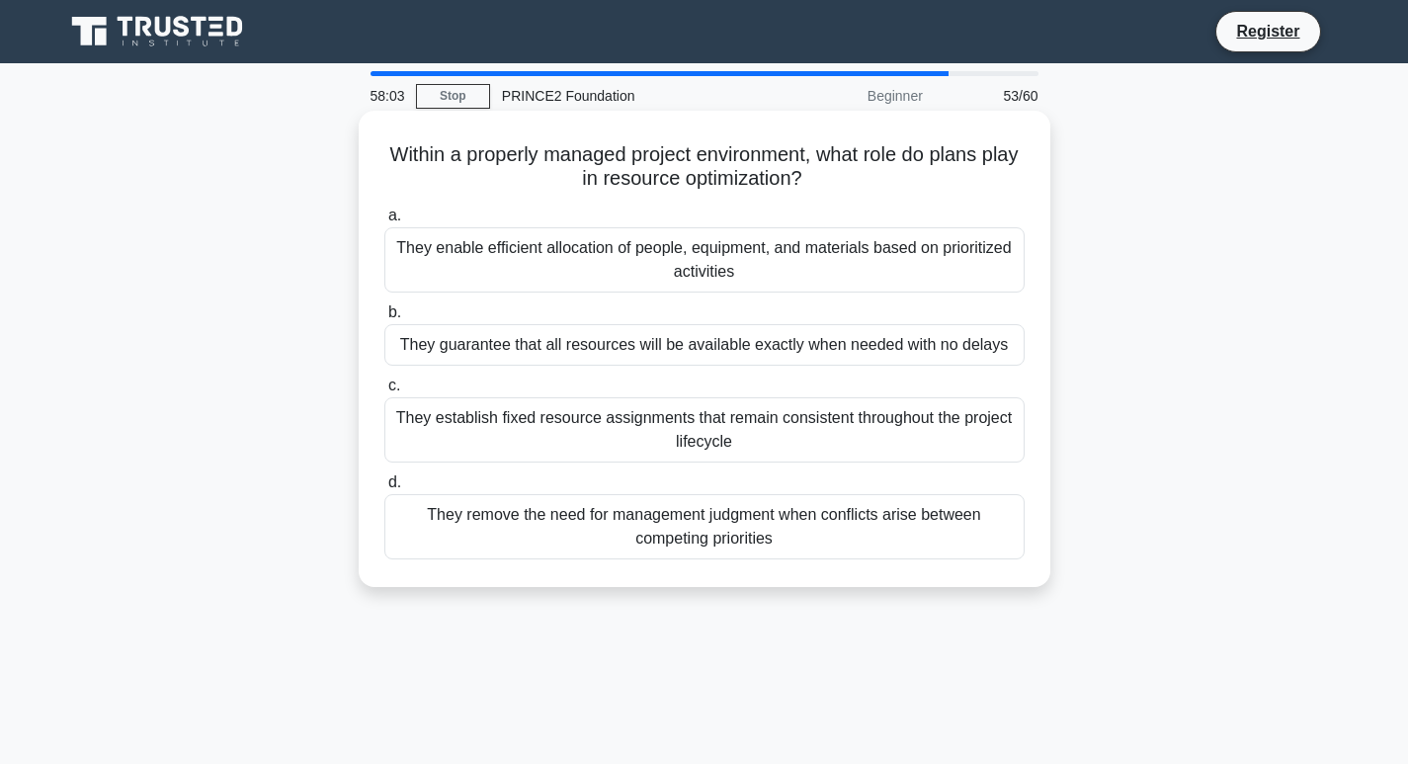
click at [664, 259] on div "They enable efficient allocation of people, equipment, and materials based on p…" at bounding box center [704, 259] width 640 height 65
click at [384, 222] on input "a. They enable efficient allocation of people, equipment, and materials based o…" at bounding box center [384, 216] width 0 height 13
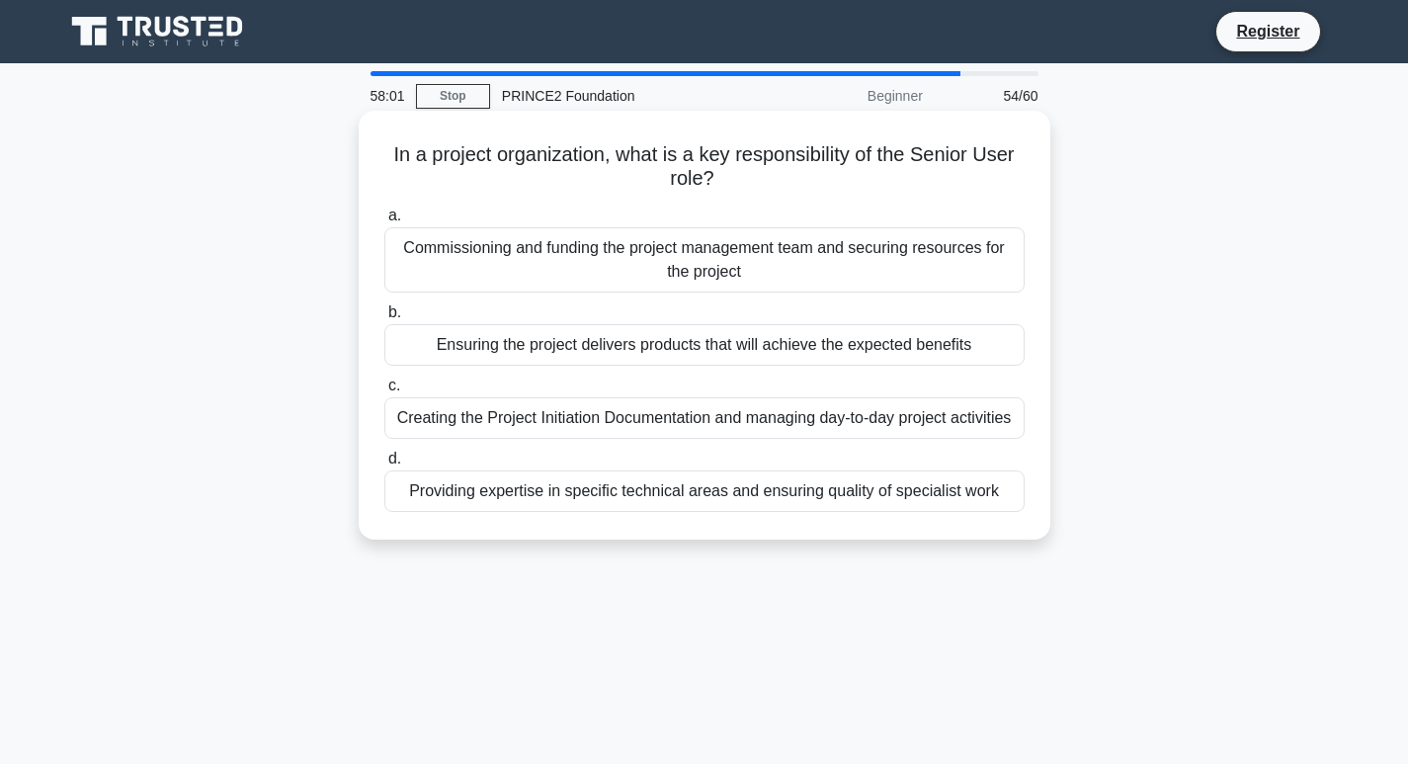
click at [679, 357] on div "Ensuring the project delivers products that will achieve the expected benefits" at bounding box center [704, 345] width 640 height 42
click at [384, 319] on input "b. Ensuring the project delivers products that will achieve the expected benefi…" at bounding box center [384, 312] width 0 height 13
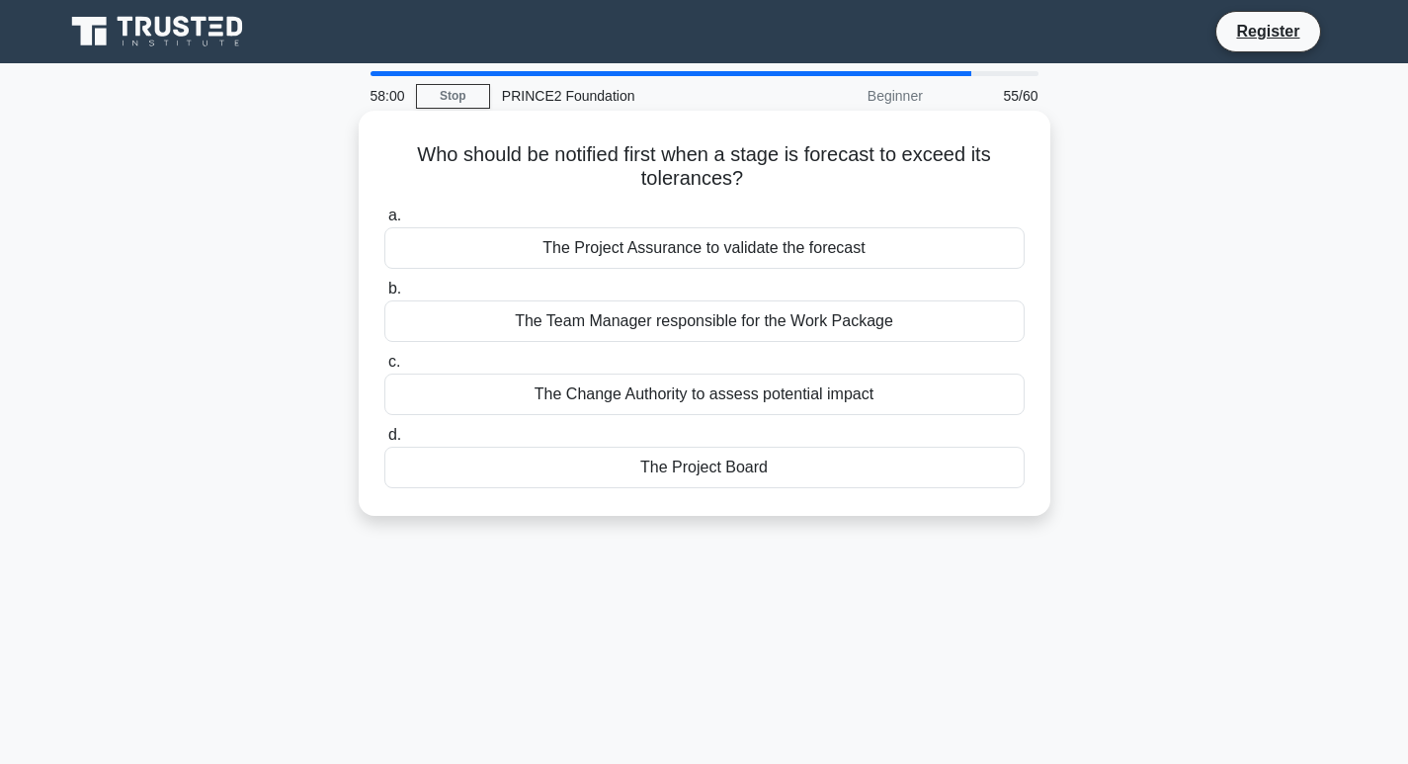
click at [661, 408] on div "The Change Authority to assess potential impact" at bounding box center [704, 395] width 640 height 42
click at [384, 369] on input "c. The Change Authority to assess potential impact" at bounding box center [384, 362] width 0 height 13
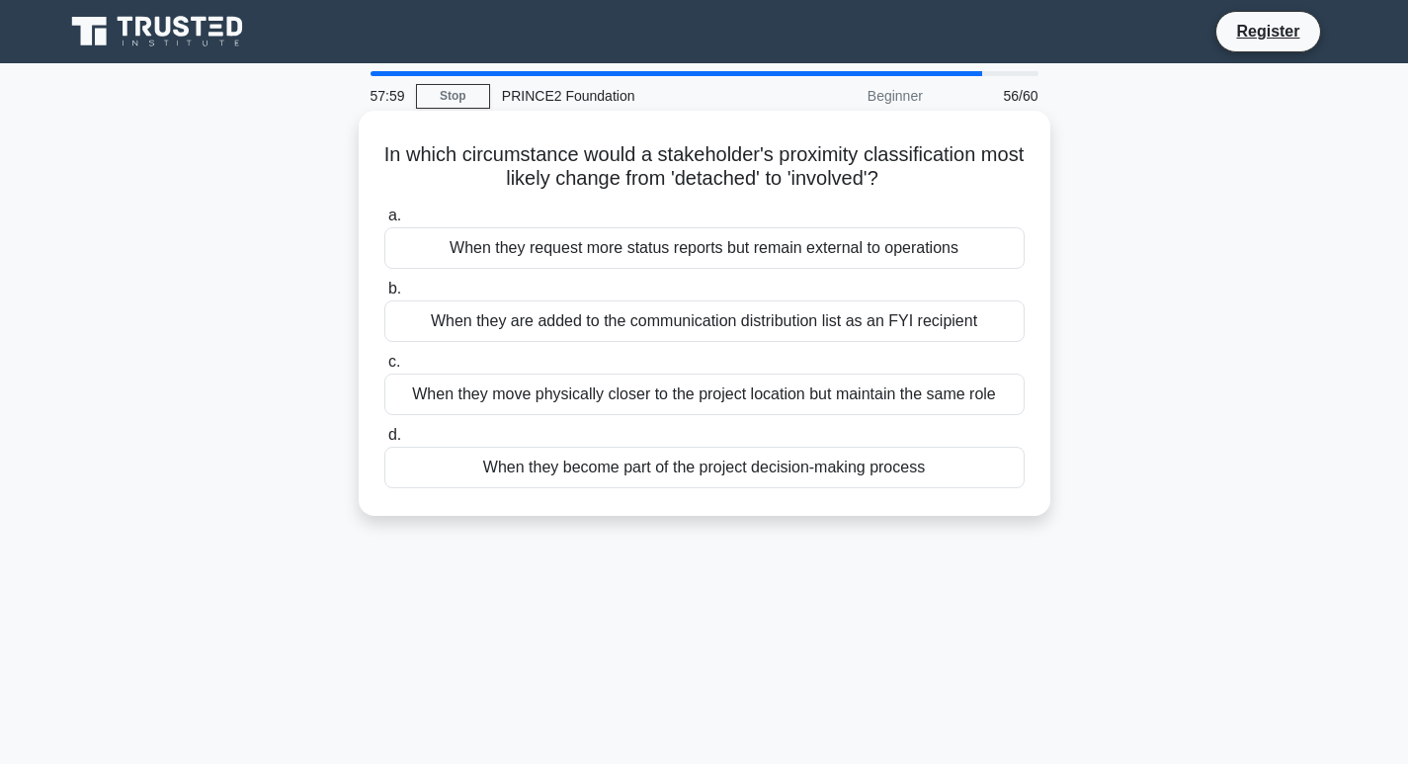
click at [645, 255] on div "When they request more status reports but remain external to operations" at bounding box center [704, 248] width 640 height 42
click at [384, 222] on input "a. When they request more status reports but remain external to operations" at bounding box center [384, 216] width 0 height 13
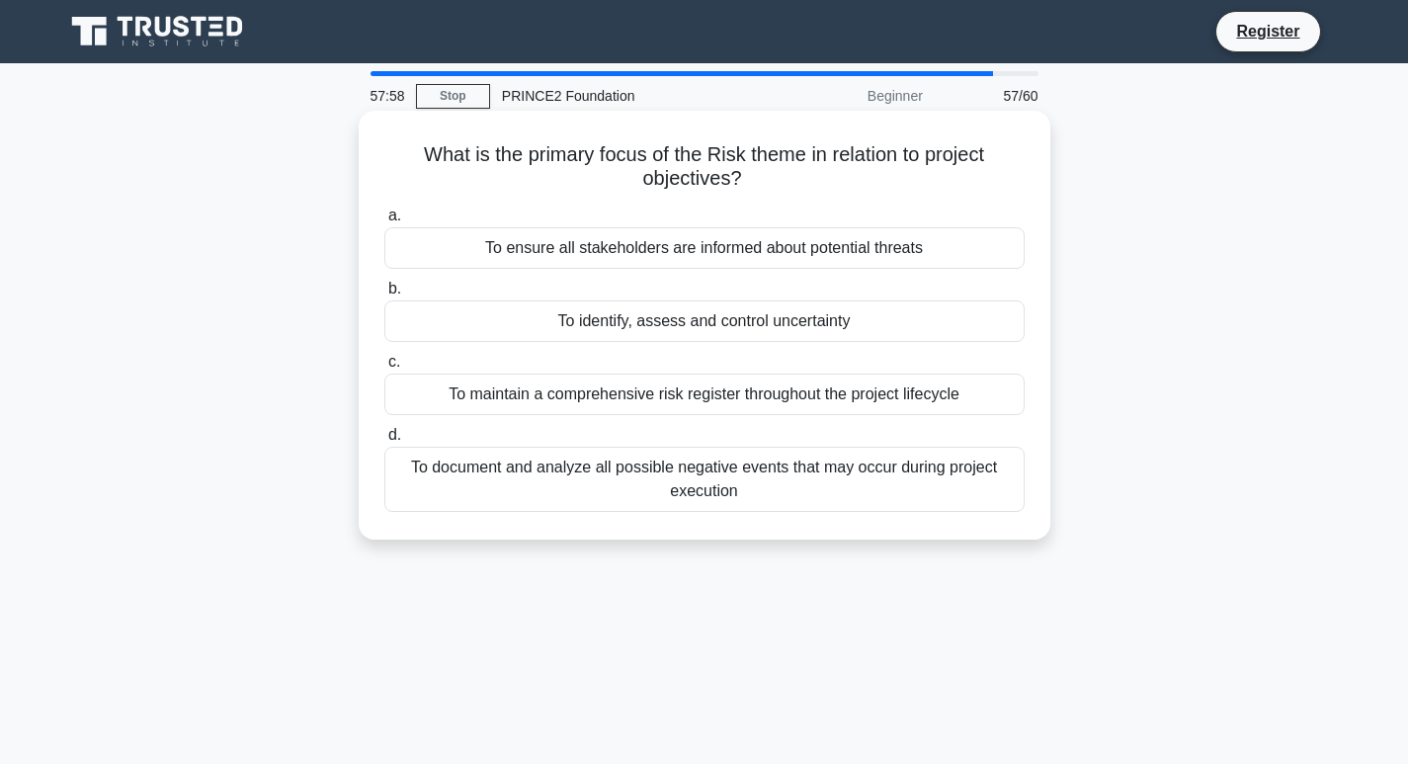
click at [636, 397] on div "To maintain a comprehensive risk register throughout the project lifecycle" at bounding box center [704, 395] width 640 height 42
click at [384, 369] on input "c. To maintain a comprehensive risk register throughout the project lifecycle" at bounding box center [384, 362] width 0 height 13
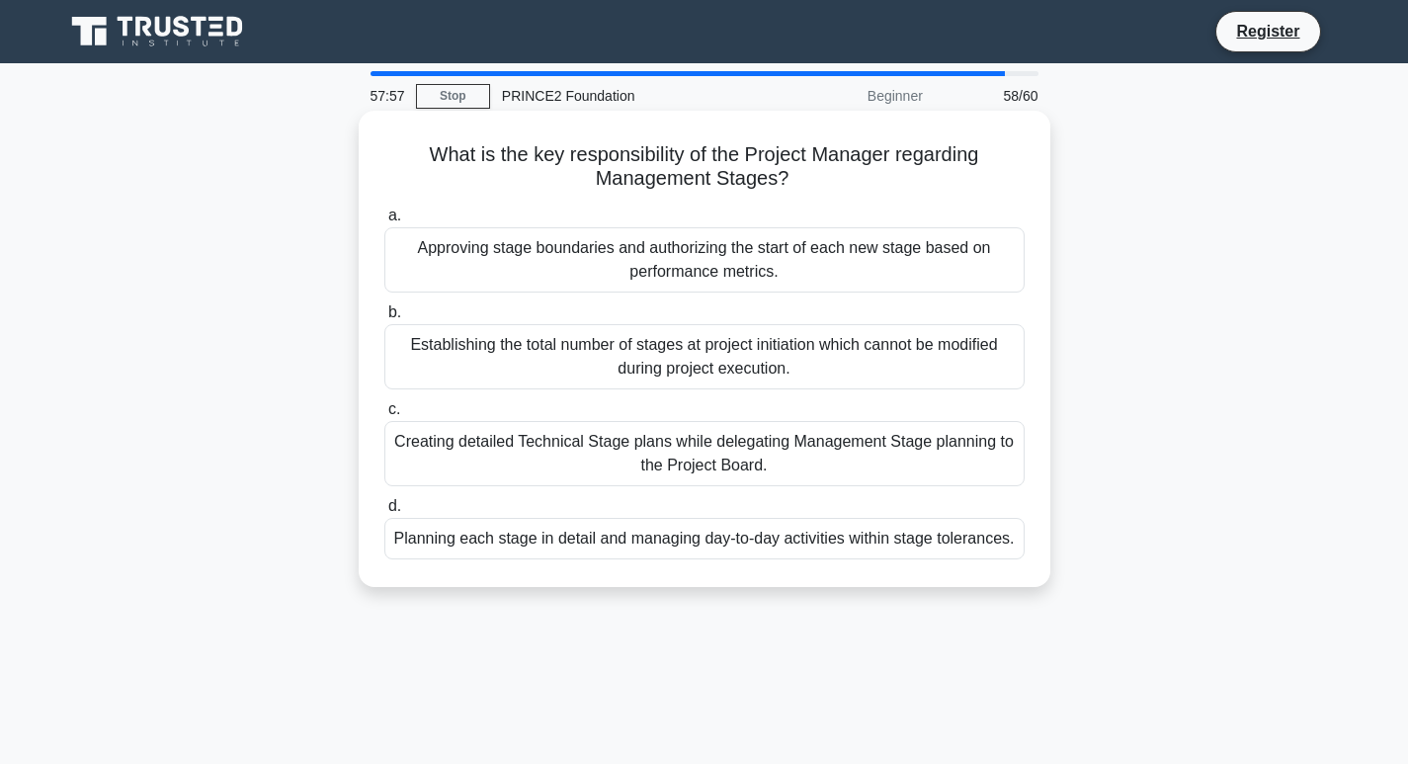
click at [629, 296] on div "a. Approving stage boundaries and authorizing the start of each new stage based…" at bounding box center [705, 382] width 664 height 364
click at [625, 257] on div "Approving stage boundaries and authorizing the start of each new stage based on…" at bounding box center [704, 259] width 640 height 65
click at [384, 222] on input "a. Approving stage boundaries and authorizing the start of each new stage based…" at bounding box center [384, 216] width 0 height 13
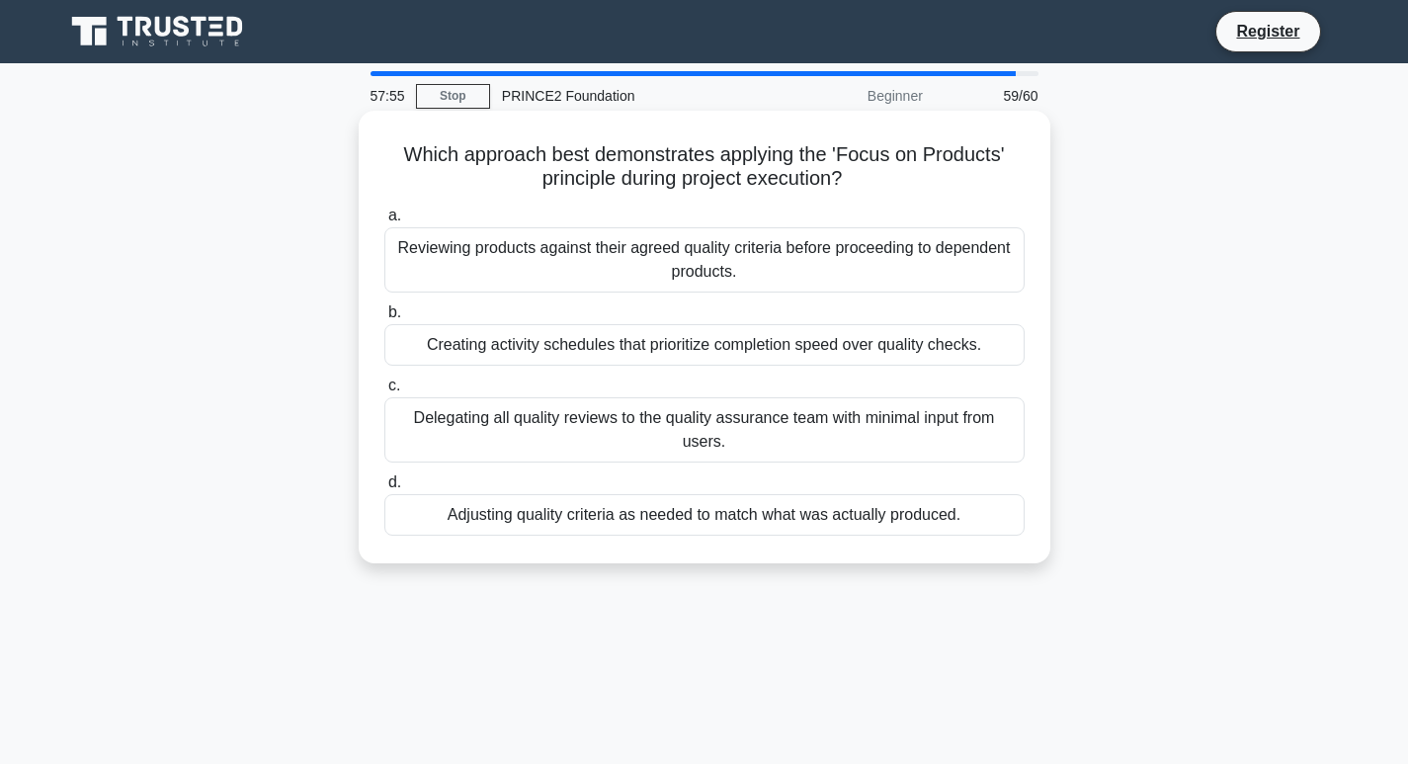
click at [593, 262] on div "Reviewing products against their agreed quality criteria before proceeding to d…" at bounding box center [704, 259] width 640 height 65
click at [384, 222] on input "a. Reviewing products against their agreed quality criteria before proceeding t…" at bounding box center [384, 216] width 0 height 13
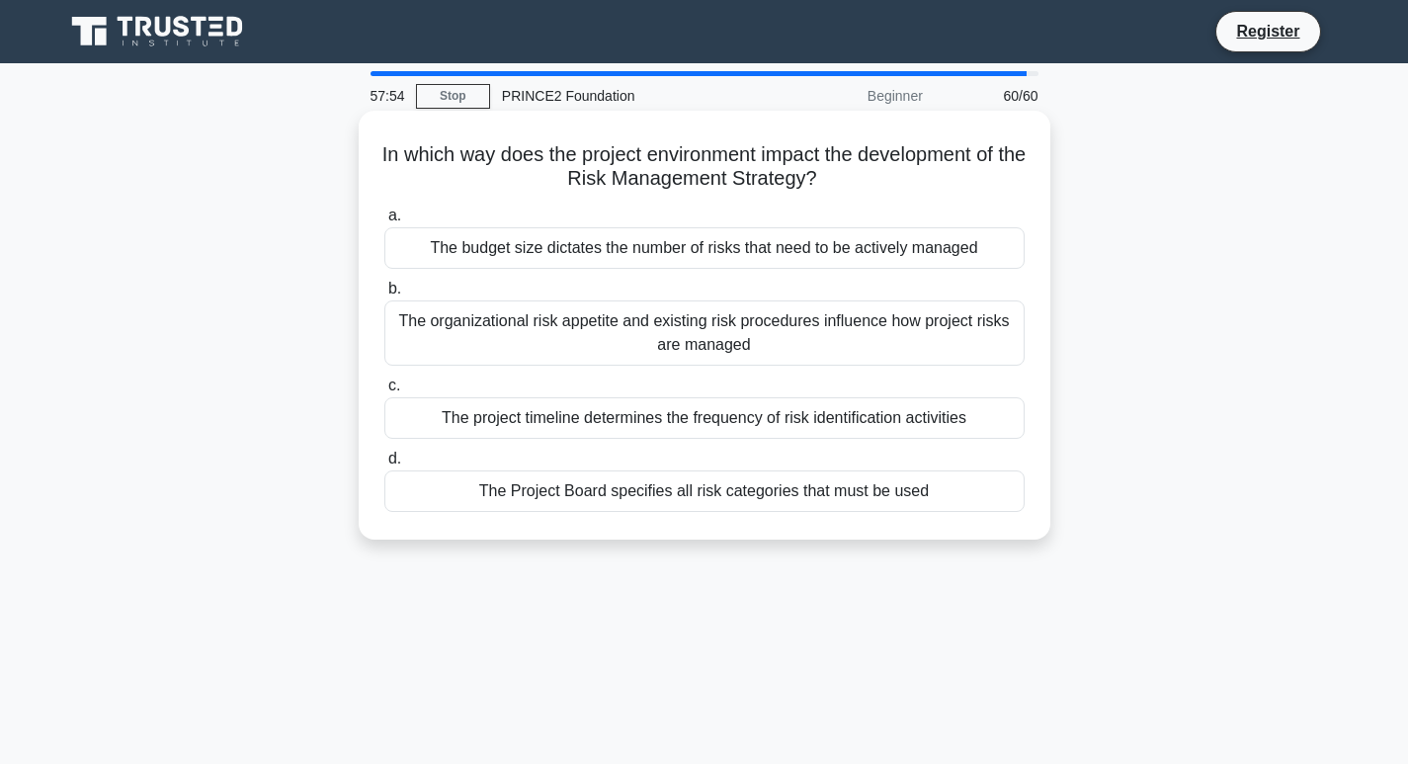
click at [593, 253] on div "The budget size dictates the number of risks that need to be actively managed" at bounding box center [704, 248] width 640 height 42
click at [384, 222] on input "a. The budget size dictates the number of risks that need to be actively managed" at bounding box center [384, 216] width 0 height 13
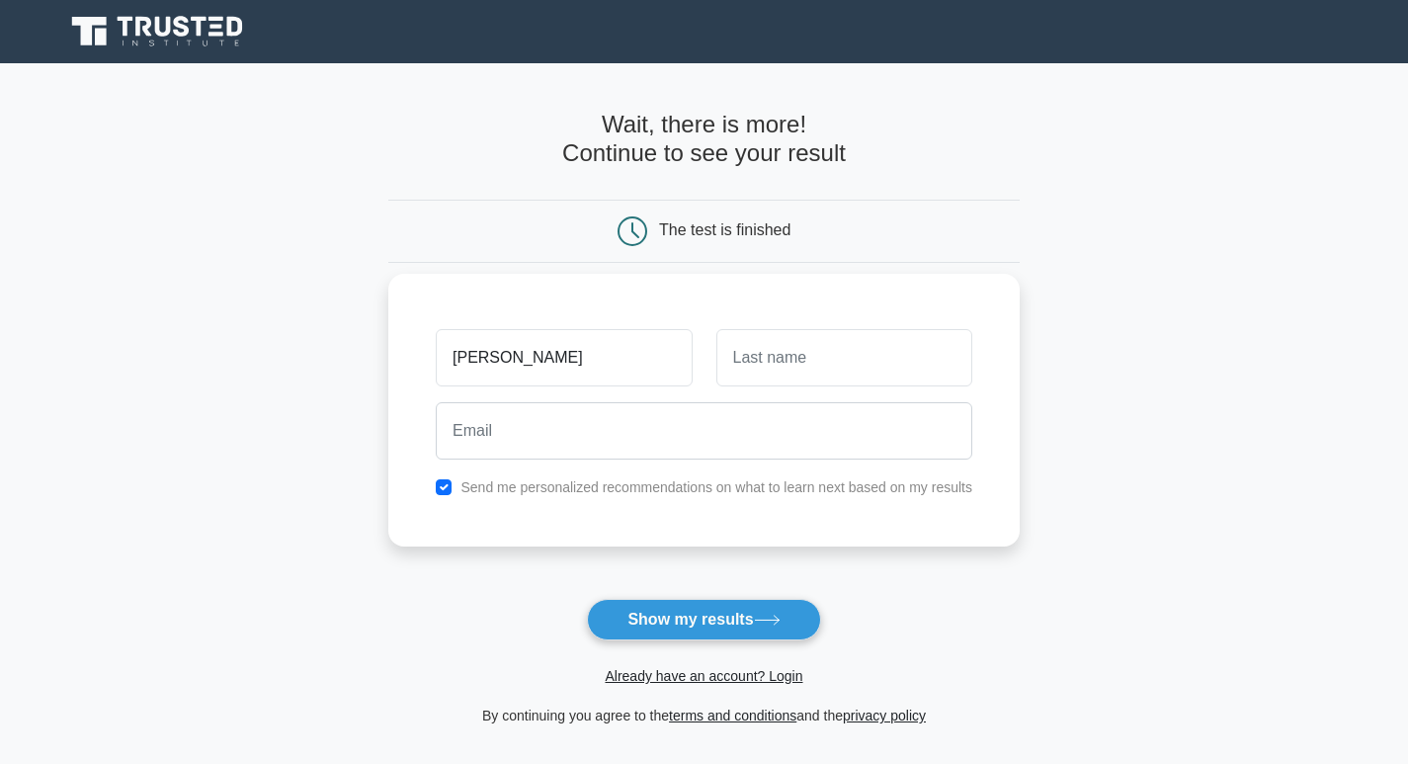
type input "maria"
click at [760, 367] on input "text" at bounding box center [845, 357] width 256 height 57
type input "Mbaha"
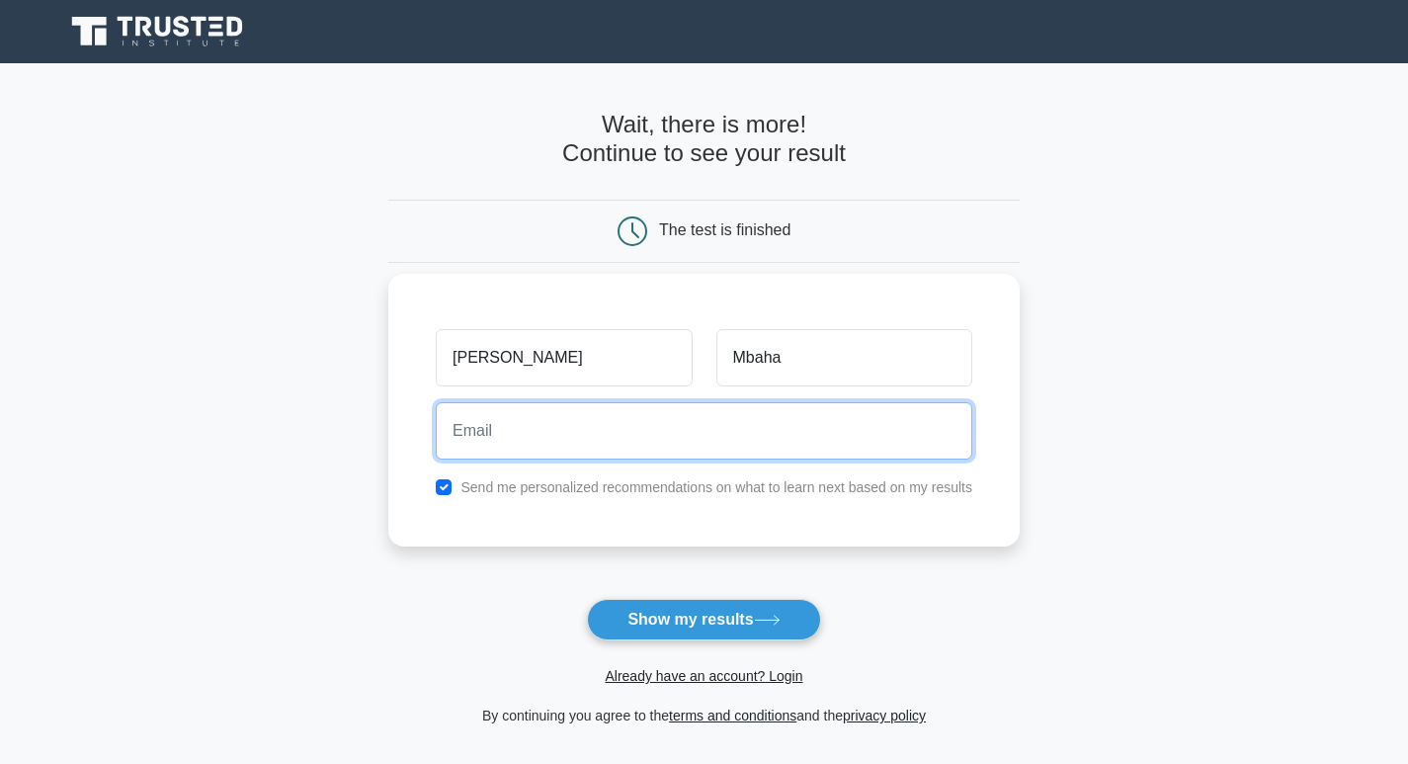
click at [574, 444] on input "email" at bounding box center [704, 430] width 537 height 57
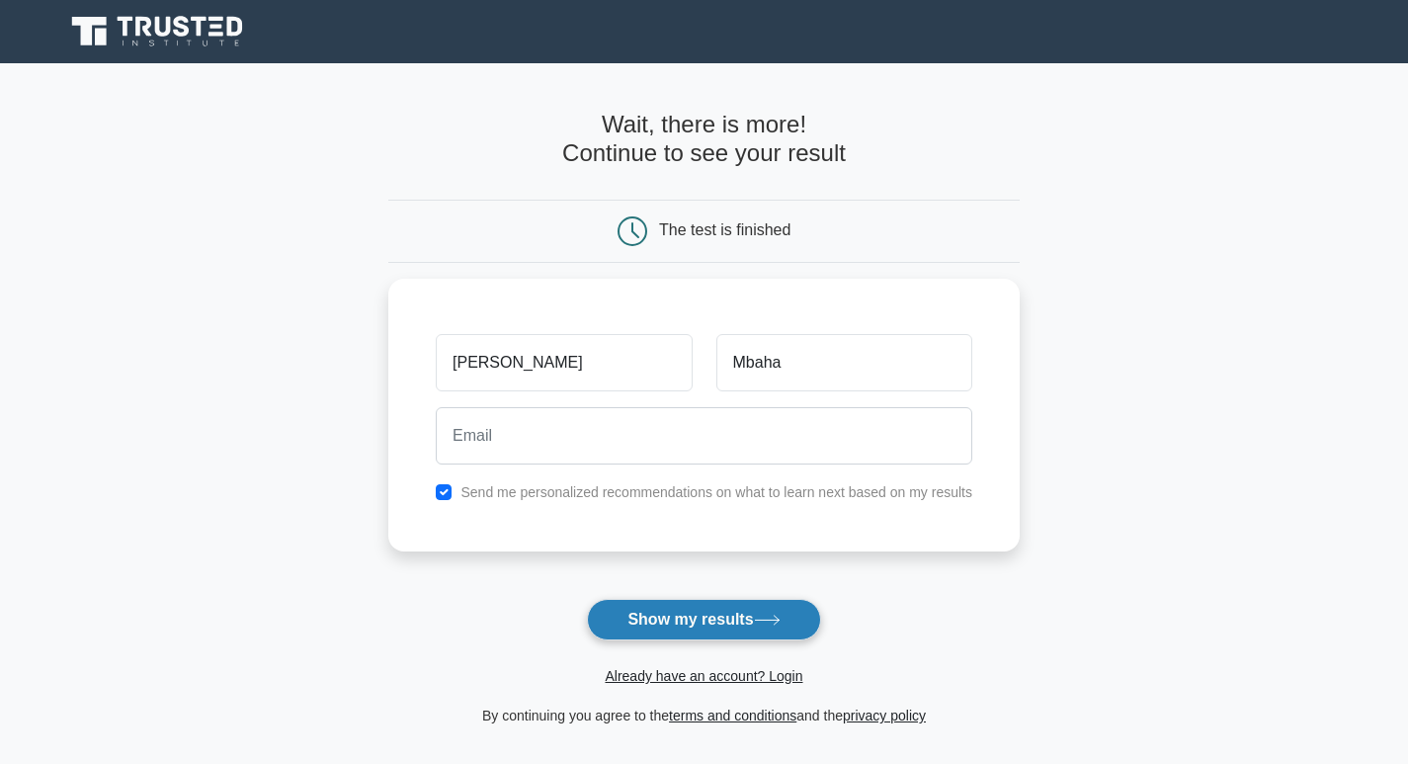
click at [766, 617] on icon at bounding box center [767, 620] width 27 height 11
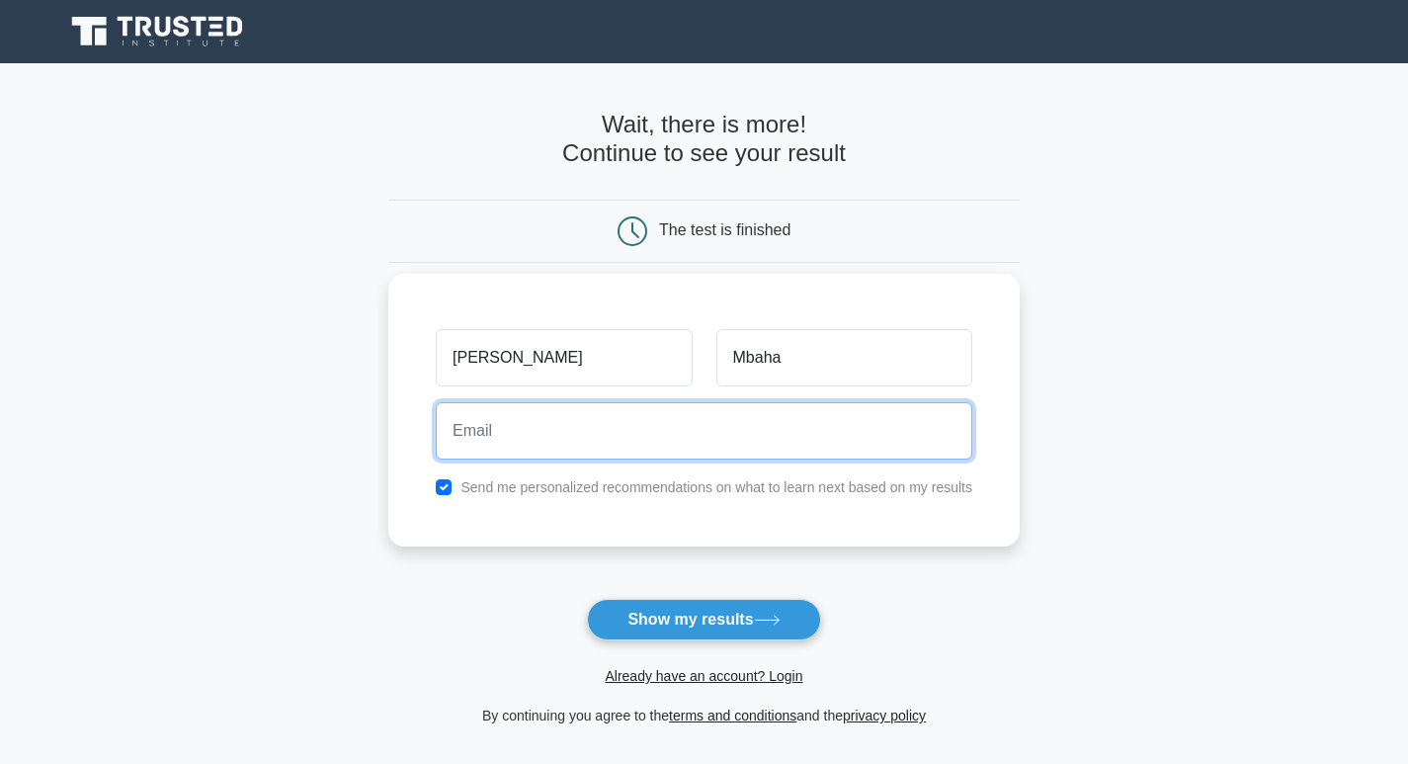
click at [456, 433] on input "email" at bounding box center [704, 430] width 537 height 57
type input "ebenhahh45@gmail.com"
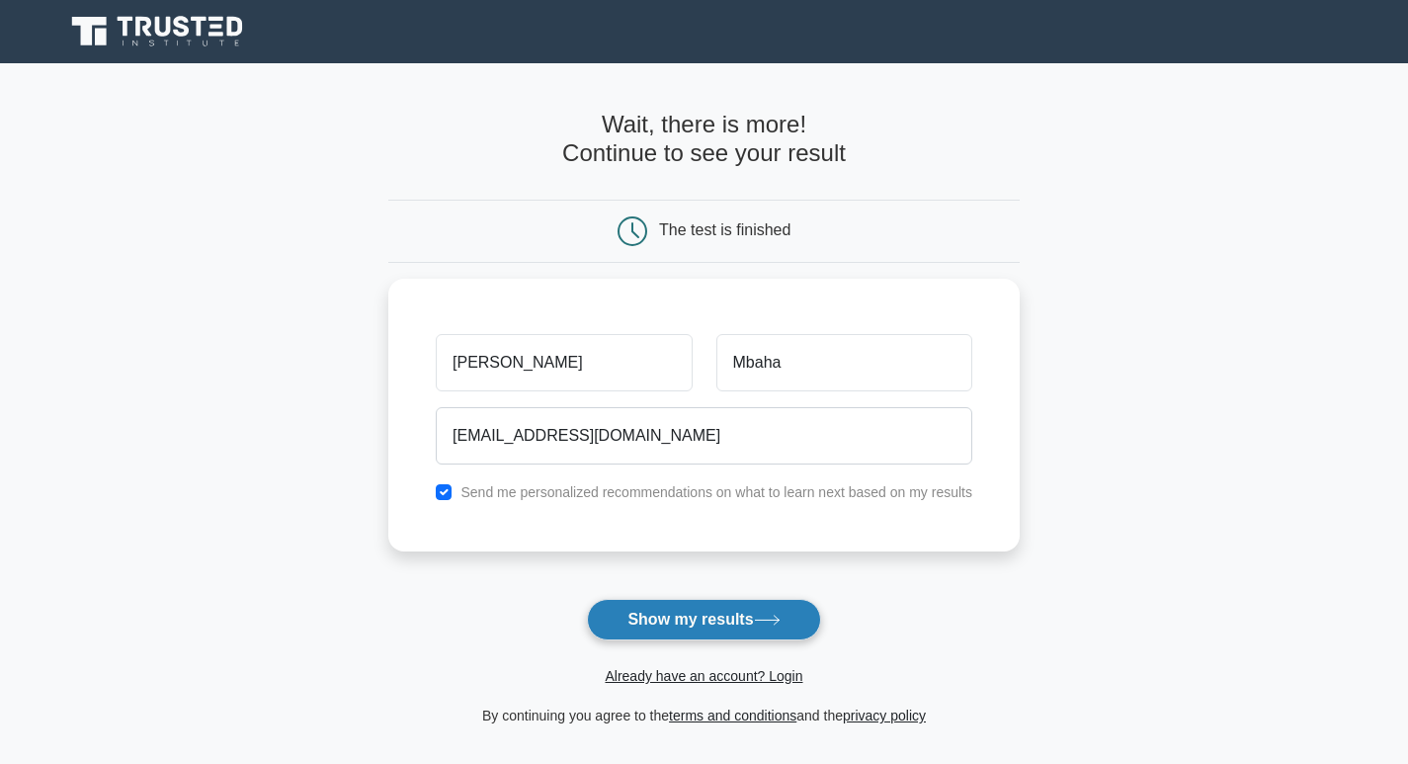
click at [695, 621] on button "Show my results" at bounding box center [703, 620] width 233 height 42
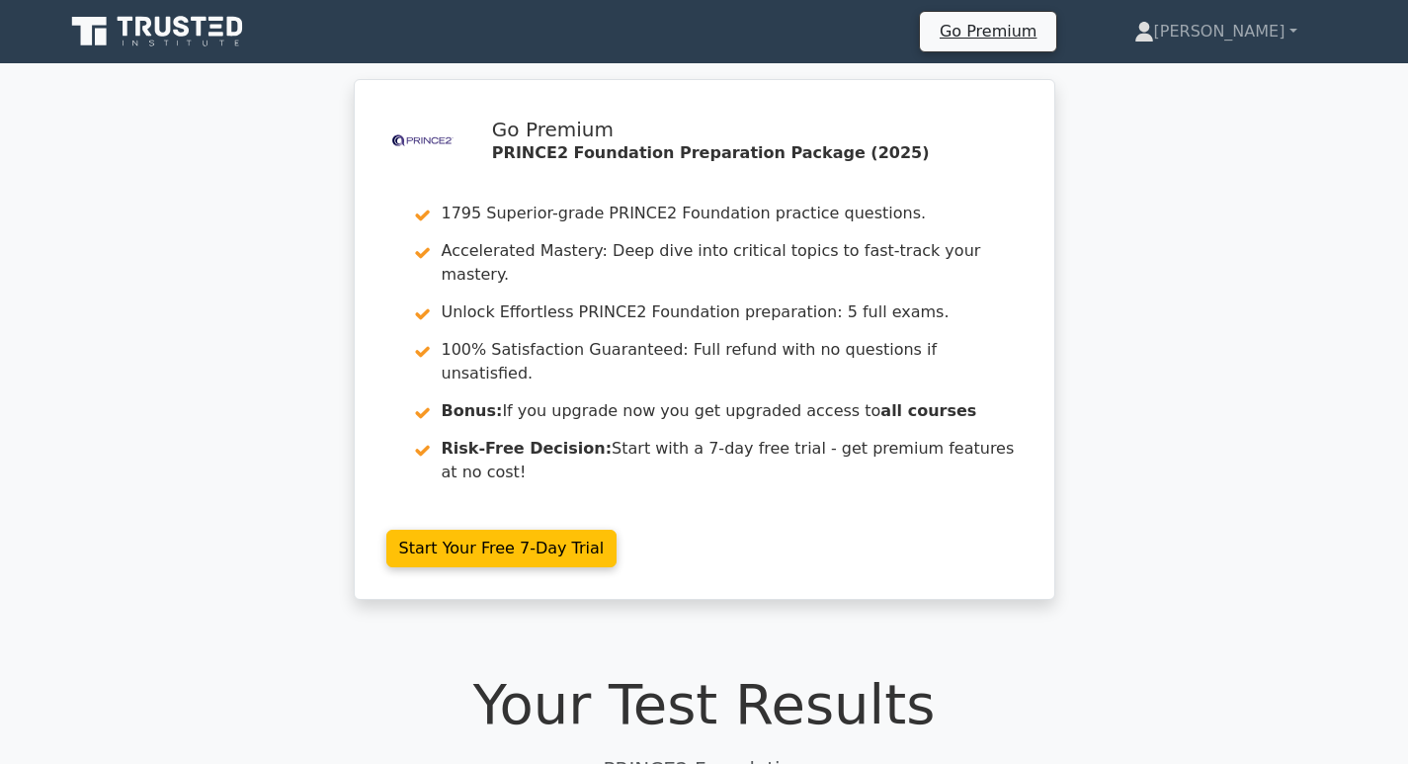
click at [649, 671] on h1 "Your Test Results" at bounding box center [704, 704] width 1281 height 66
click at [841, 754] on p "PRINCE2 Foundation" at bounding box center [704, 769] width 1281 height 30
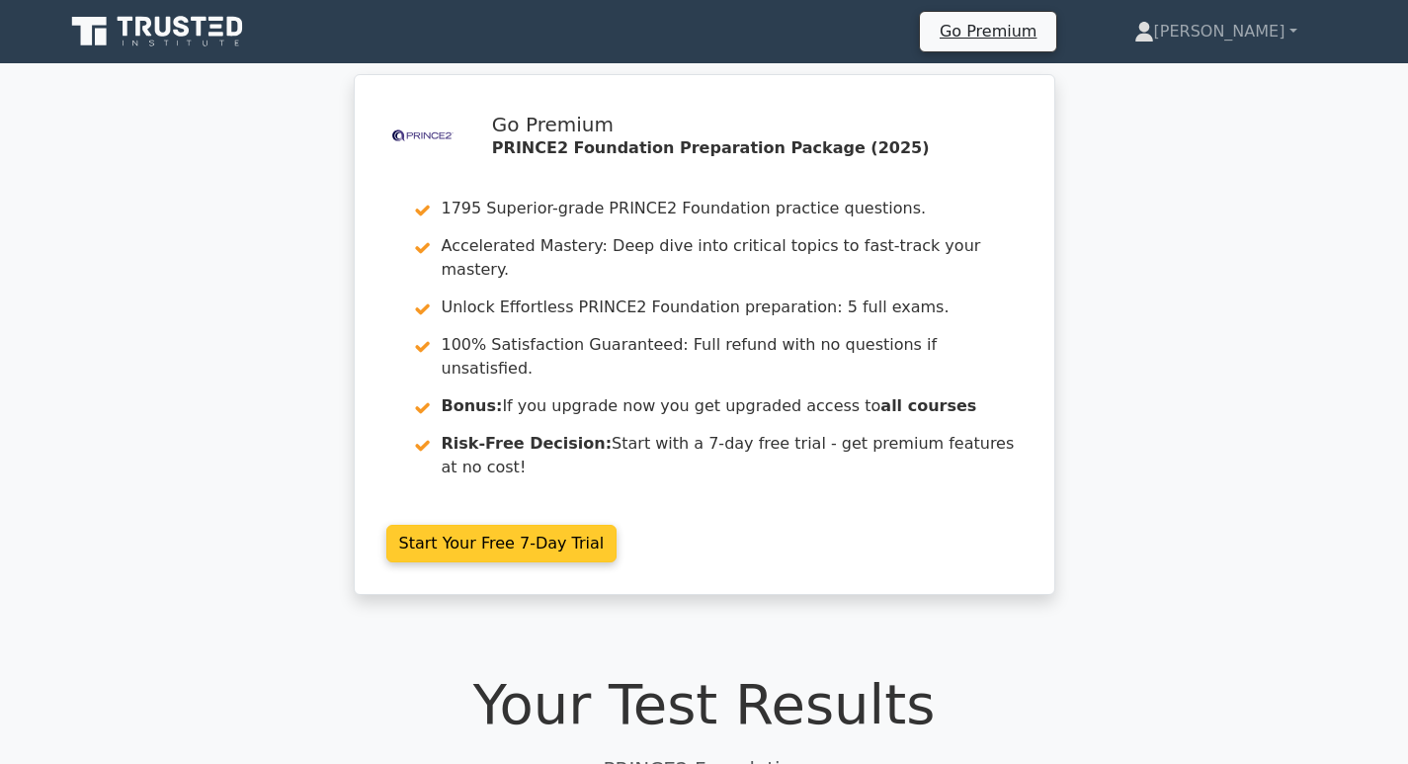
click at [484, 525] on link "Start Your Free 7-Day Trial" at bounding box center [501, 544] width 231 height 38
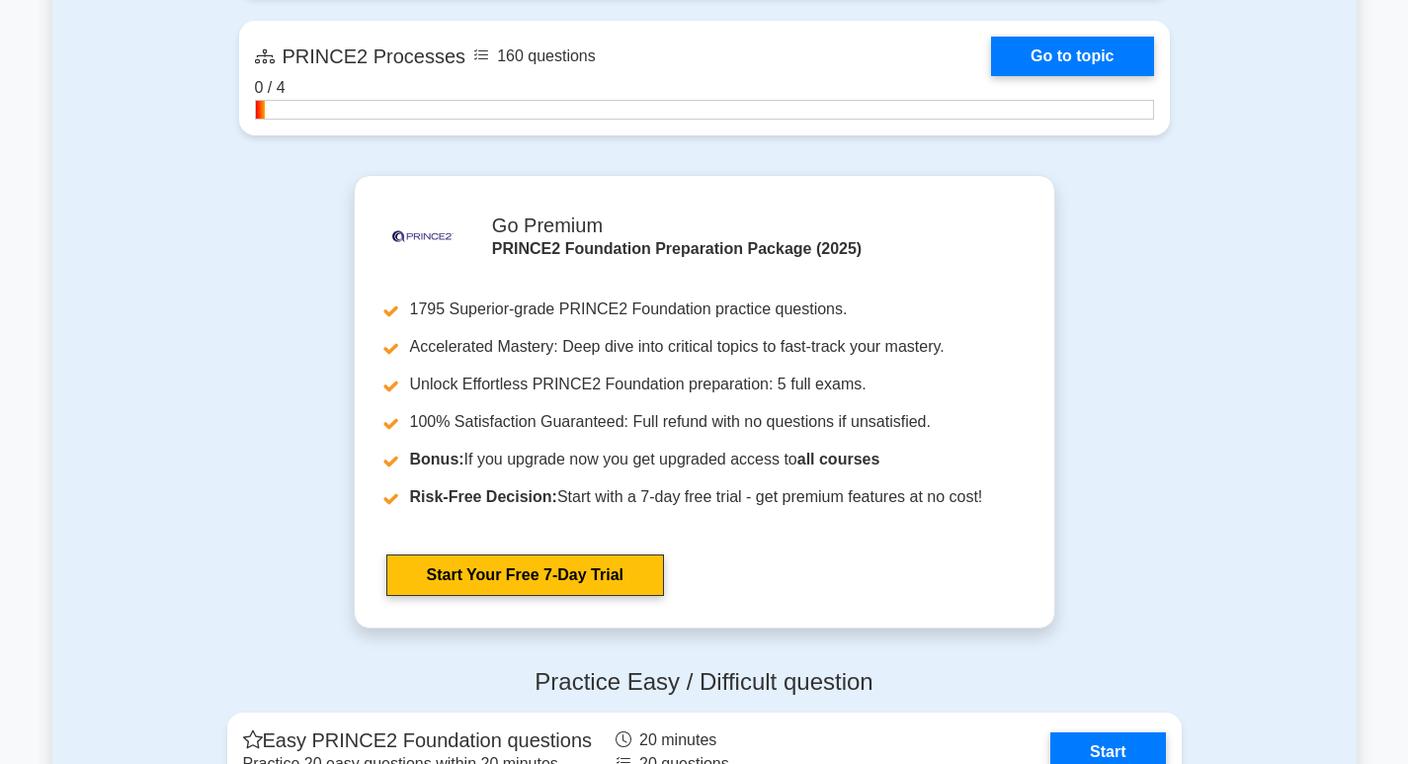
scroll to position [2668, 0]
